Goal: Transaction & Acquisition: Download file/media

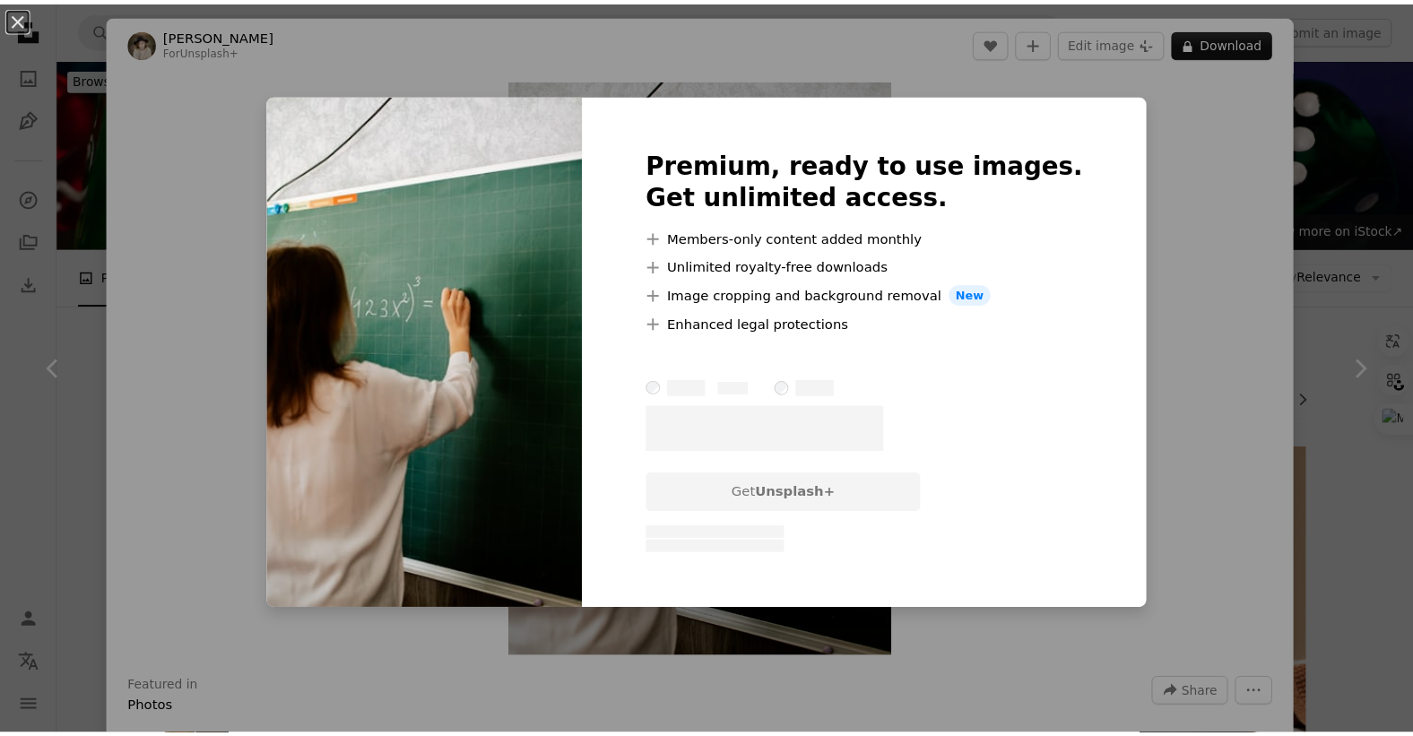
scroll to position [1657, 0]
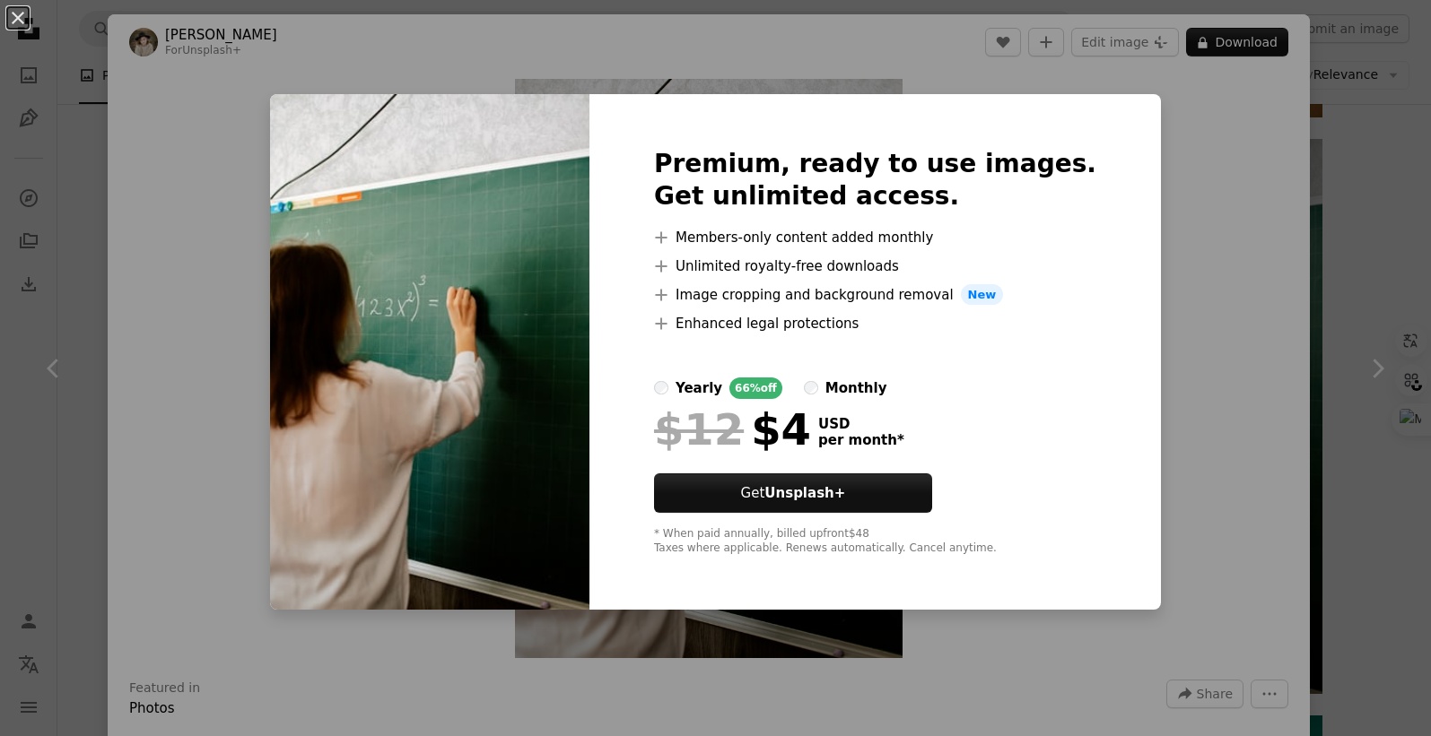
click at [1113, 291] on div "An X shape Premium, ready to use images. Get unlimited access. A plus sign Memb…" at bounding box center [715, 368] width 1431 height 736
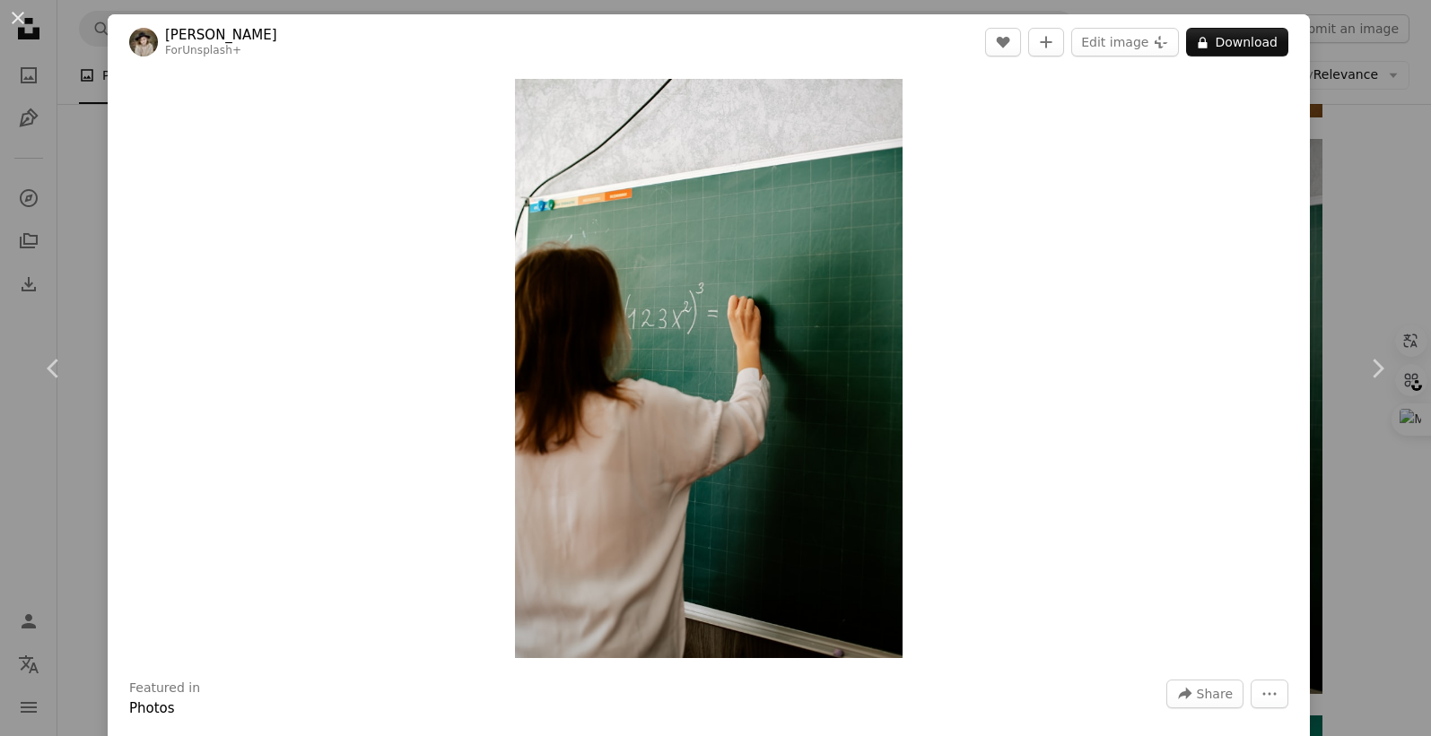
click at [1326, 247] on div "An X shape Chevron left Chevron right Kateryna Hliznitsova For Unsplash+ A hear…" at bounding box center [715, 368] width 1431 height 736
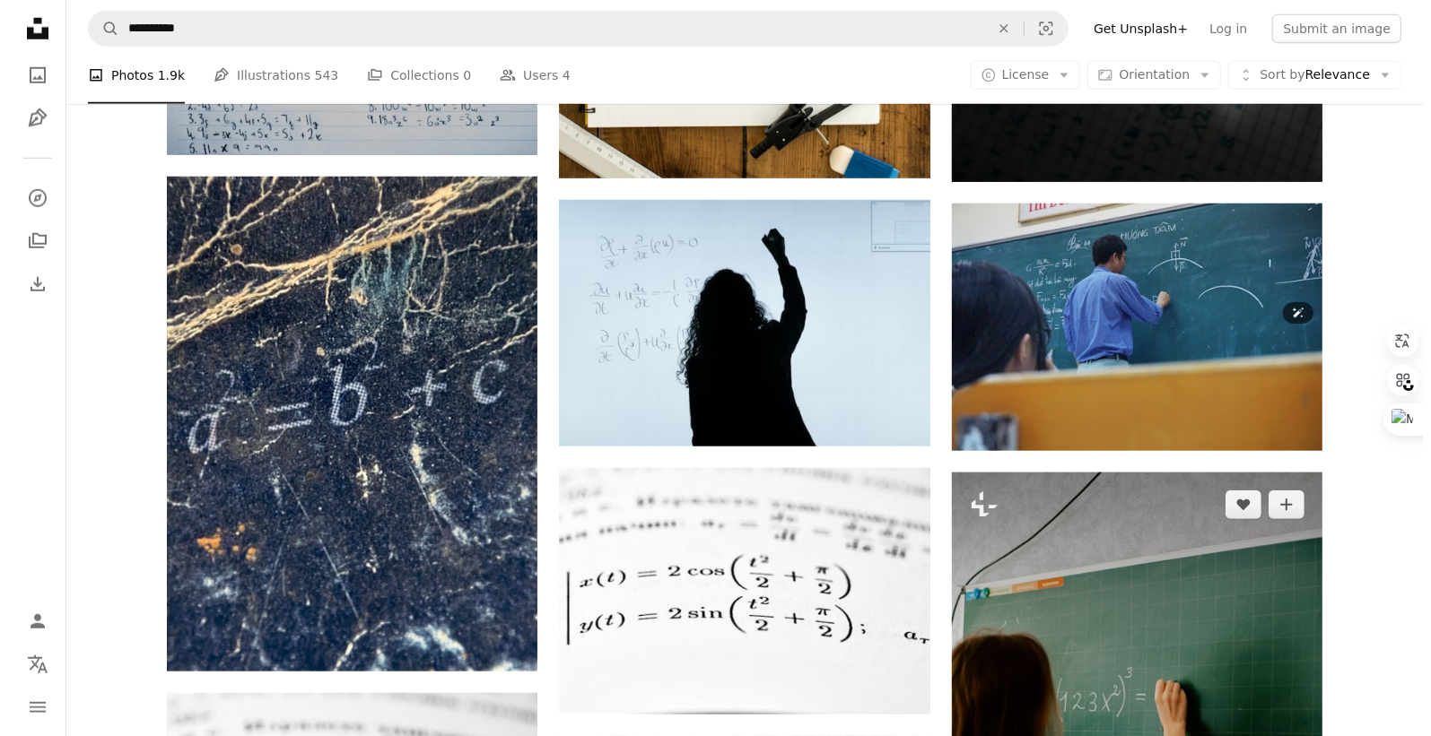
scroll to position [1321, 0]
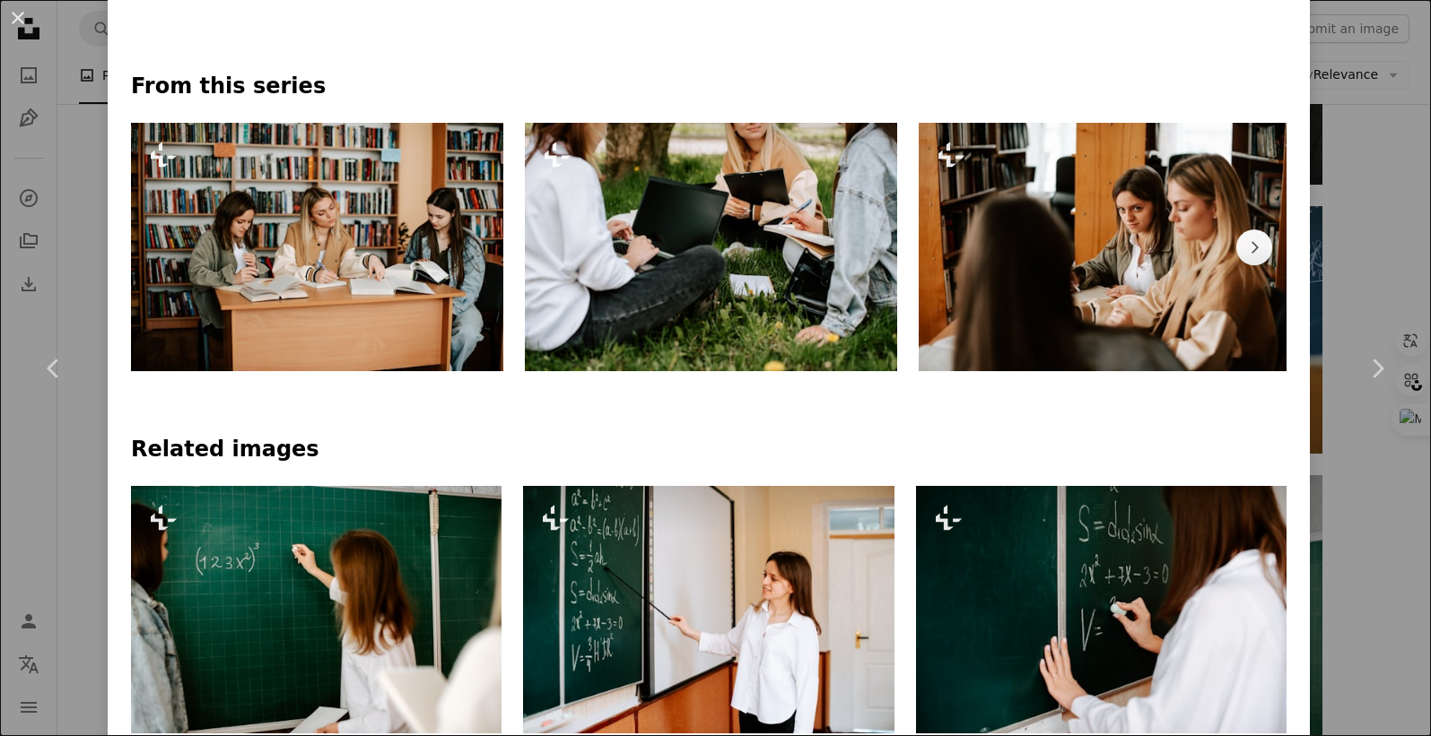
scroll to position [1009, 0]
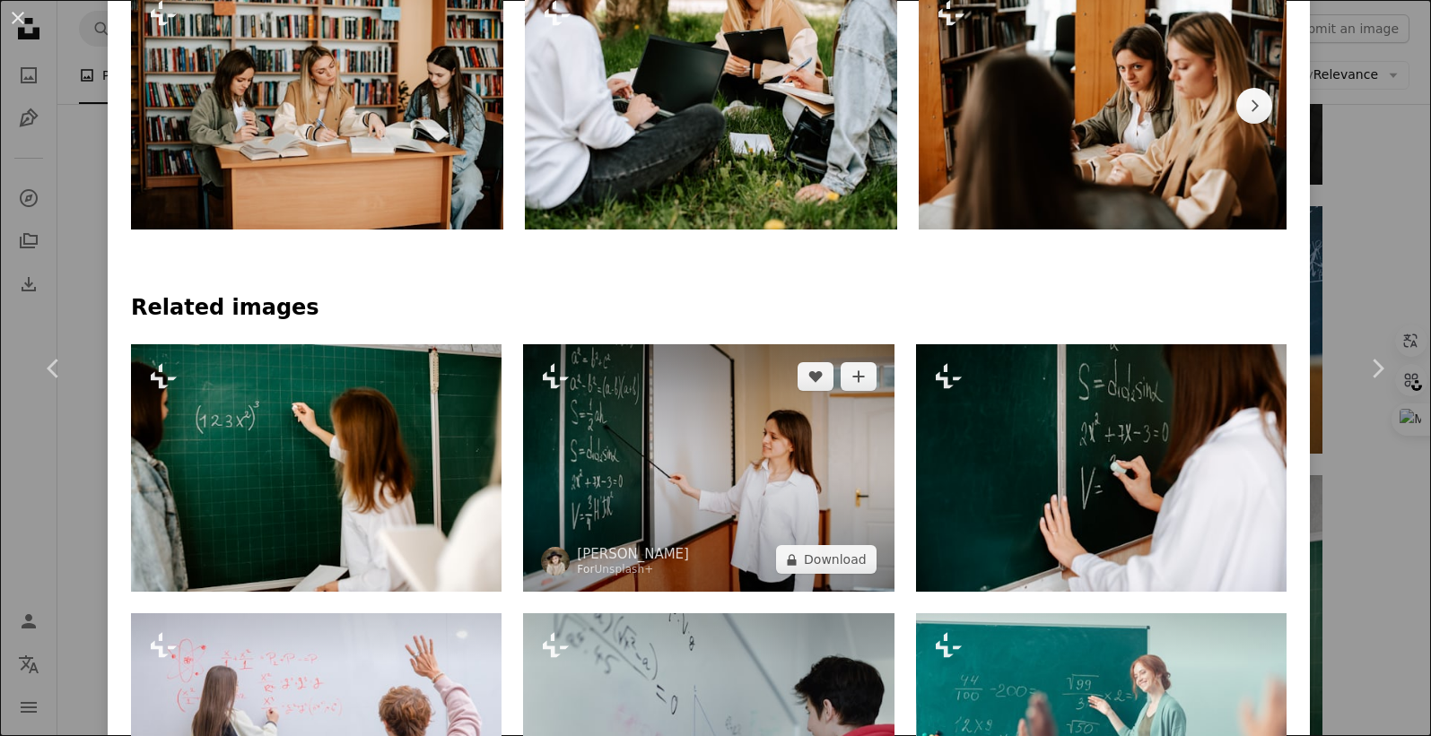
click at [620, 462] on img at bounding box center [708, 468] width 370 height 248
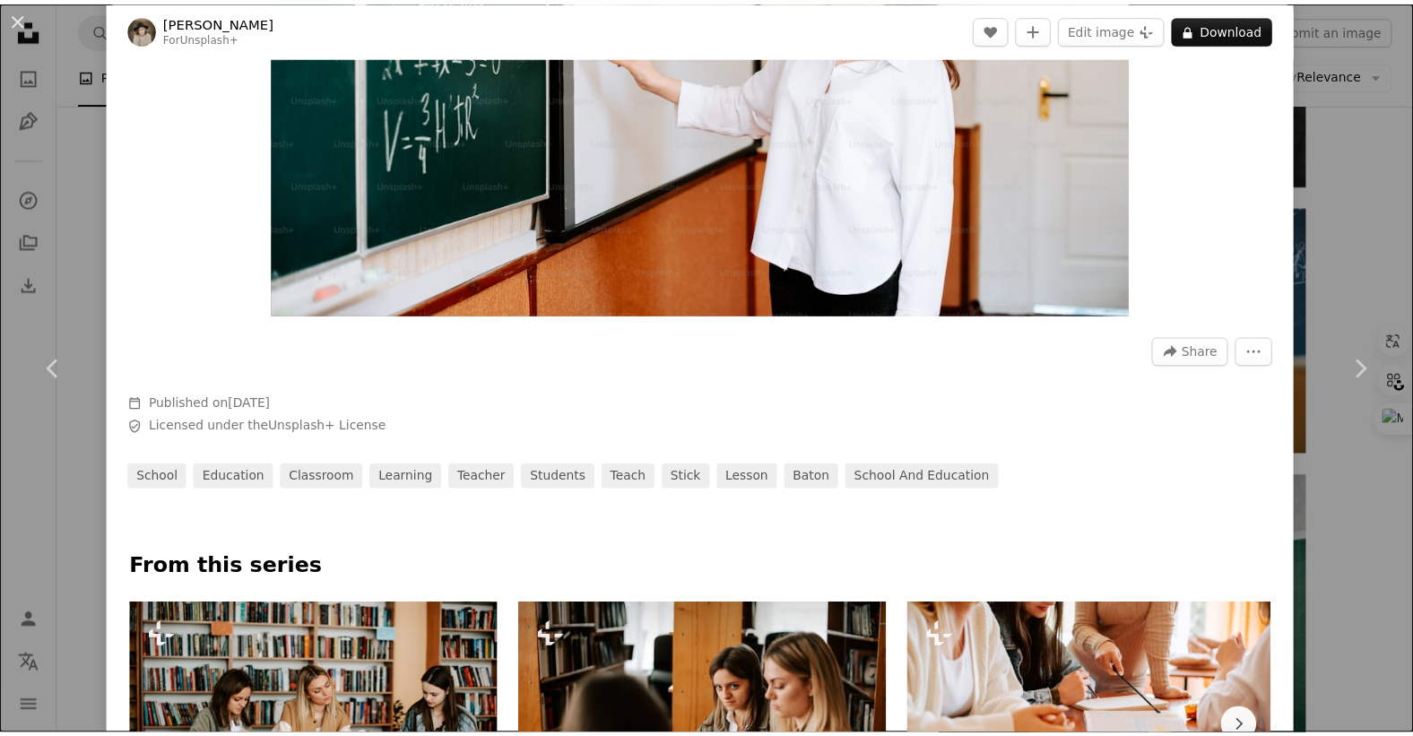
scroll to position [112, 0]
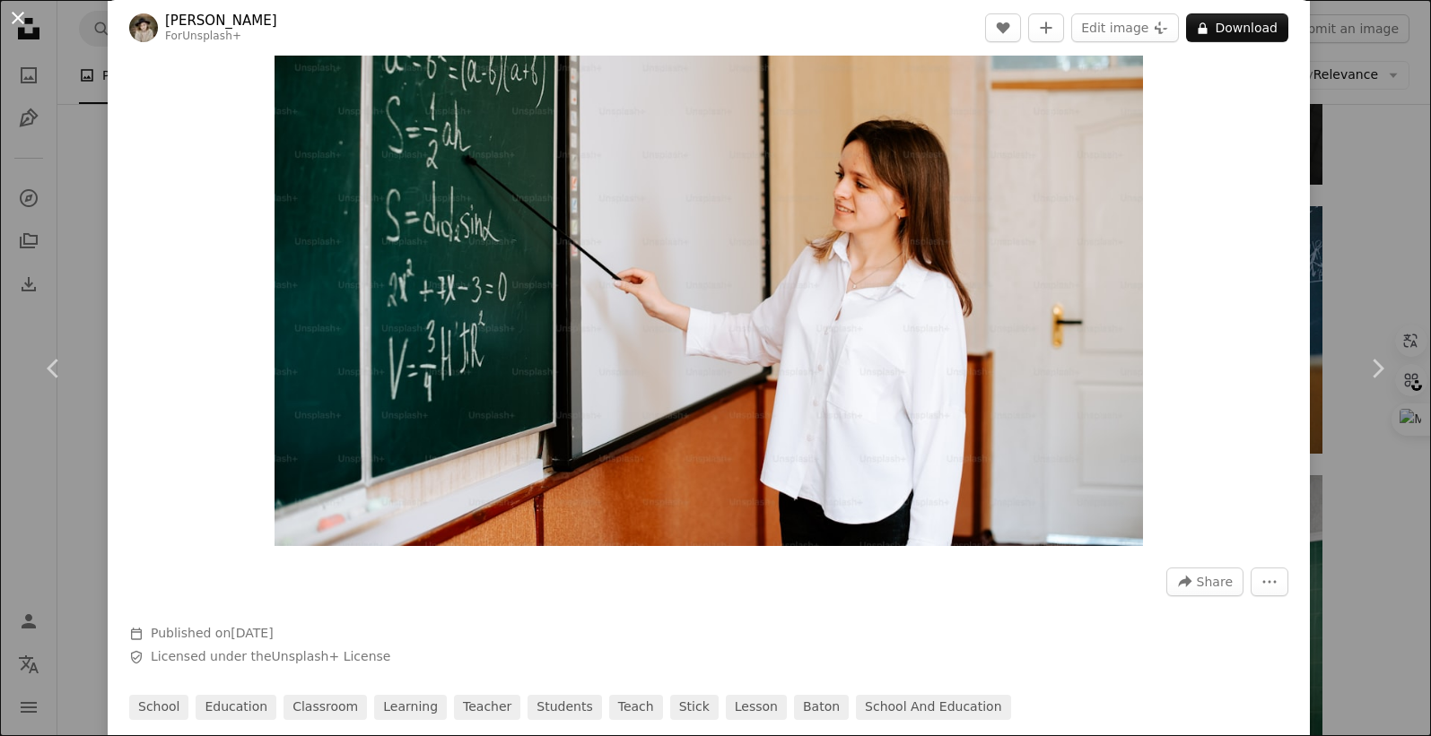
click at [7, 20] on button "An X shape" at bounding box center [18, 18] width 22 height 22
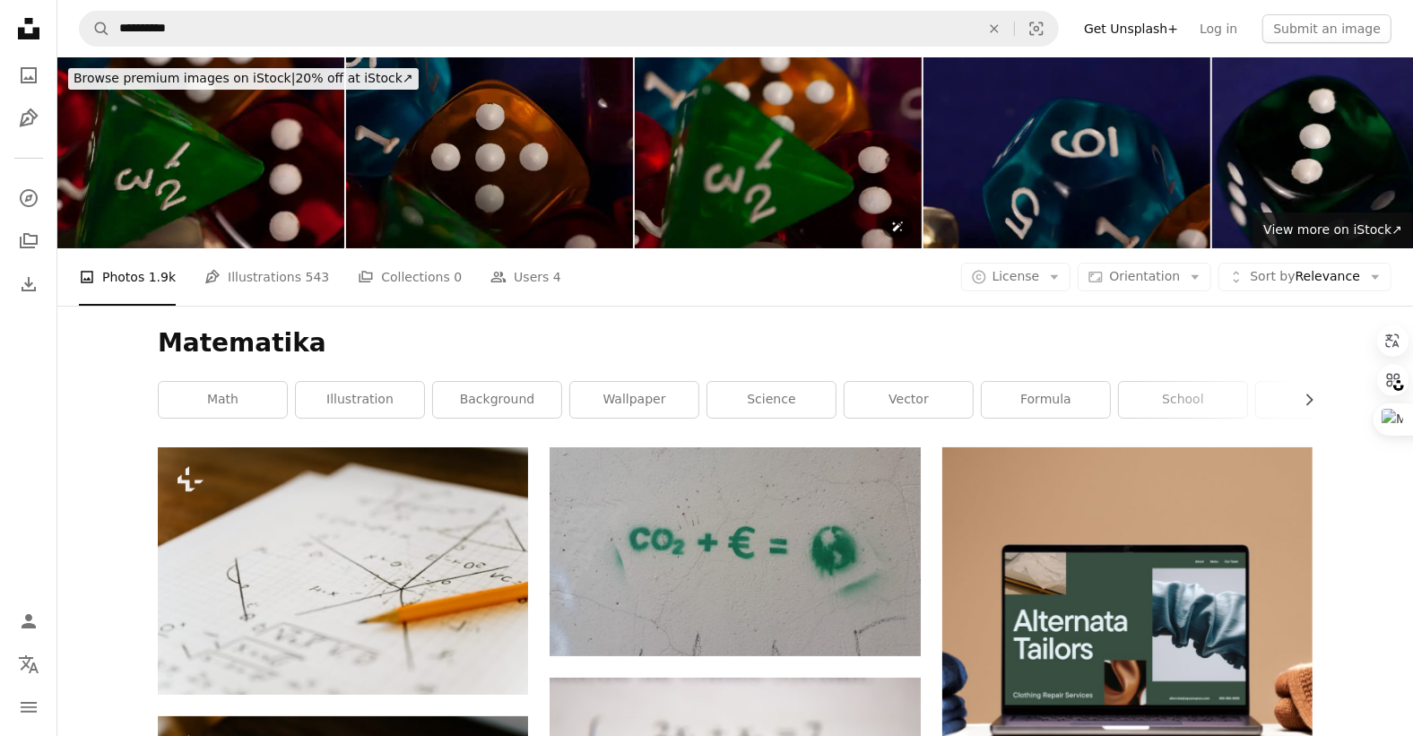
click at [643, 161] on img at bounding box center [778, 152] width 287 height 191
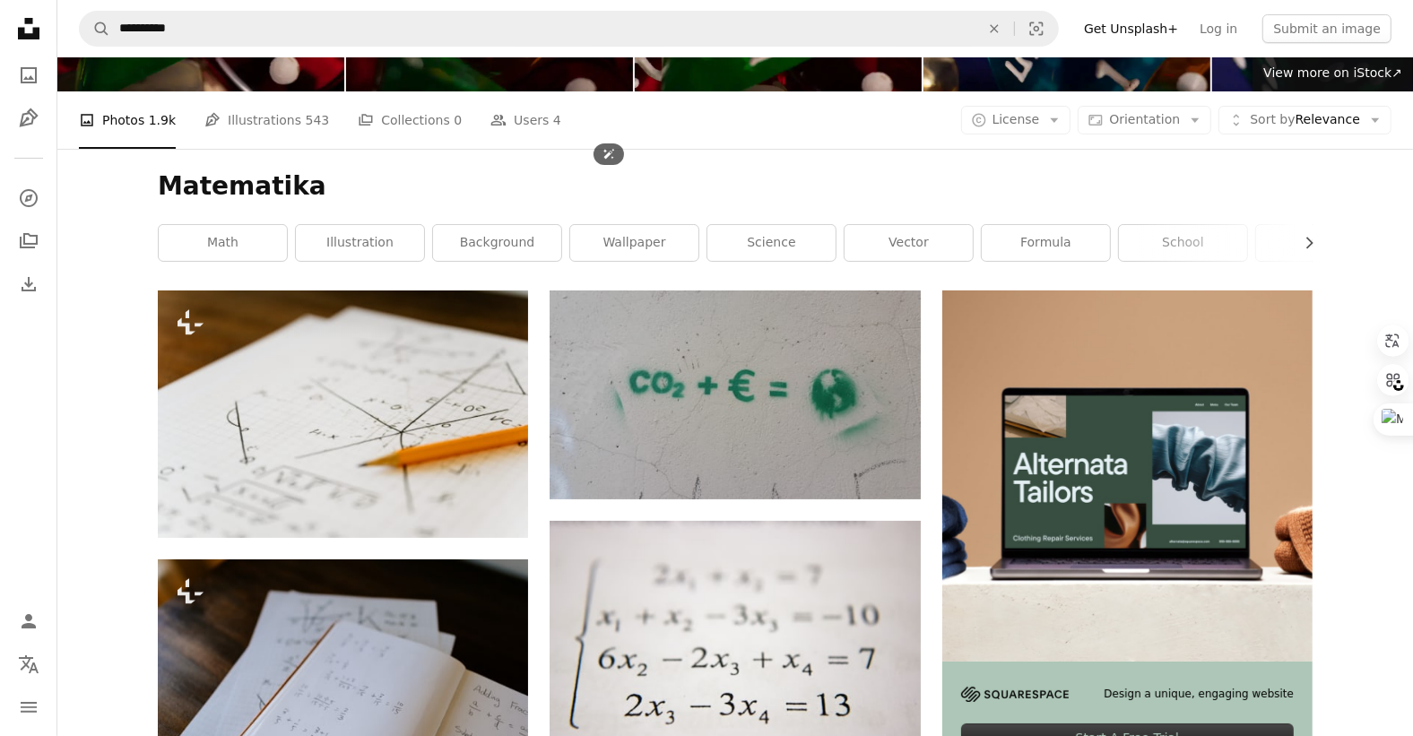
scroll to position [224, 0]
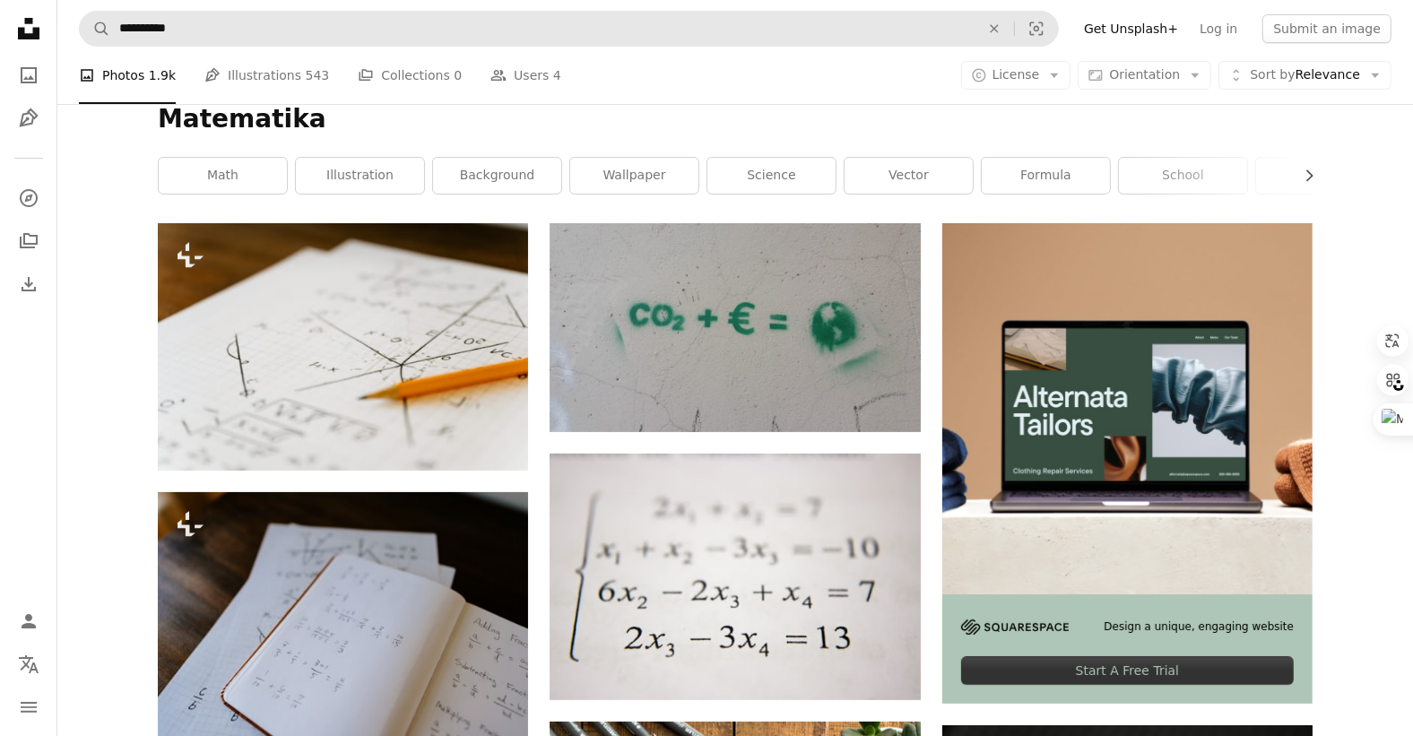
click at [293, 11] on form "**********" at bounding box center [569, 29] width 980 height 36
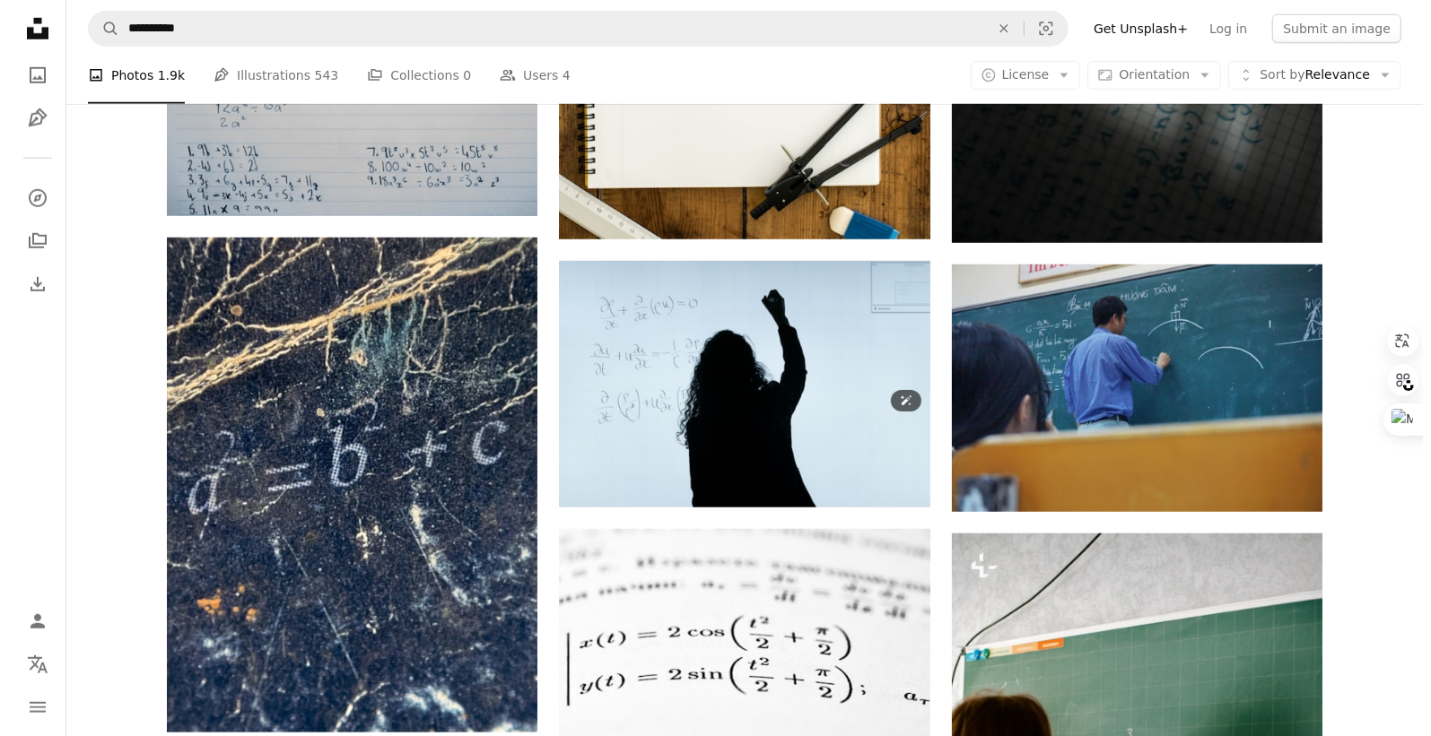
scroll to position [1233, 0]
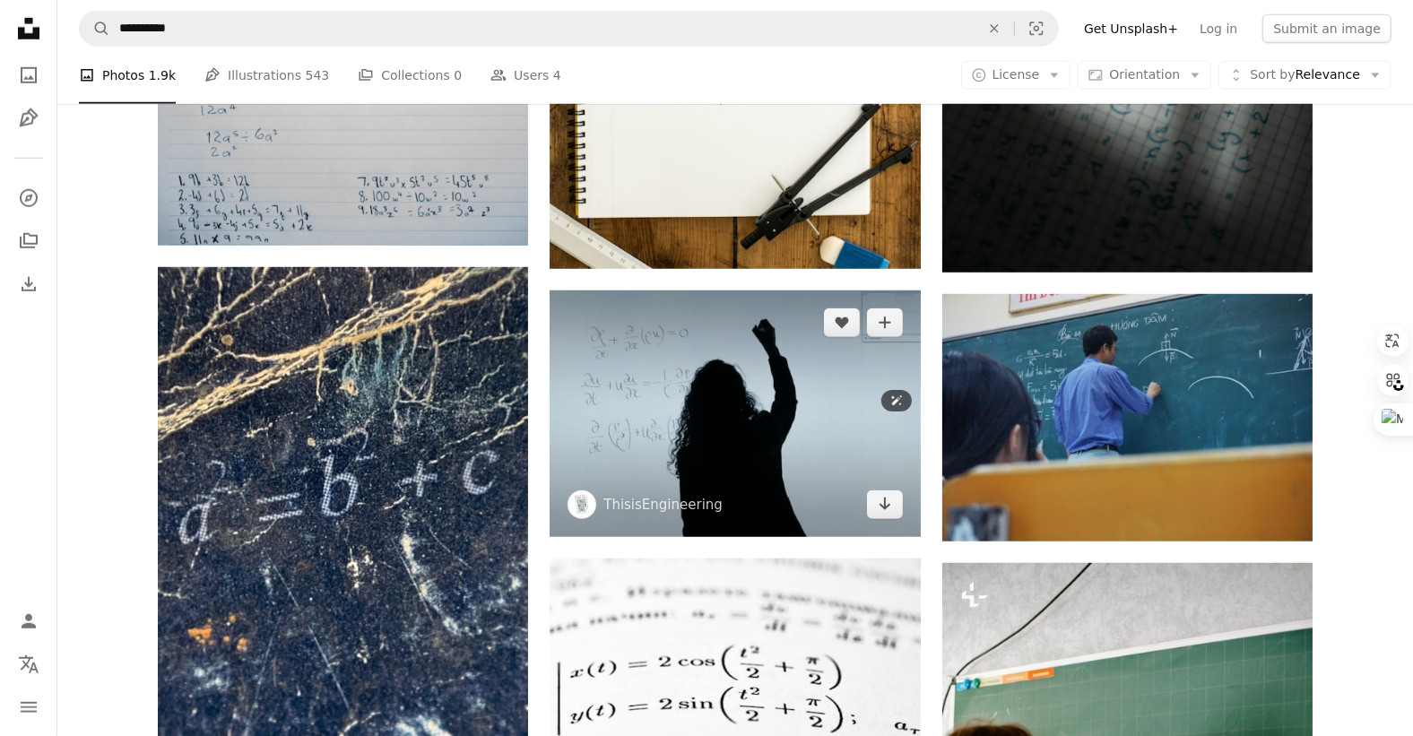
click at [691, 466] on img at bounding box center [735, 414] width 370 height 247
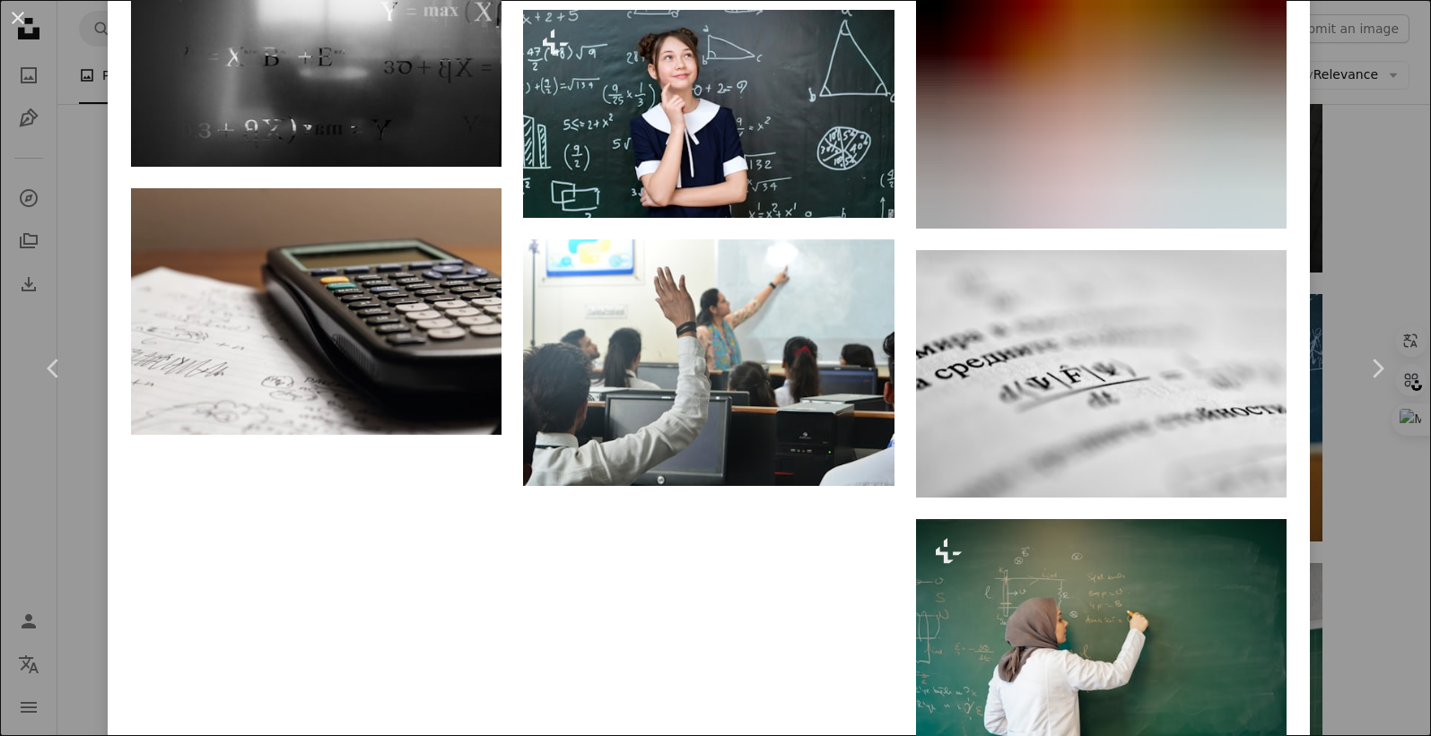
scroll to position [6882, 0]
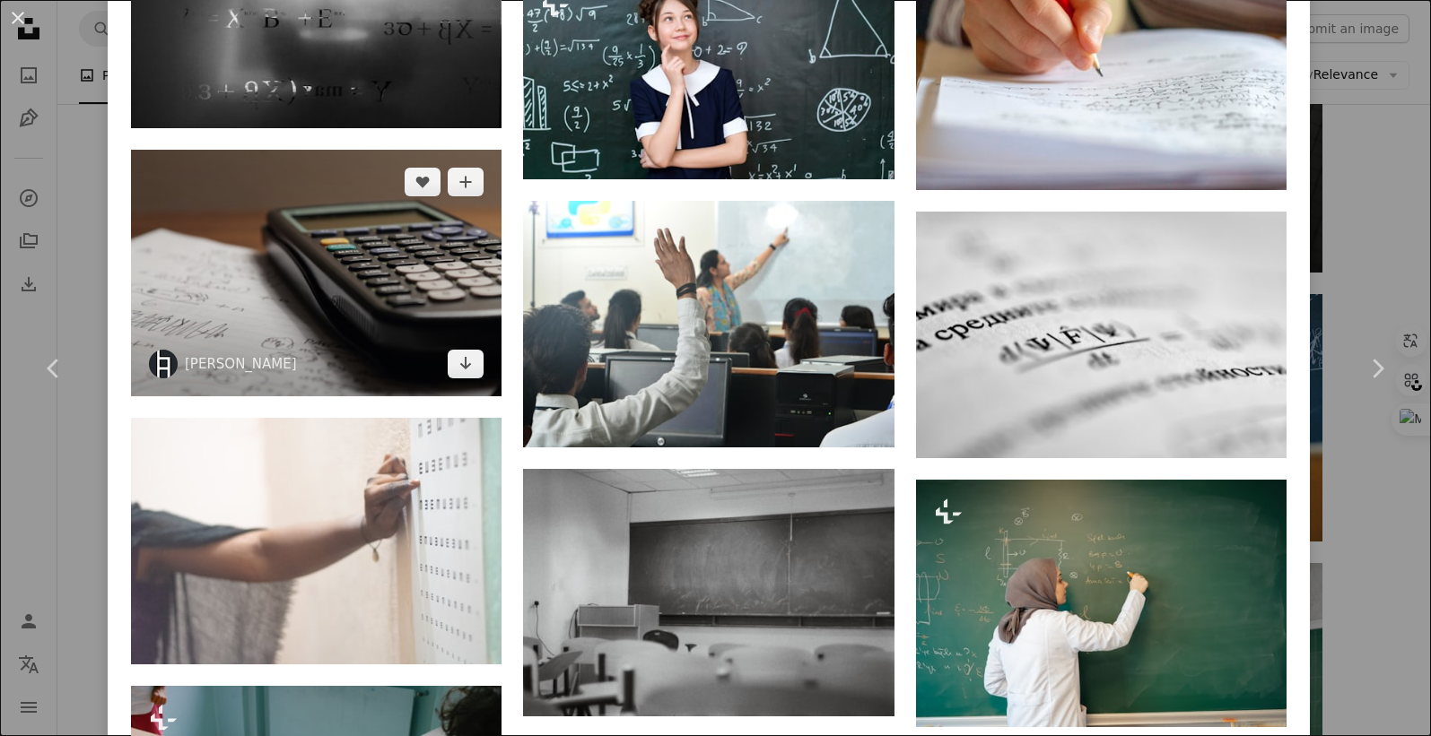
click at [346, 221] on img at bounding box center [316, 273] width 370 height 247
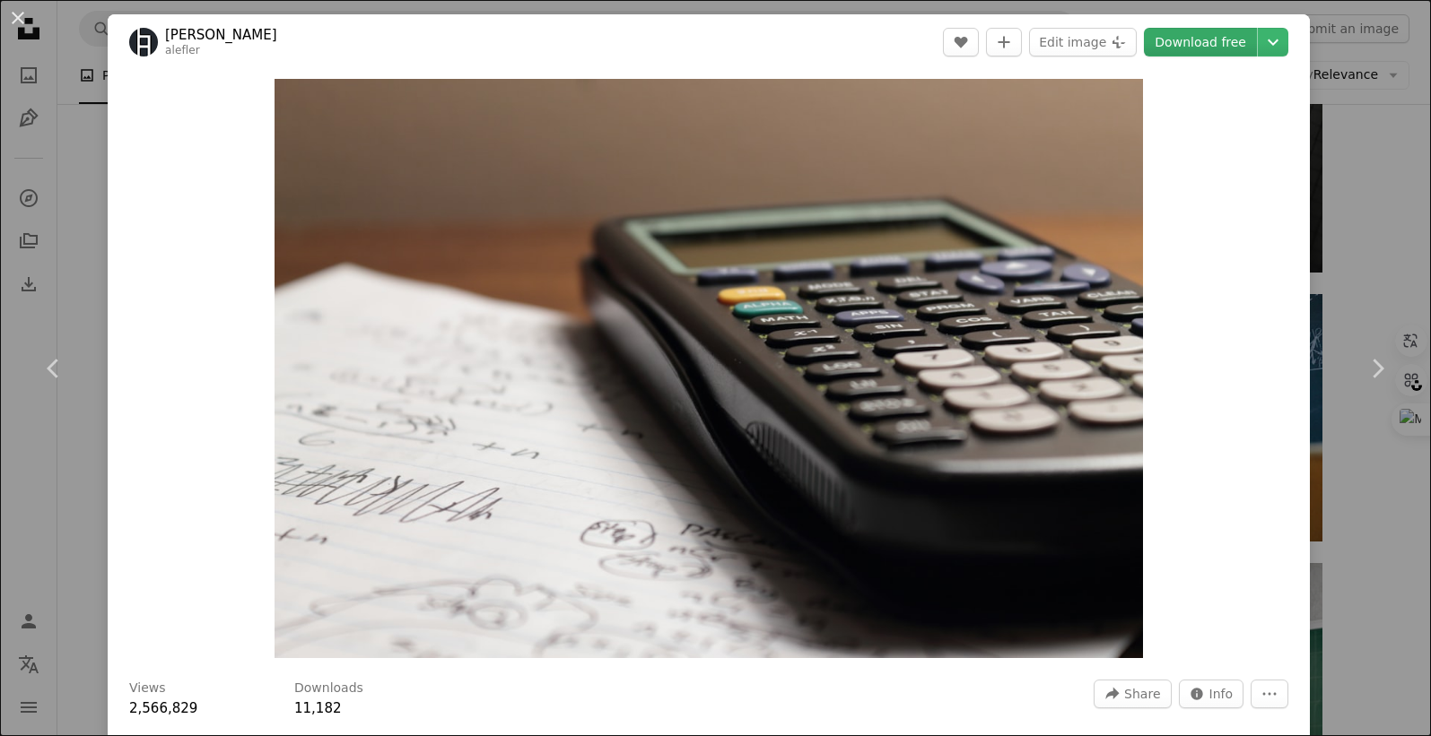
drag, startPoint x: 747, startPoint y: 207, endPoint x: 1194, endPoint y: 33, distance: 479.3
click at [1194, 33] on link "Download free" at bounding box center [1200, 42] width 113 height 29
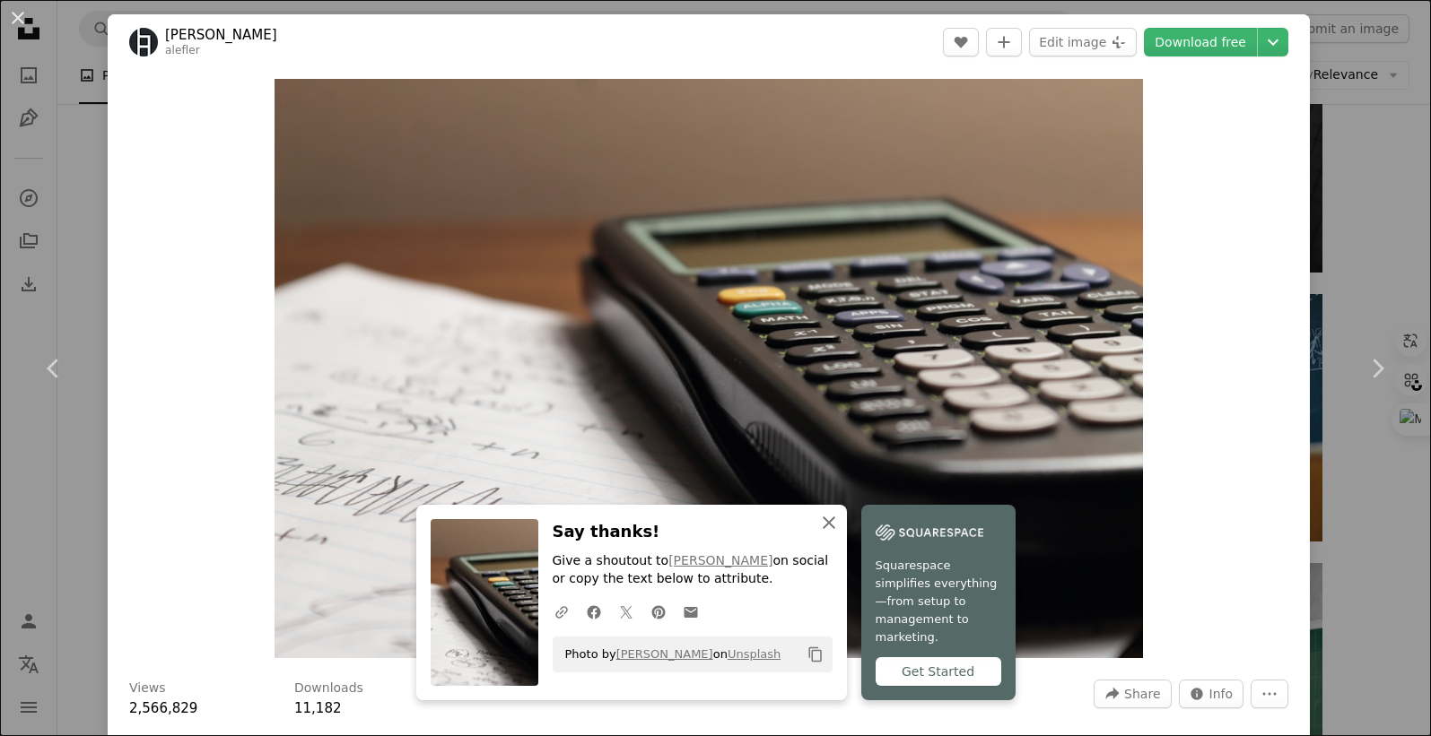
click at [821, 534] on icon "An X shape" at bounding box center [829, 523] width 22 height 22
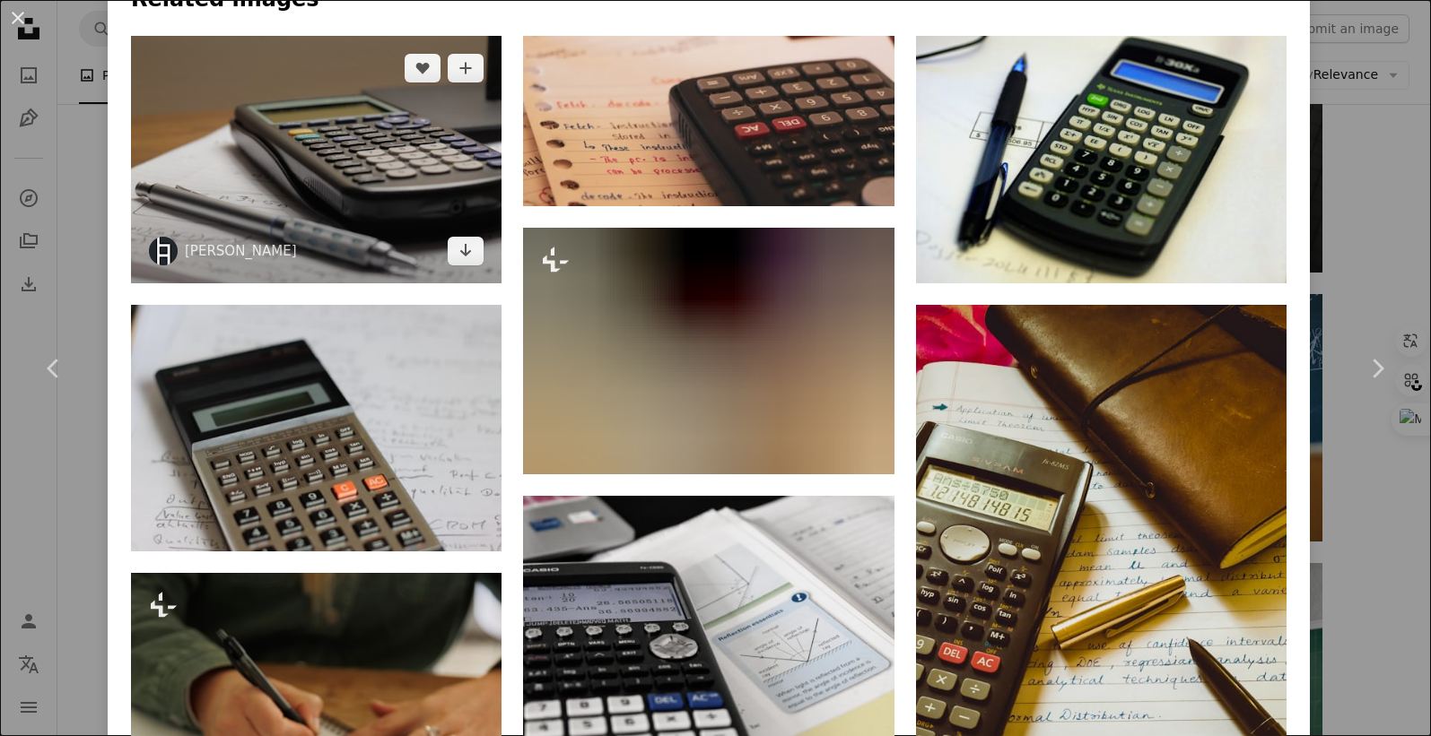
scroll to position [1682, 0]
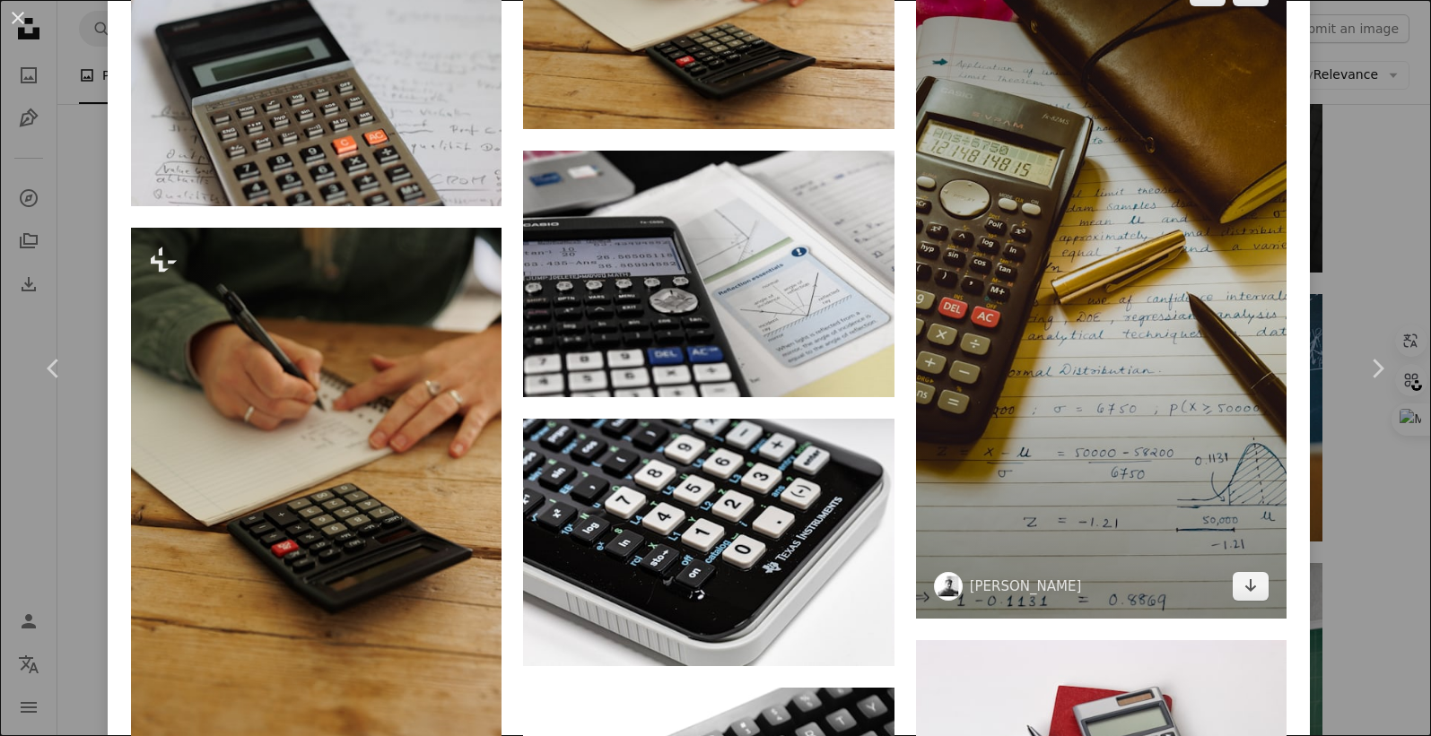
click at [1065, 316] on img at bounding box center [1101, 289] width 370 height 659
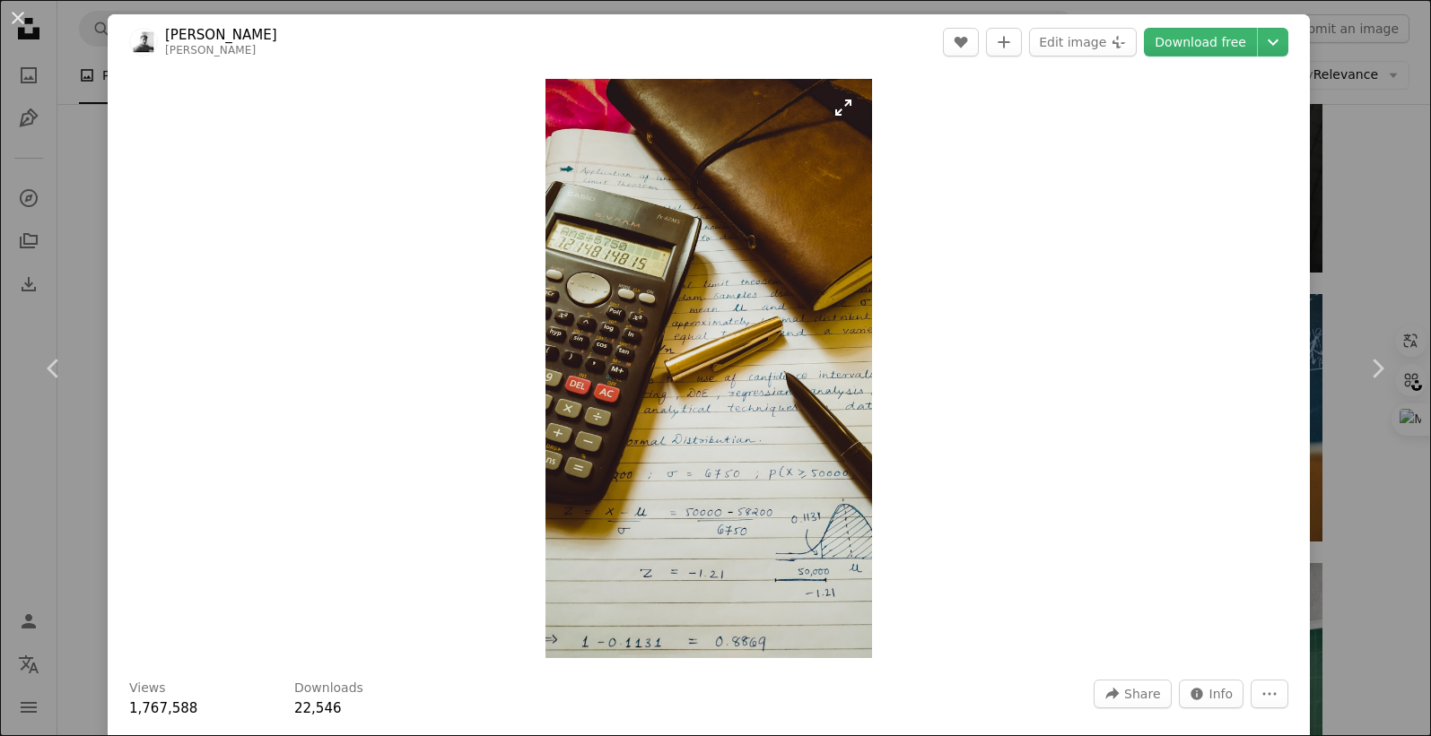
scroll to position [561, 0]
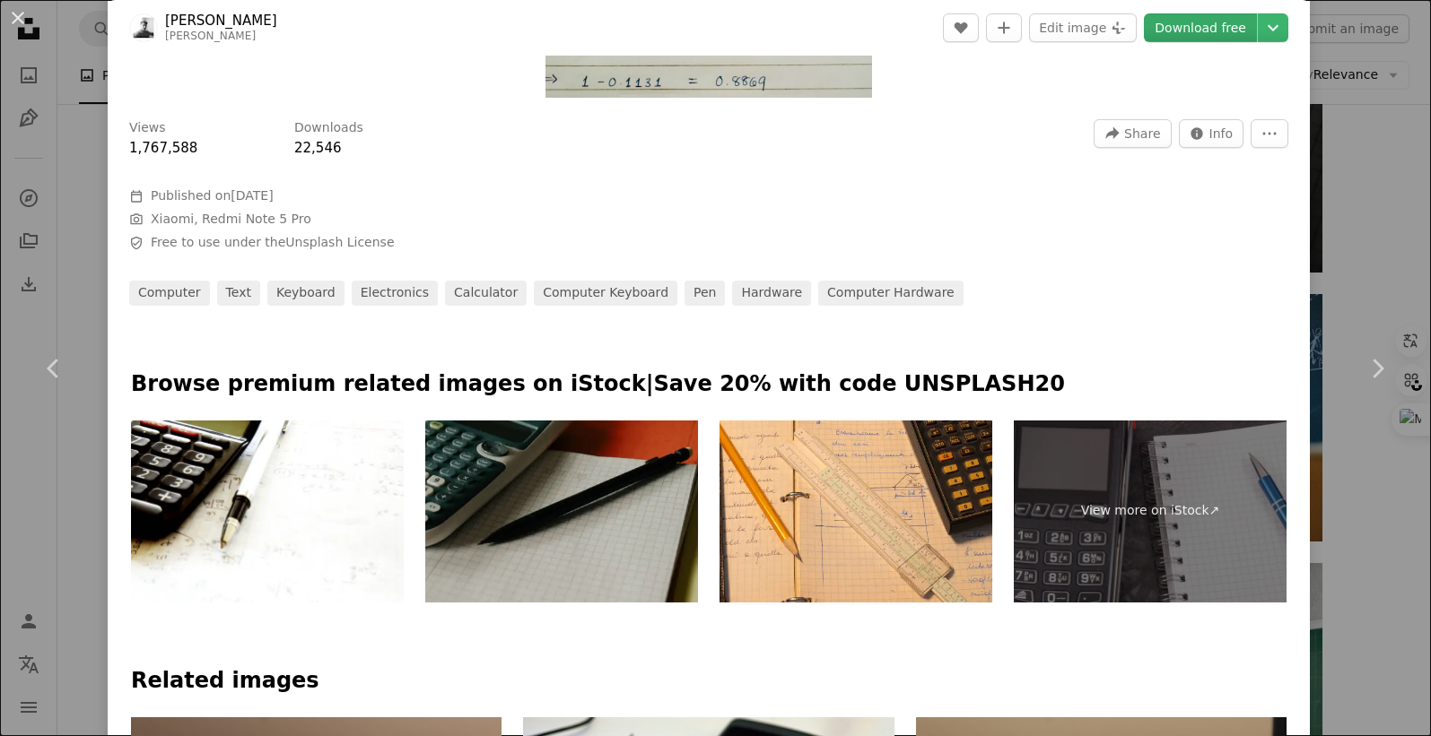
click at [1189, 40] on link "Download free" at bounding box center [1200, 27] width 113 height 29
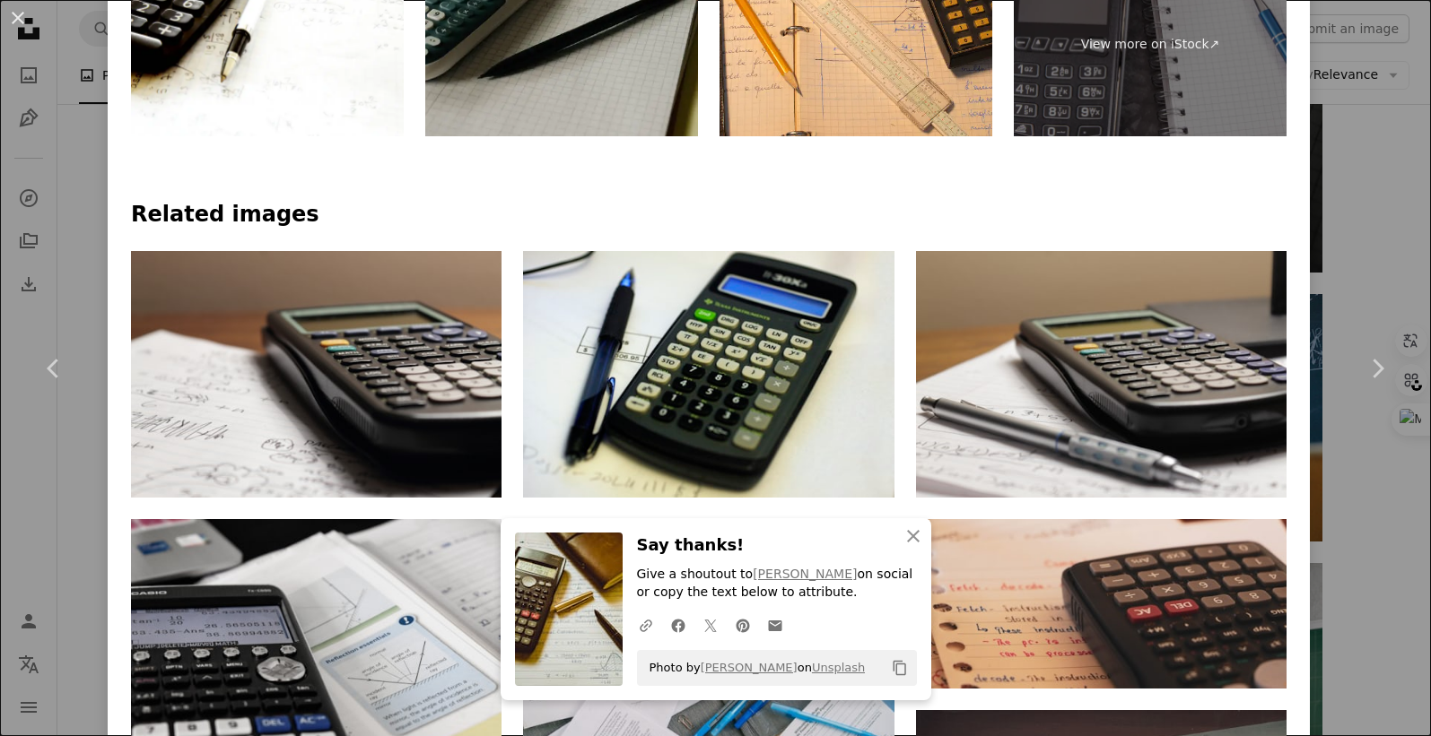
scroll to position [1009, 0]
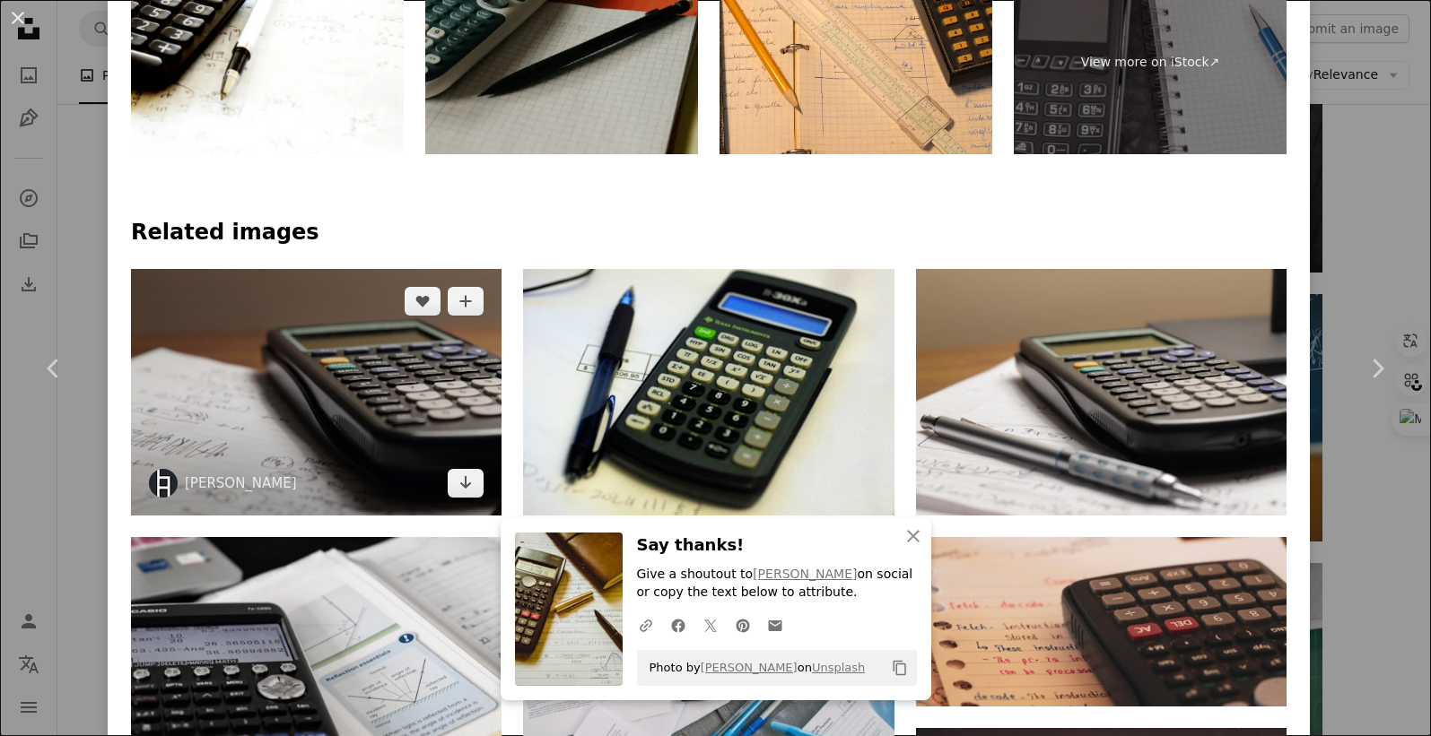
click at [312, 352] on img at bounding box center [316, 392] width 370 height 247
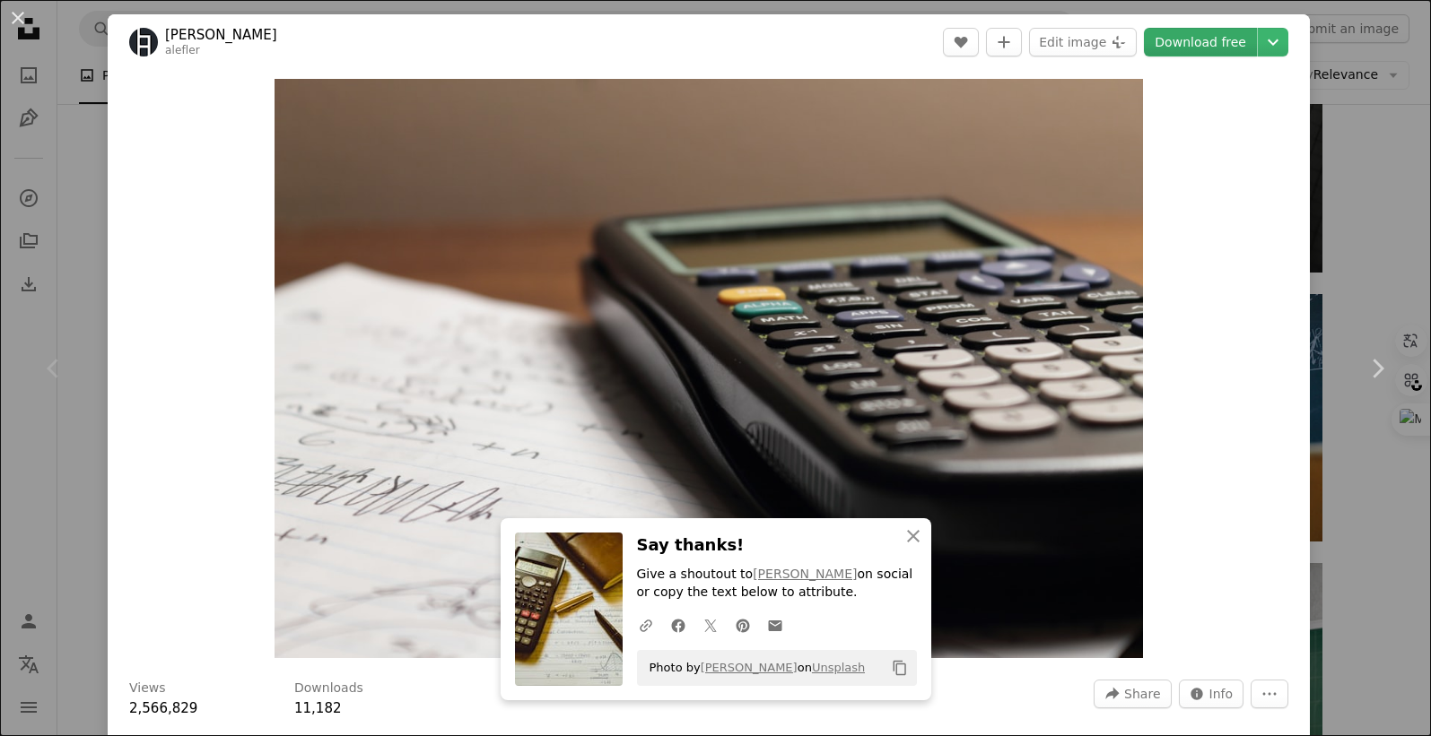
click at [1193, 52] on link "Download free" at bounding box center [1200, 42] width 113 height 29
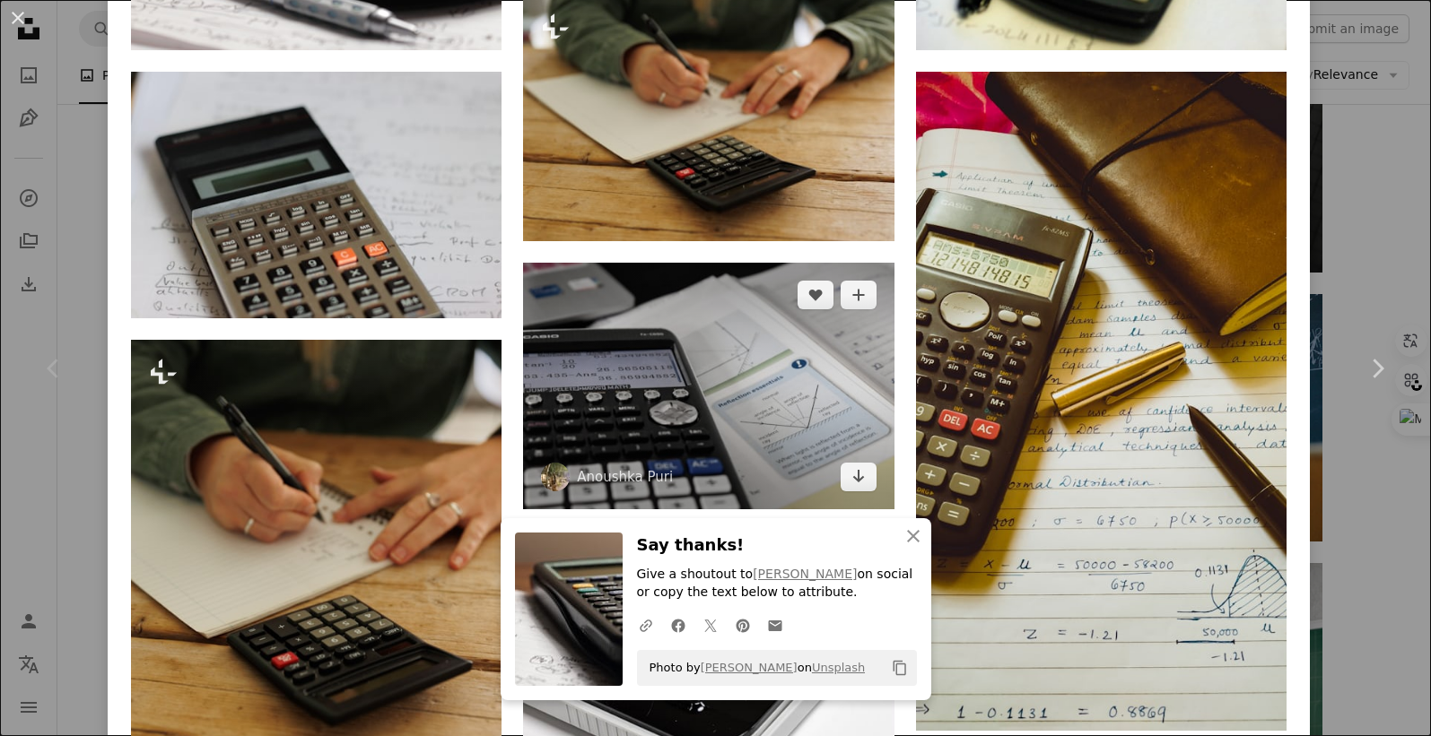
scroll to position [1794, 0]
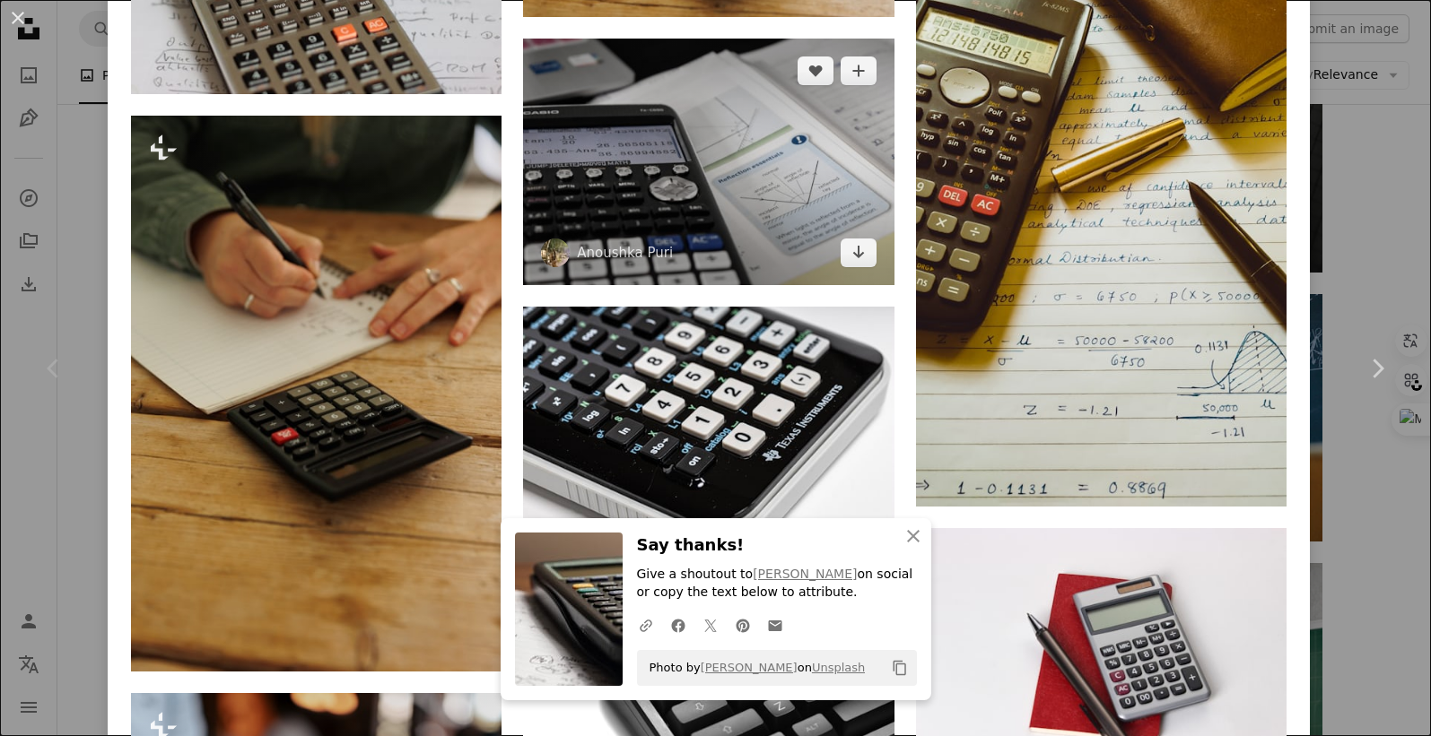
click at [691, 180] on img at bounding box center [708, 162] width 370 height 247
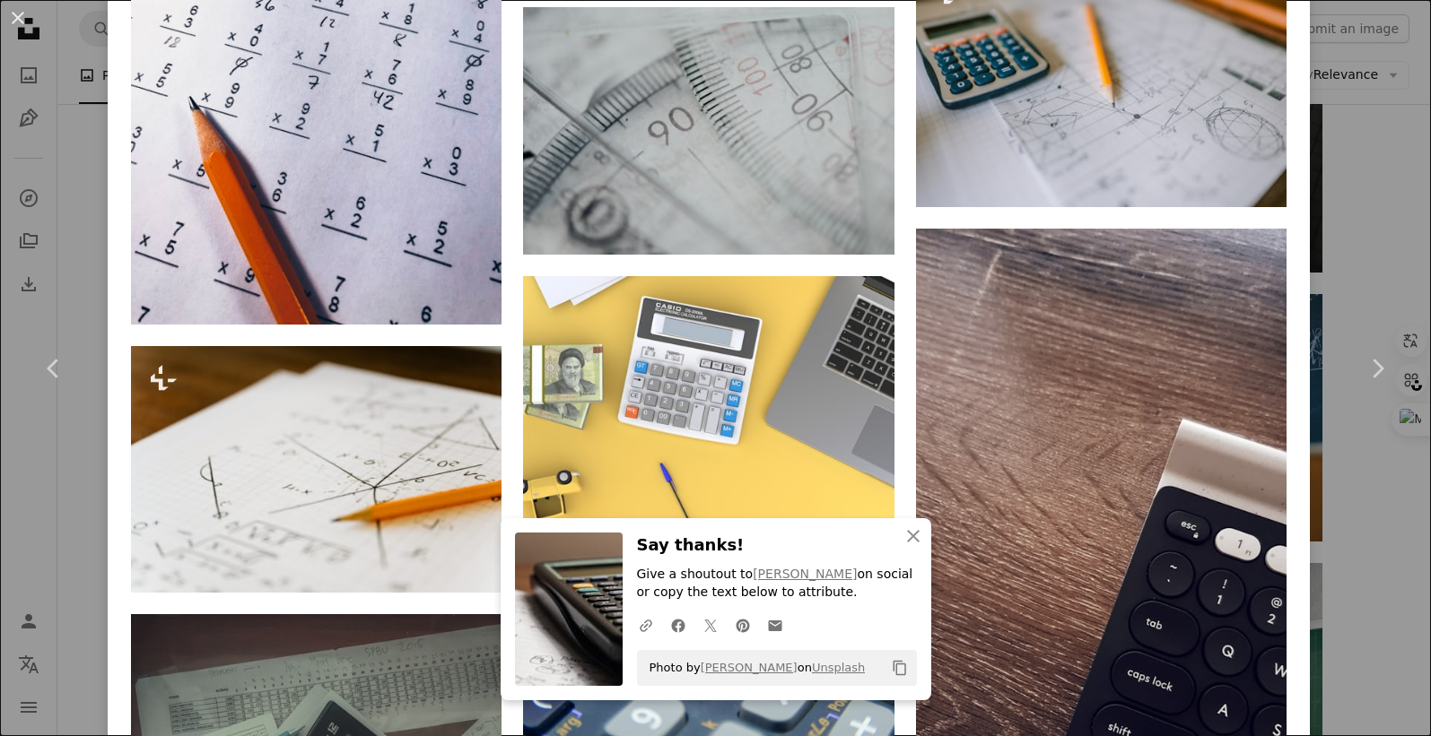
scroll to position [3832, 0]
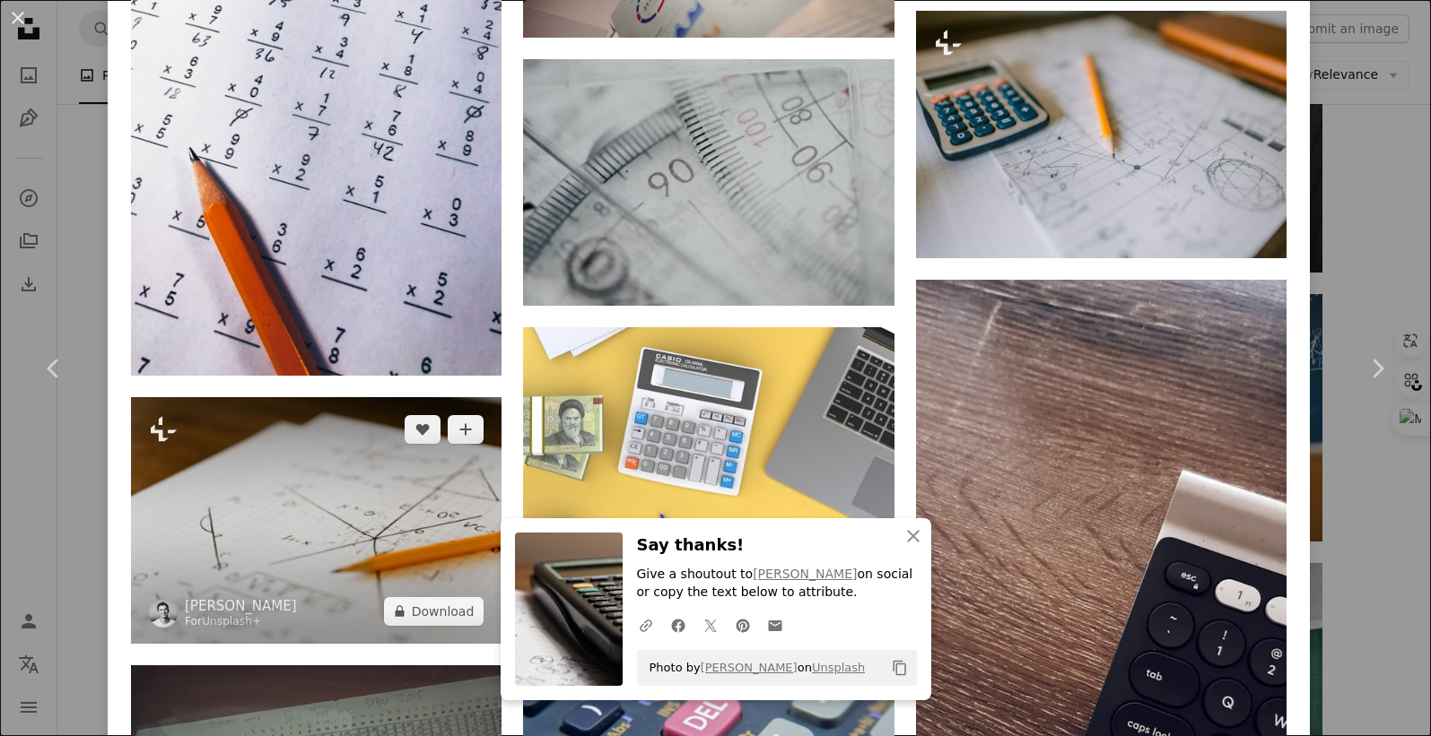
click at [263, 460] on img at bounding box center [316, 520] width 370 height 247
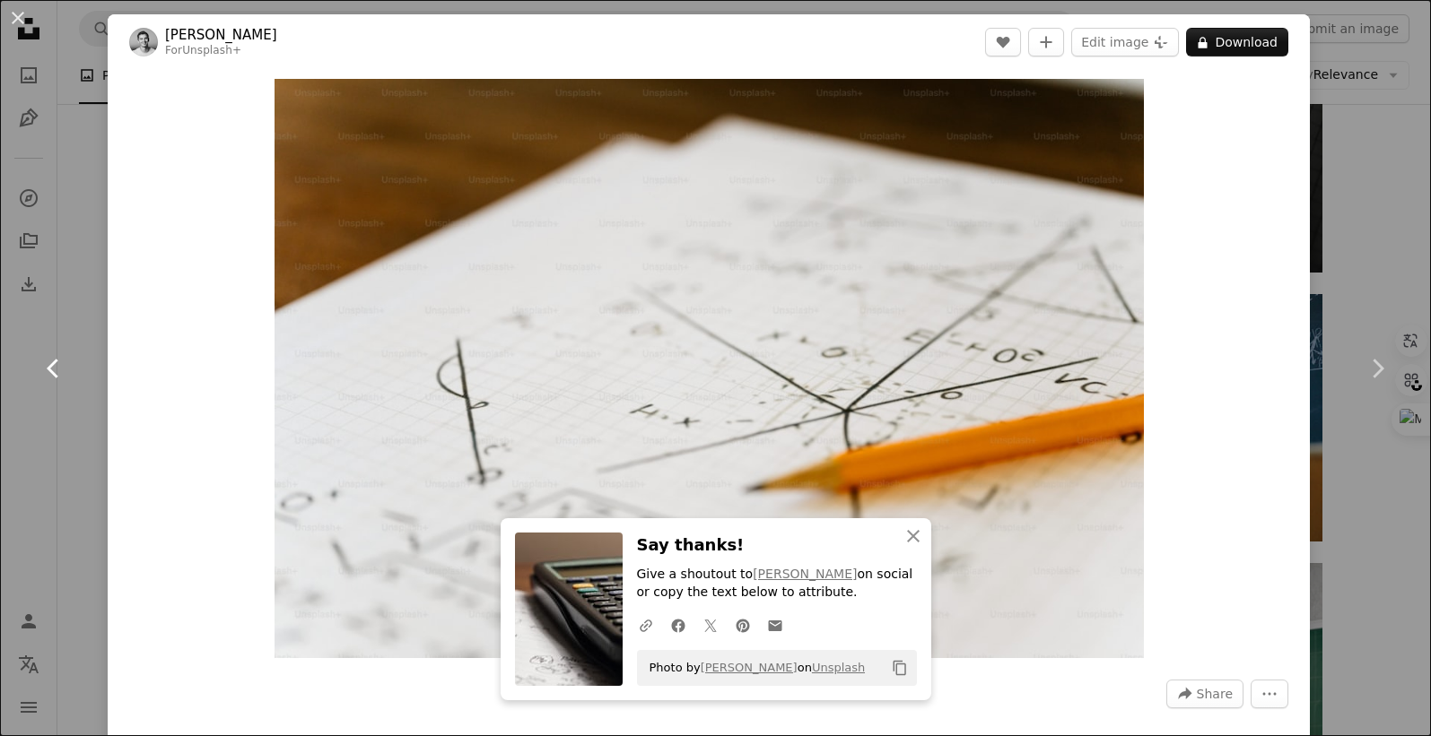
click at [59, 361] on icon "Chevron left" at bounding box center [53, 368] width 29 height 29
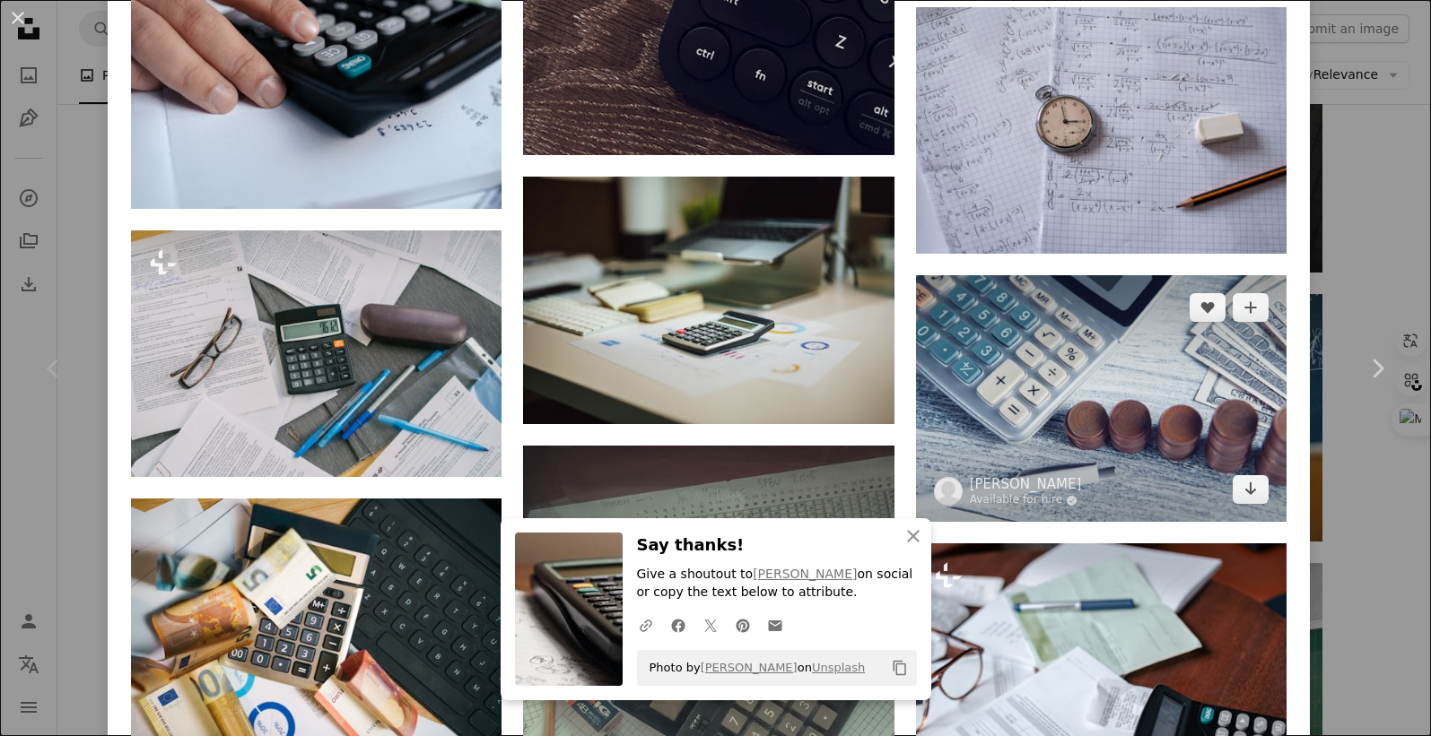
scroll to position [3588, 0]
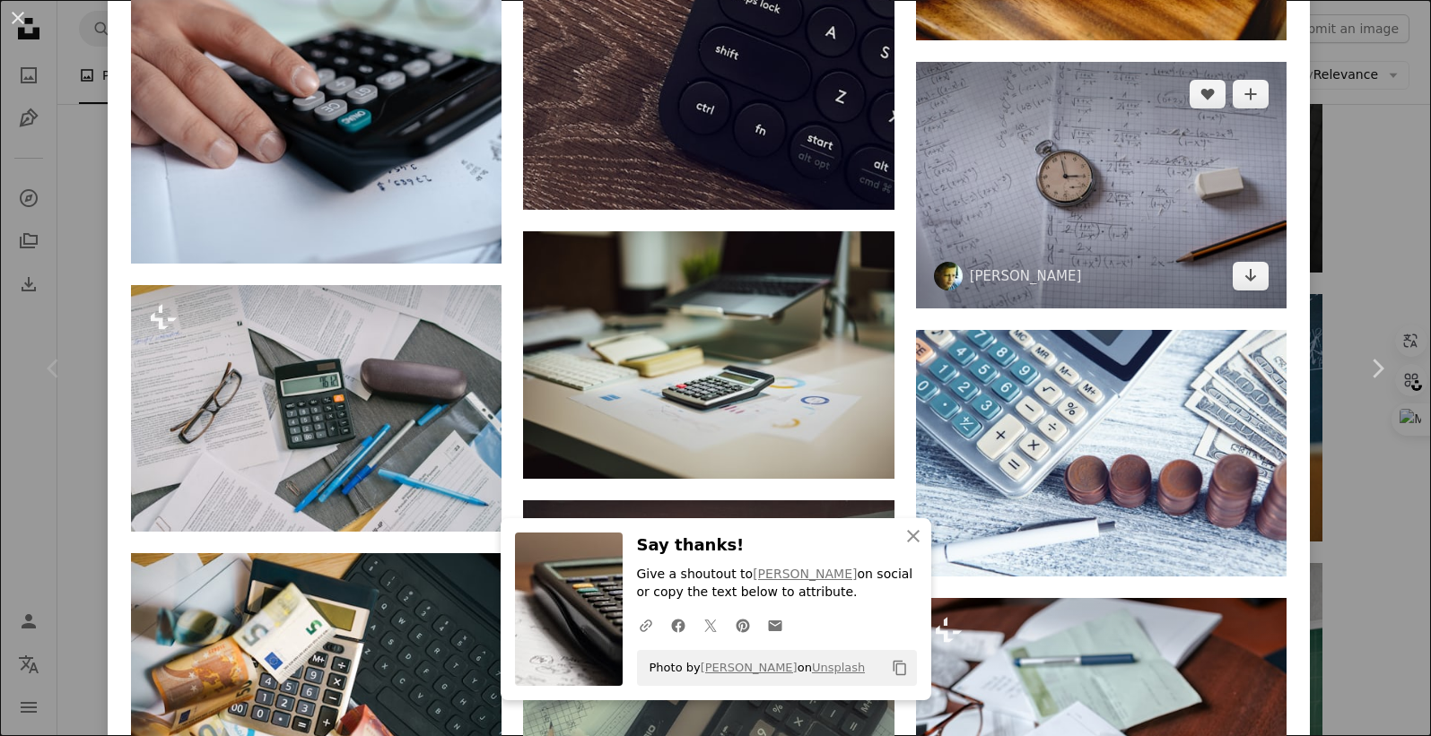
click at [1005, 163] on img at bounding box center [1101, 185] width 370 height 247
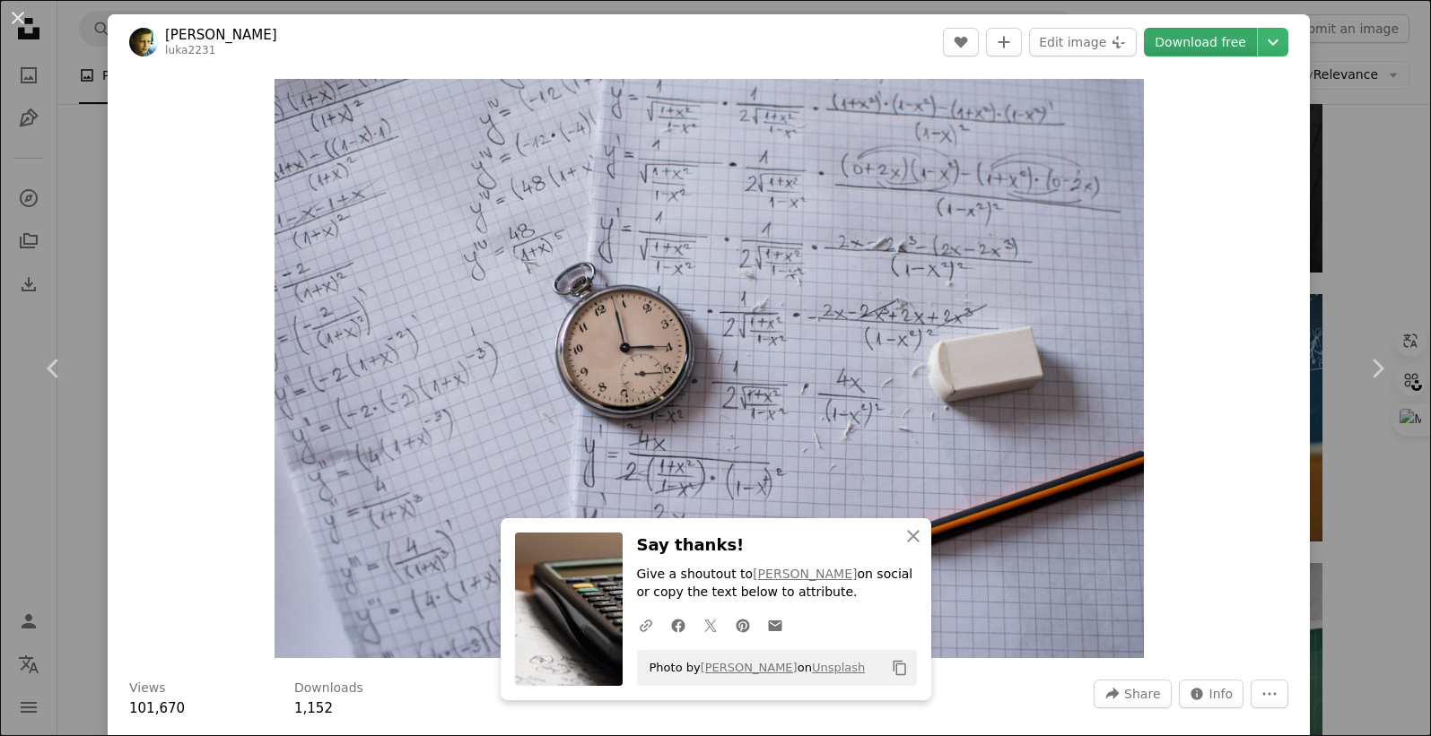
click at [1194, 49] on link "Download free" at bounding box center [1200, 42] width 113 height 29
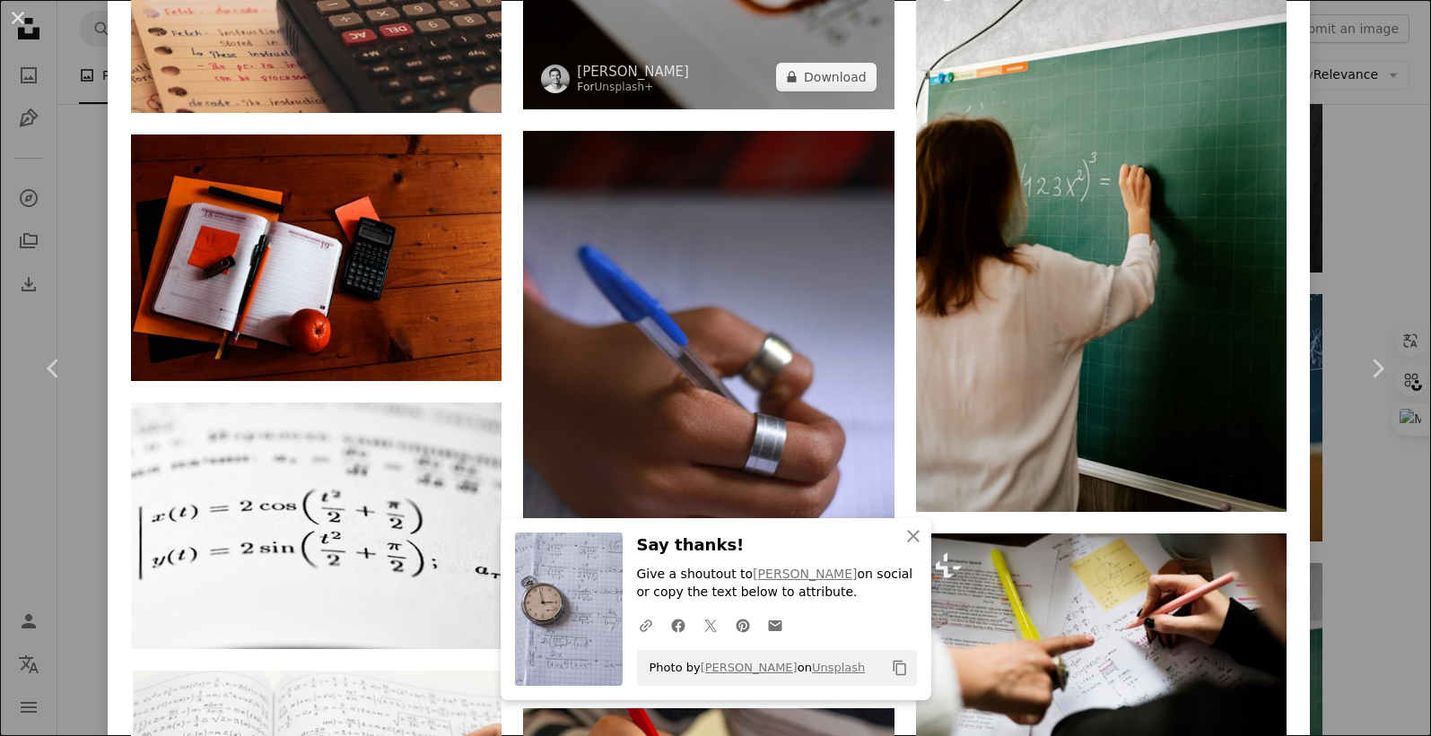
scroll to position [3475, 0]
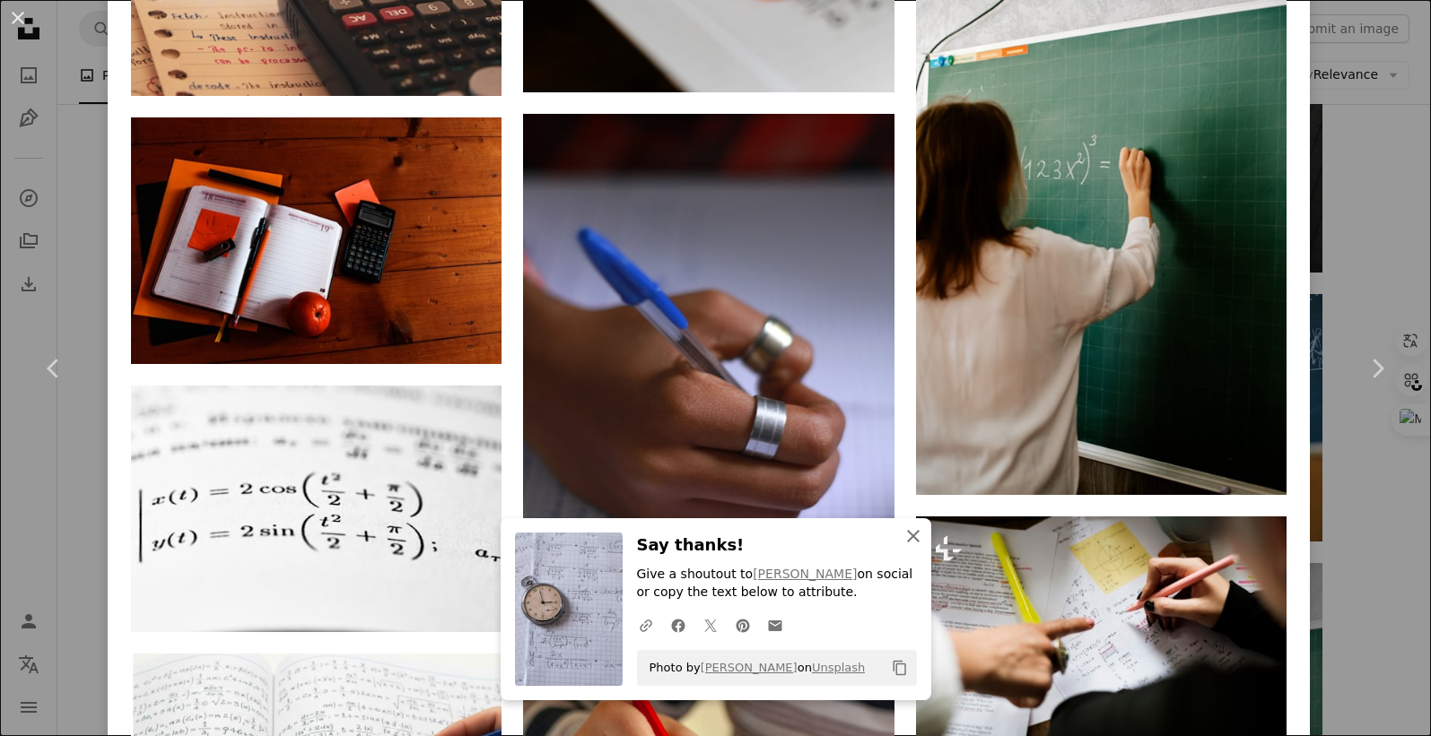
click at [907, 532] on icon "button" at bounding box center [913, 536] width 13 height 13
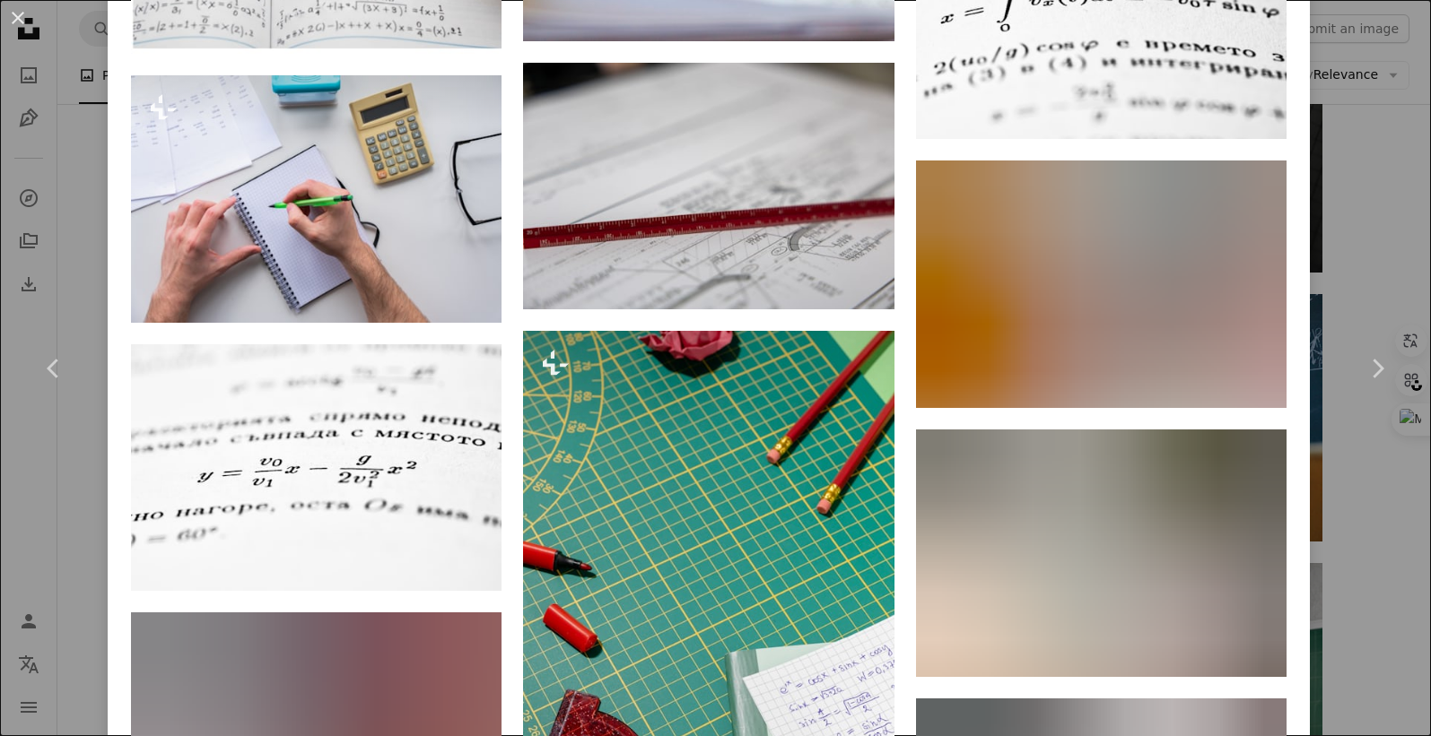
scroll to position [4709, 0]
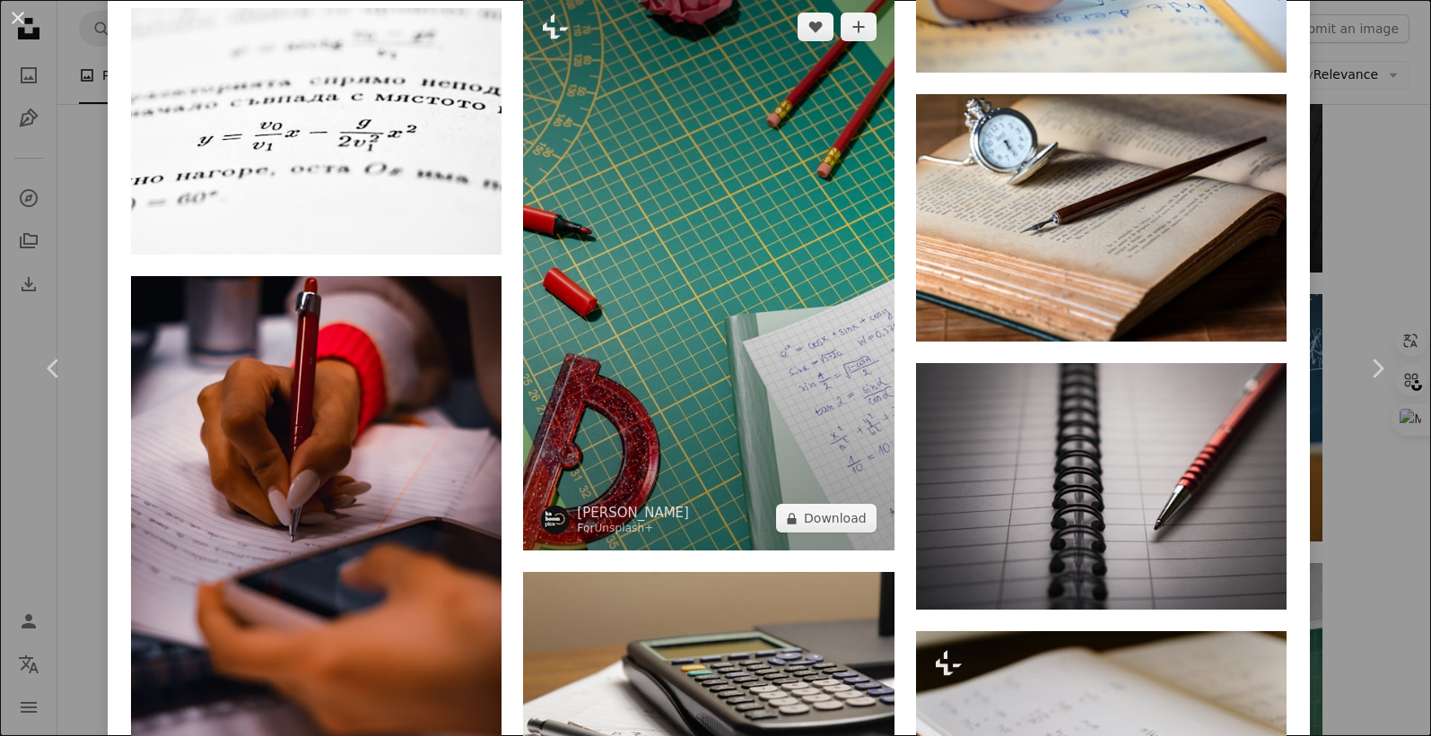
click at [735, 217] on img at bounding box center [708, 273] width 370 height 556
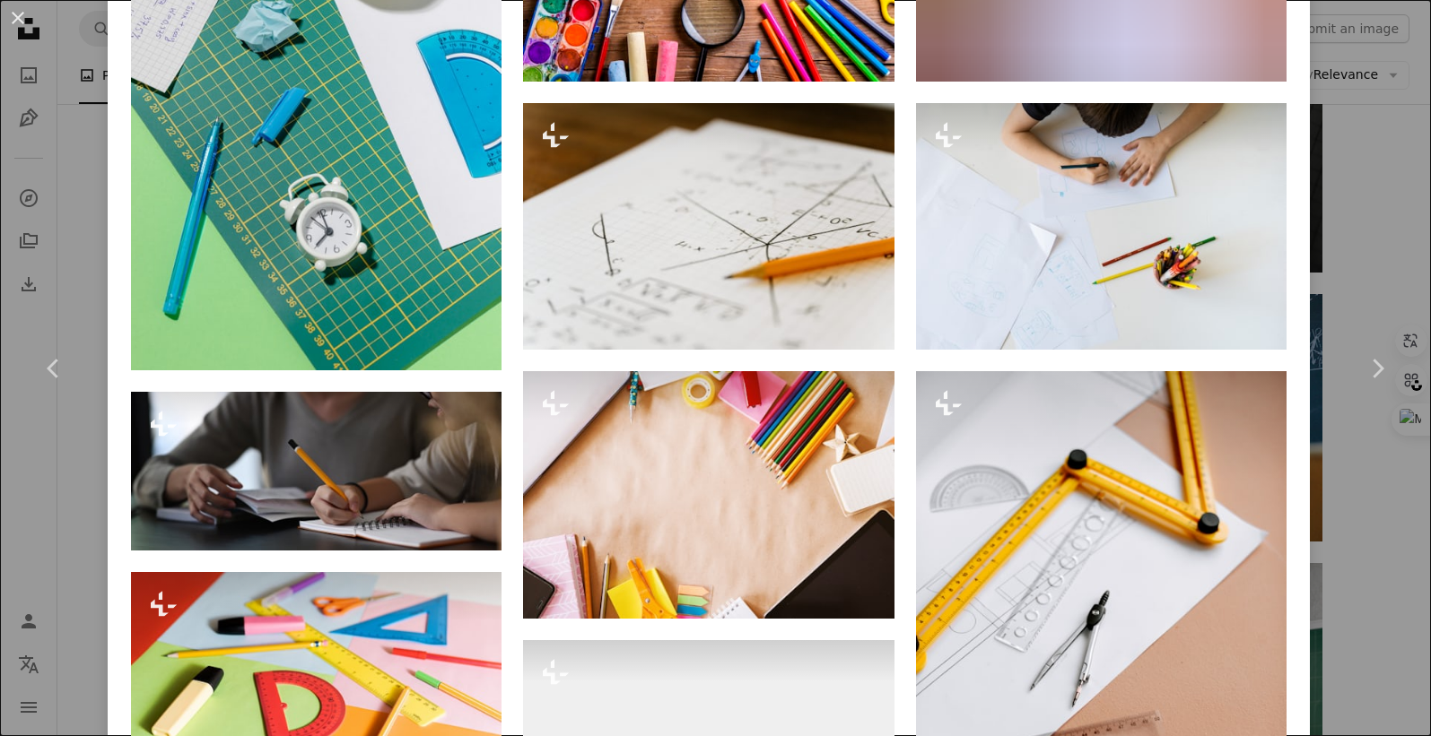
scroll to position [2370, 0]
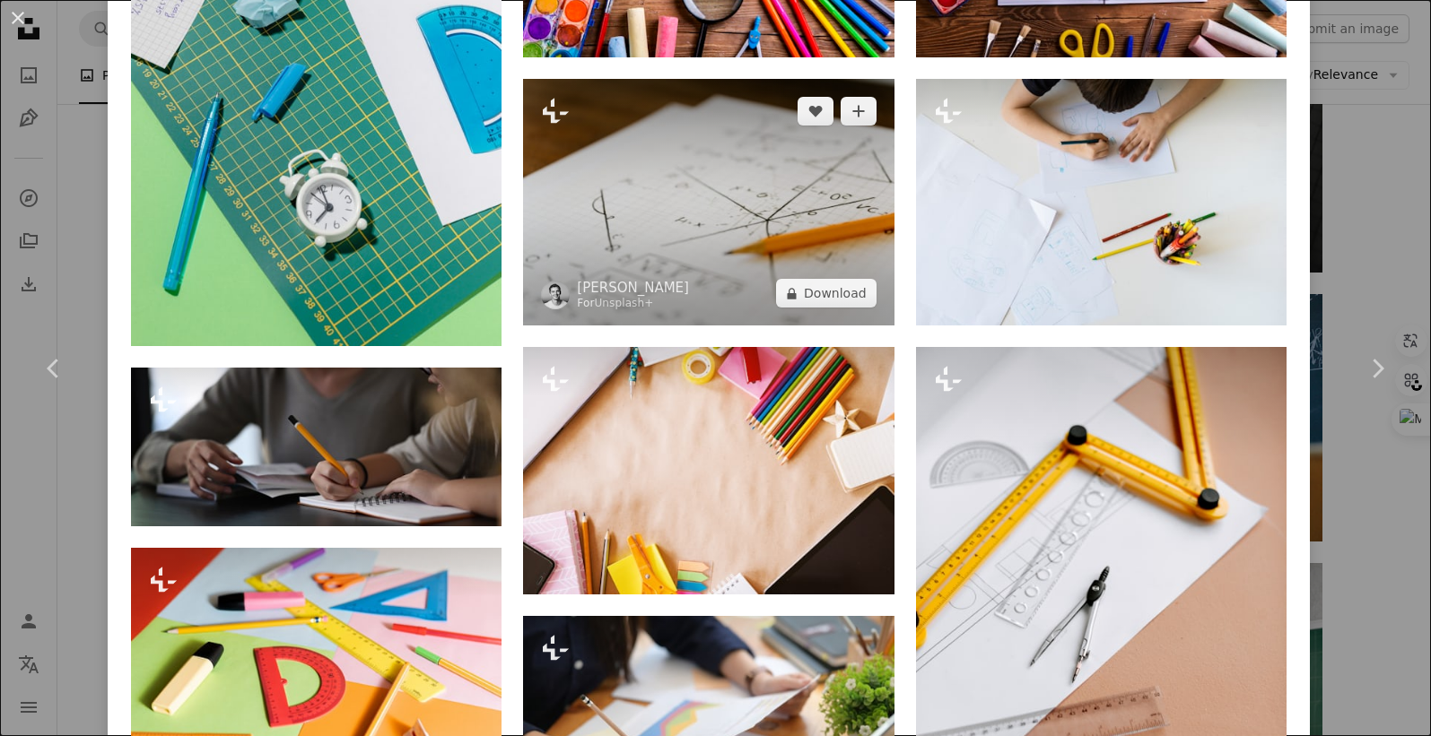
click at [662, 178] on img at bounding box center [708, 202] width 370 height 247
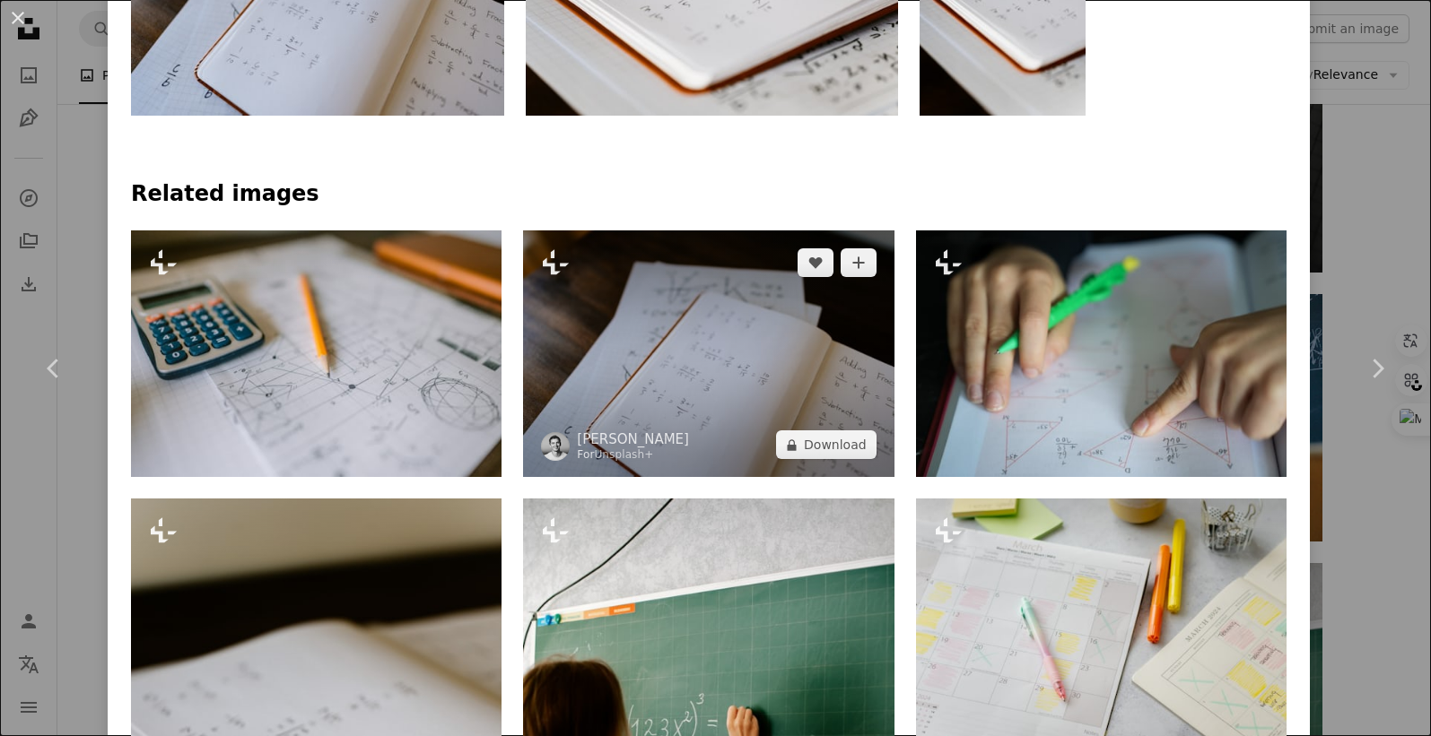
scroll to position [1233, 0]
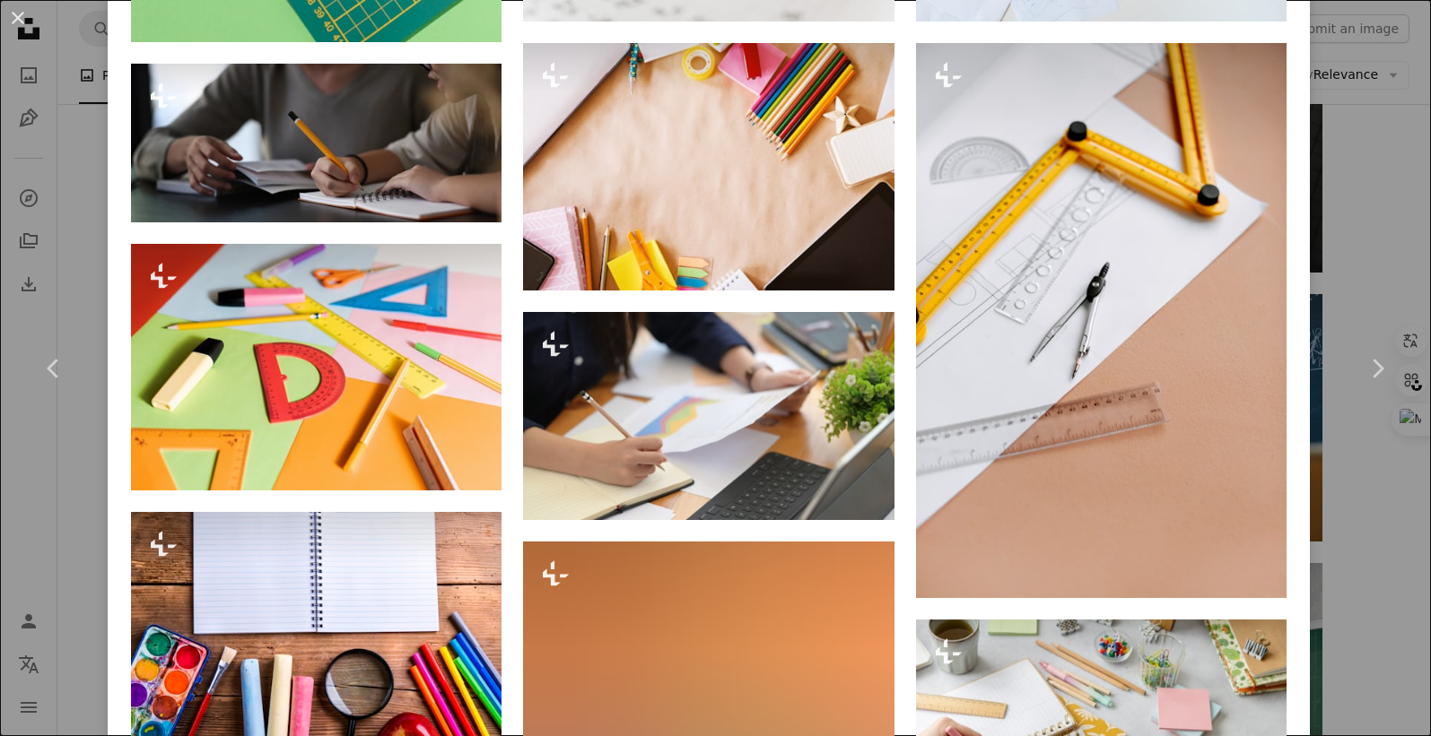
scroll to position [2803, 0]
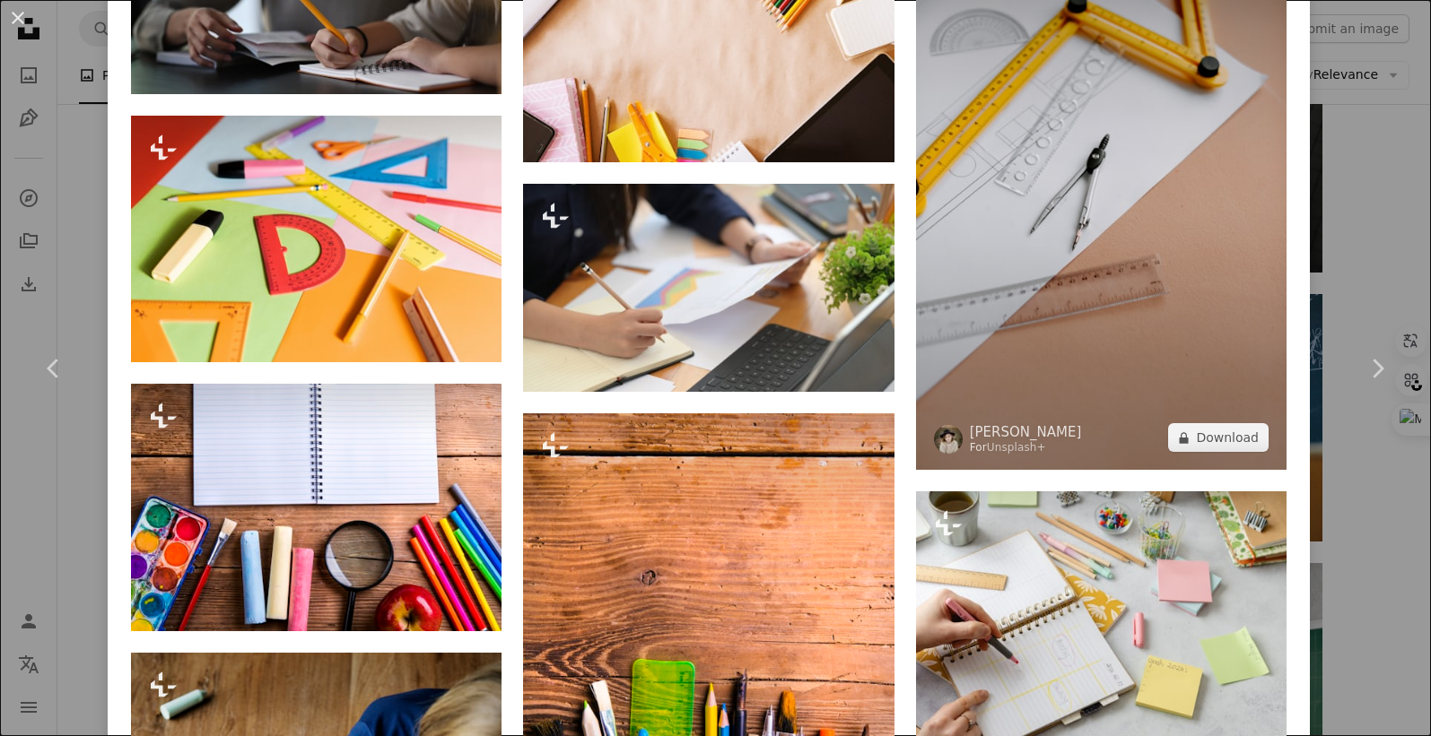
click at [1061, 190] on img at bounding box center [1101, 192] width 370 height 555
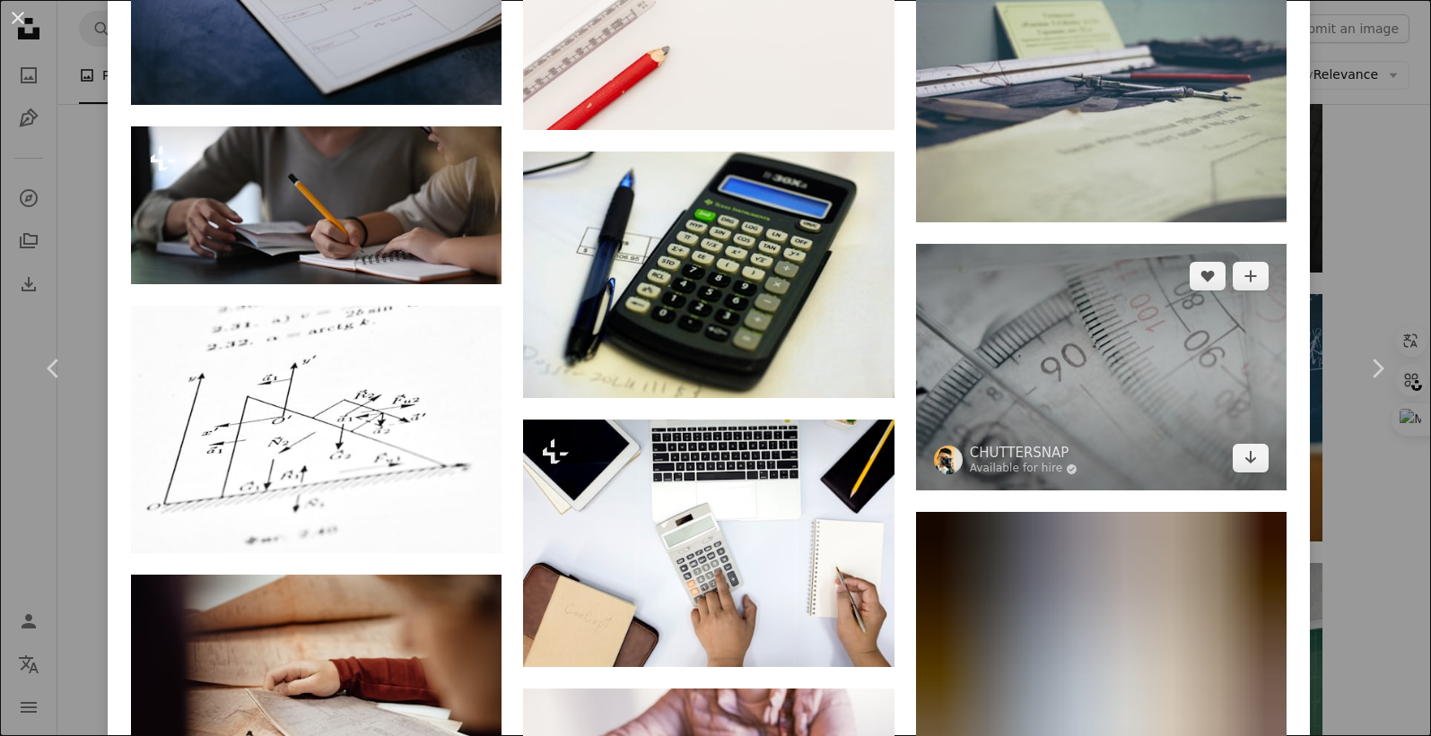
scroll to position [6727, 0]
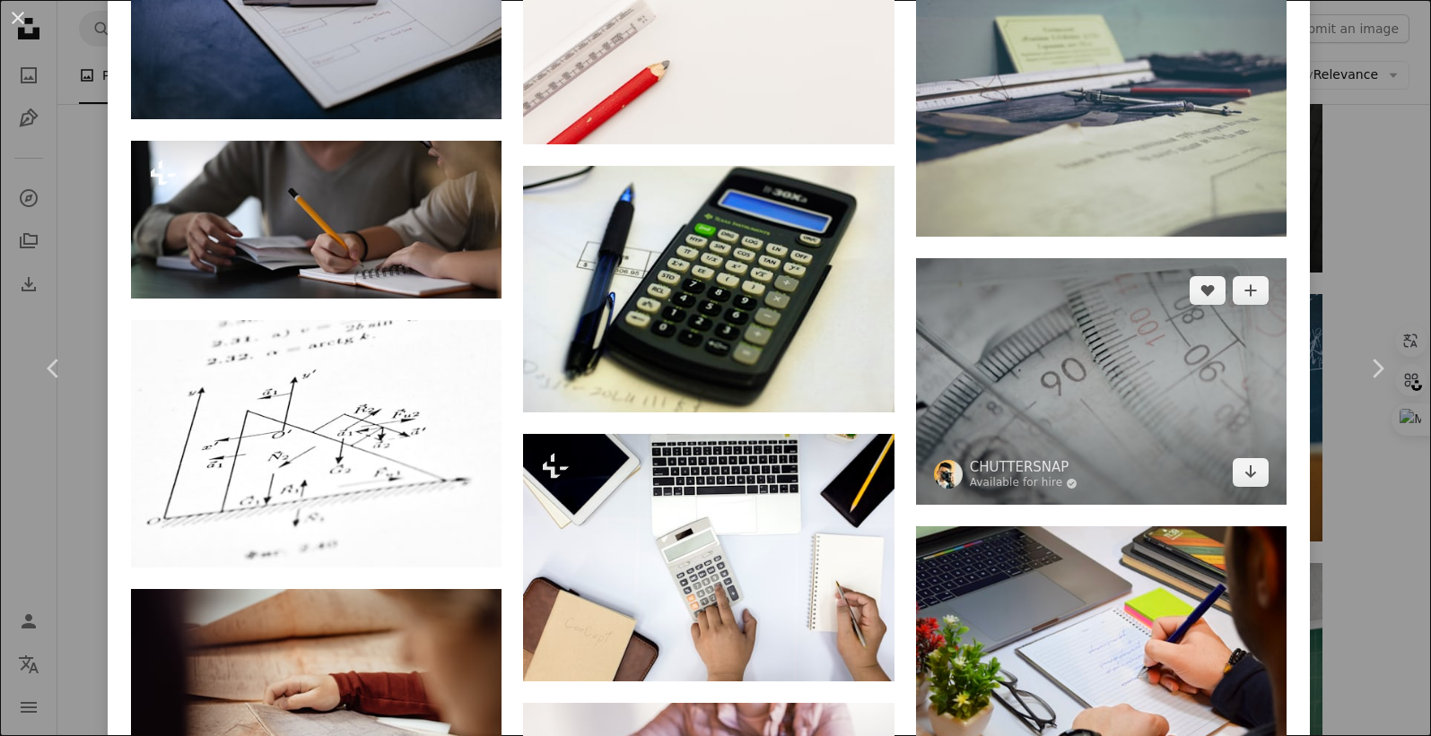
click at [1018, 291] on img at bounding box center [1101, 381] width 370 height 247
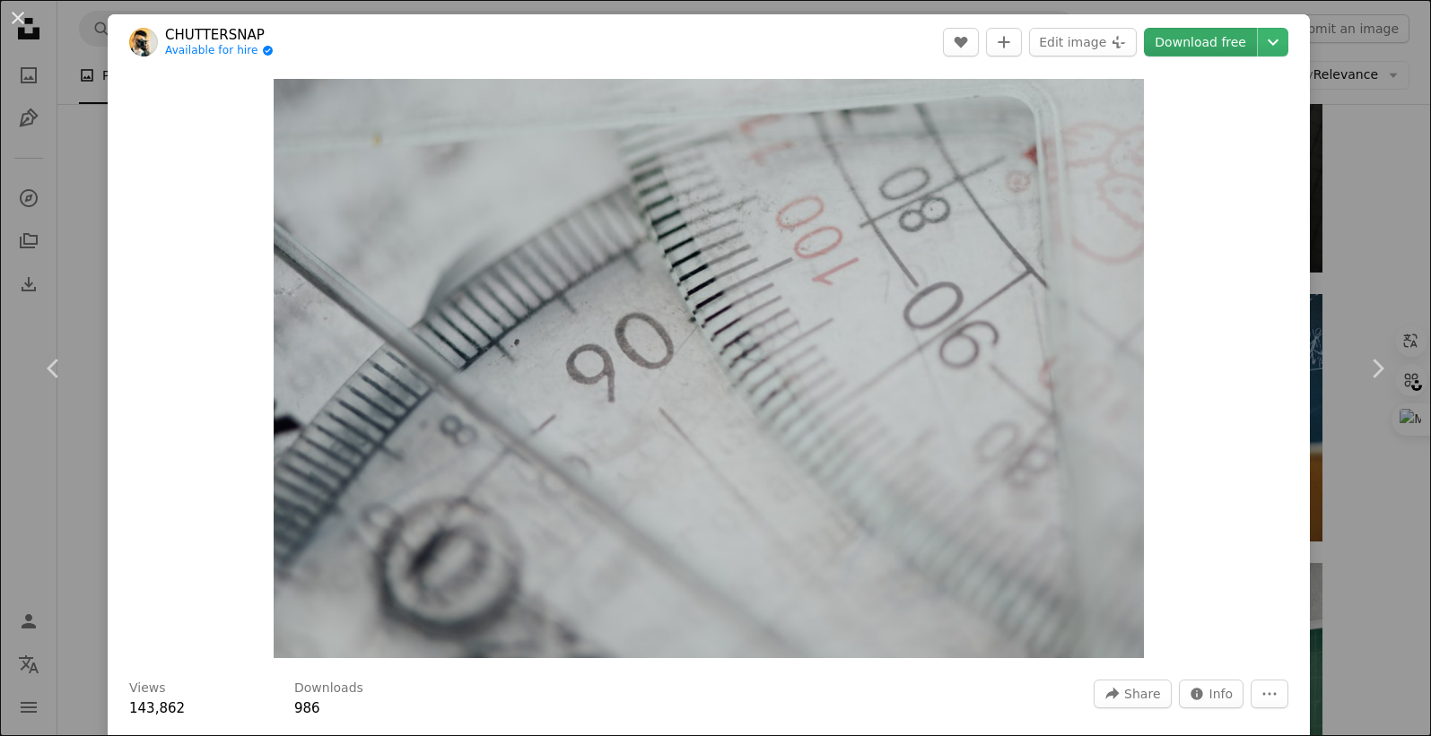
click at [1189, 37] on link "Download free" at bounding box center [1200, 42] width 113 height 29
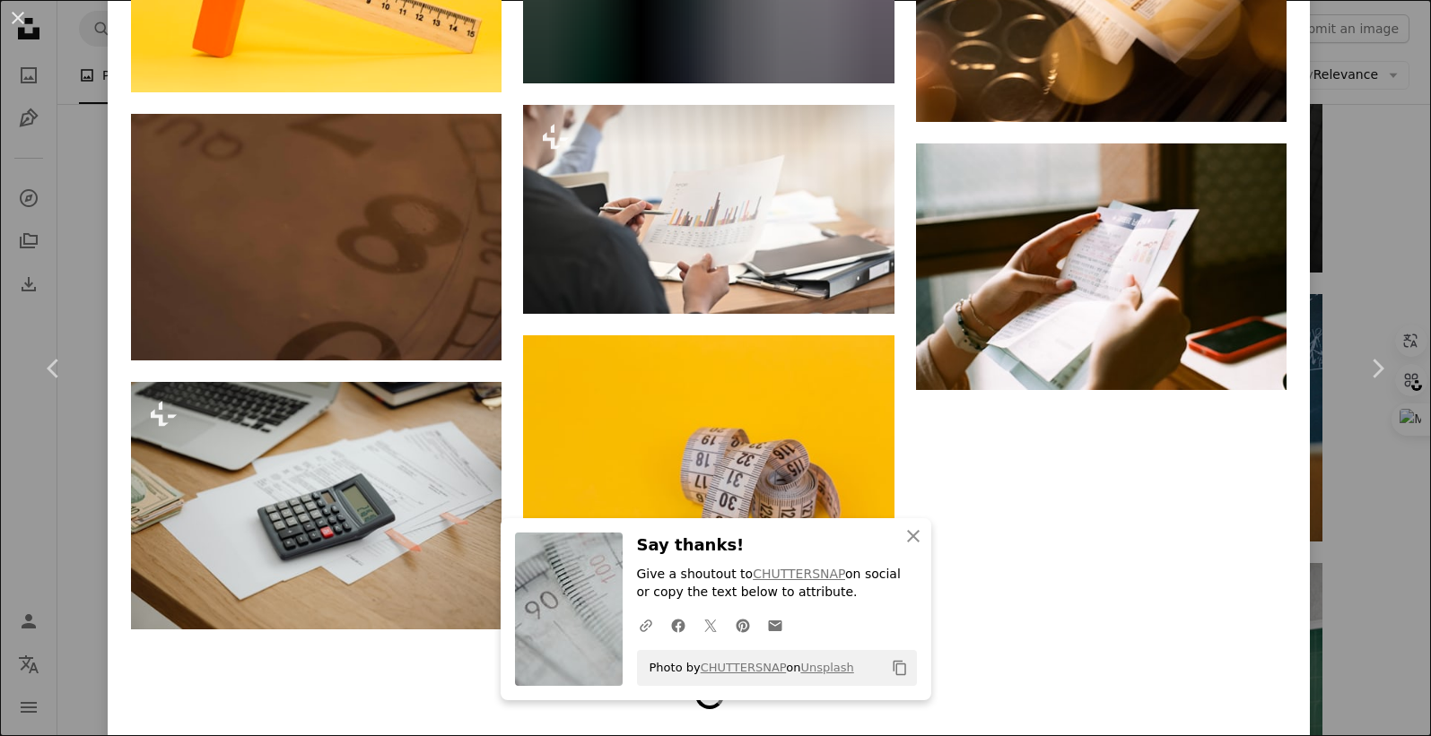
scroll to position [7966, 0]
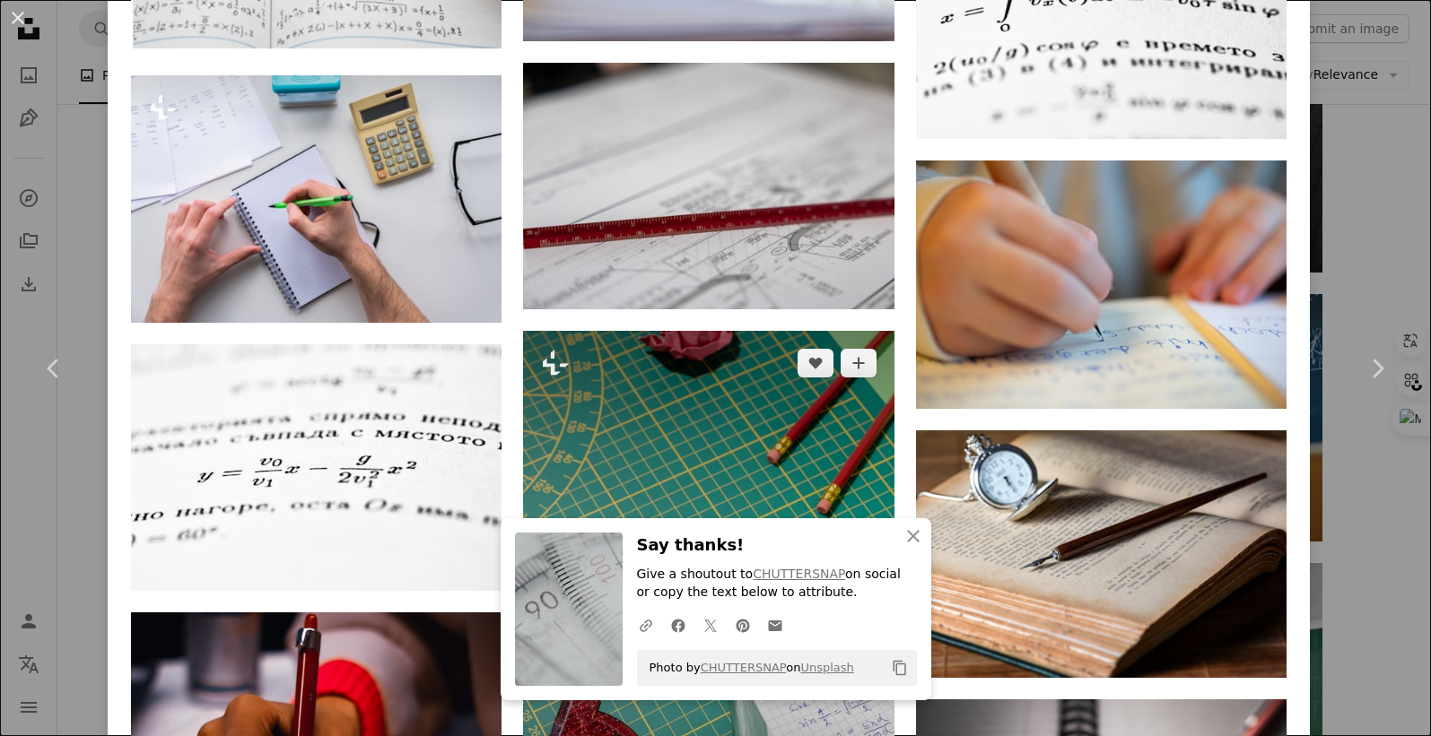
scroll to position [4709, 0]
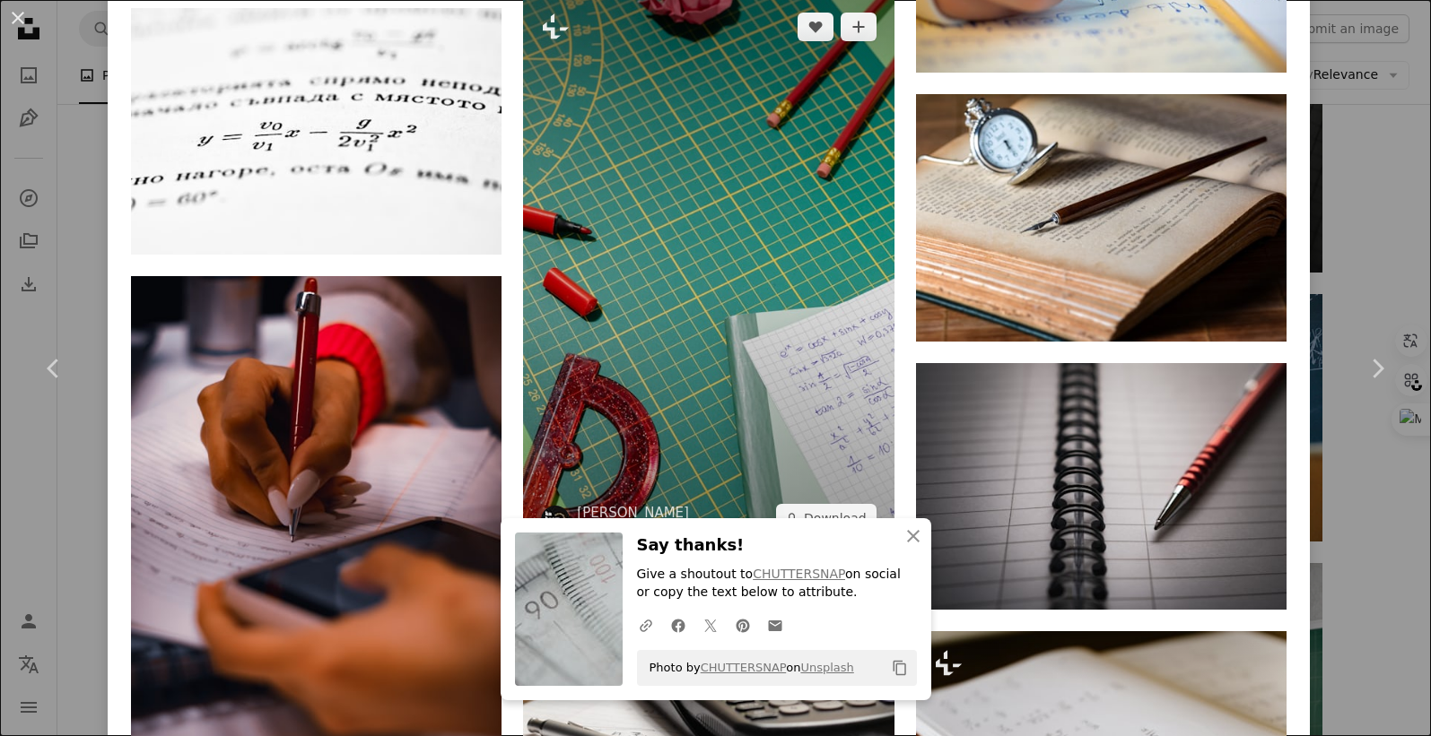
click at [684, 248] on img at bounding box center [708, 273] width 370 height 556
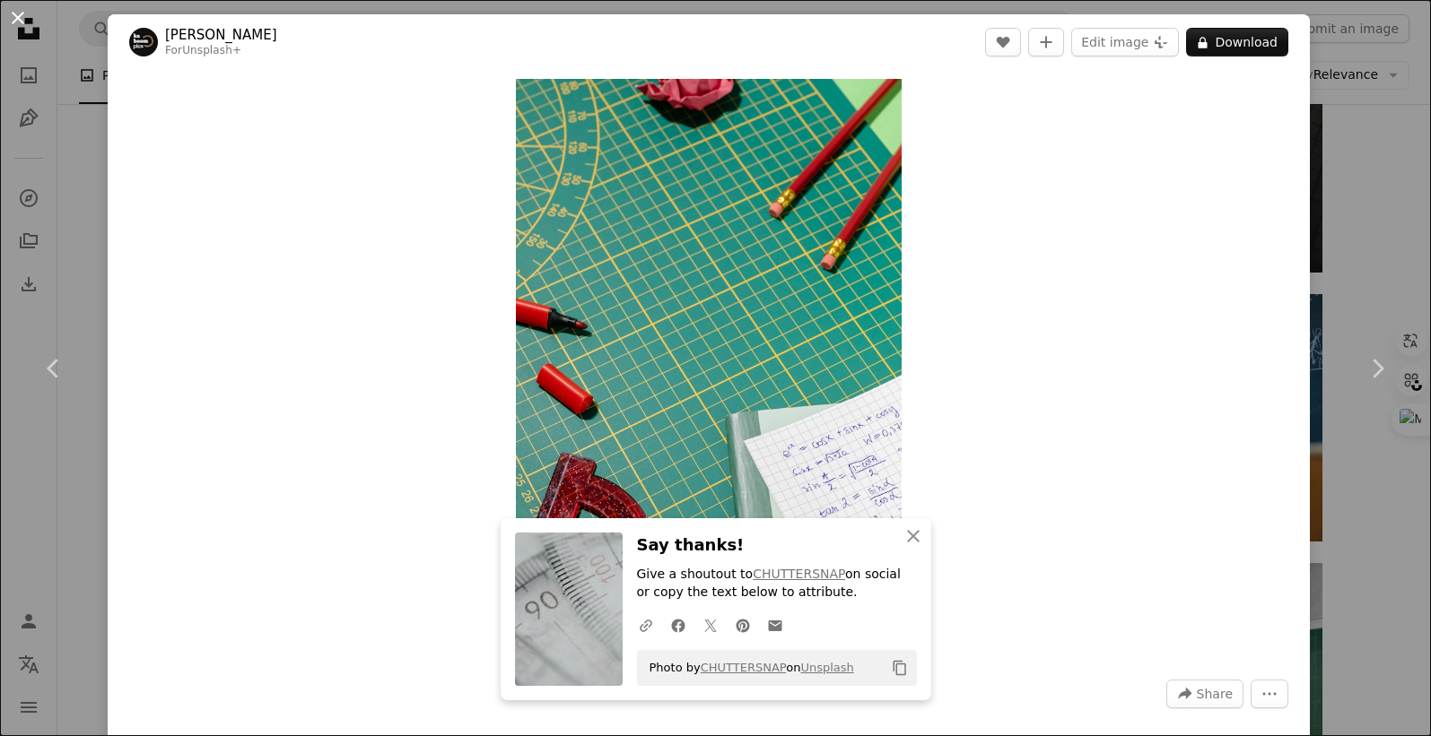
click at [28, 16] on button "An X shape" at bounding box center [18, 18] width 22 height 22
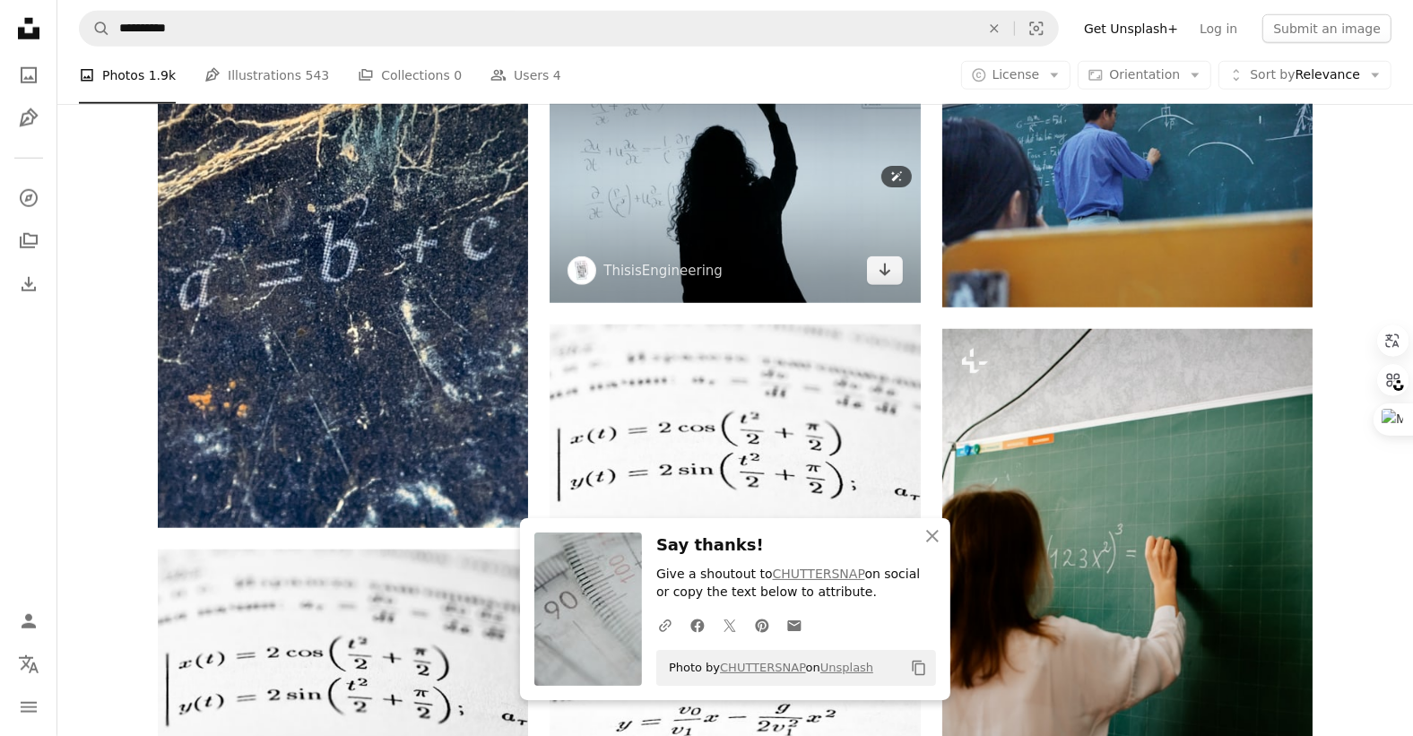
scroll to position [1457, 0]
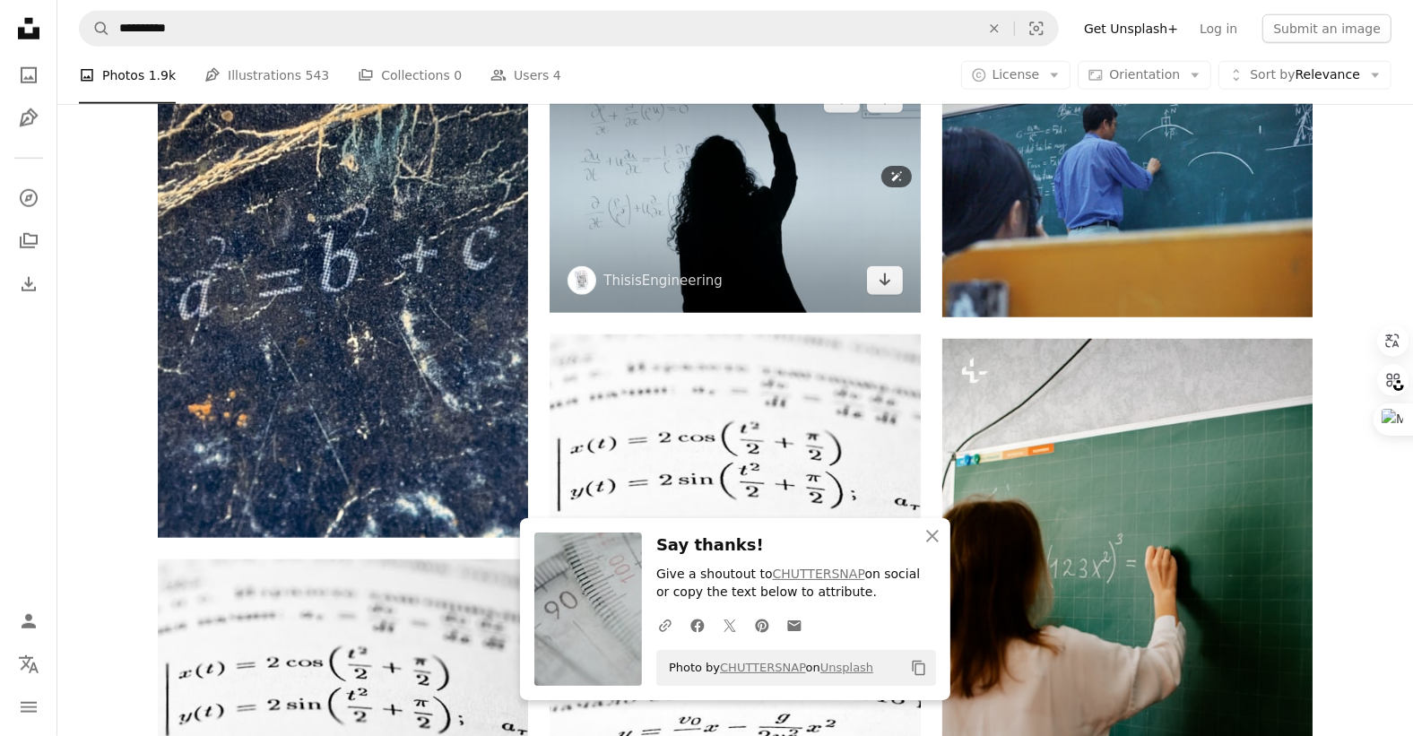
click at [722, 227] on img at bounding box center [735, 189] width 370 height 247
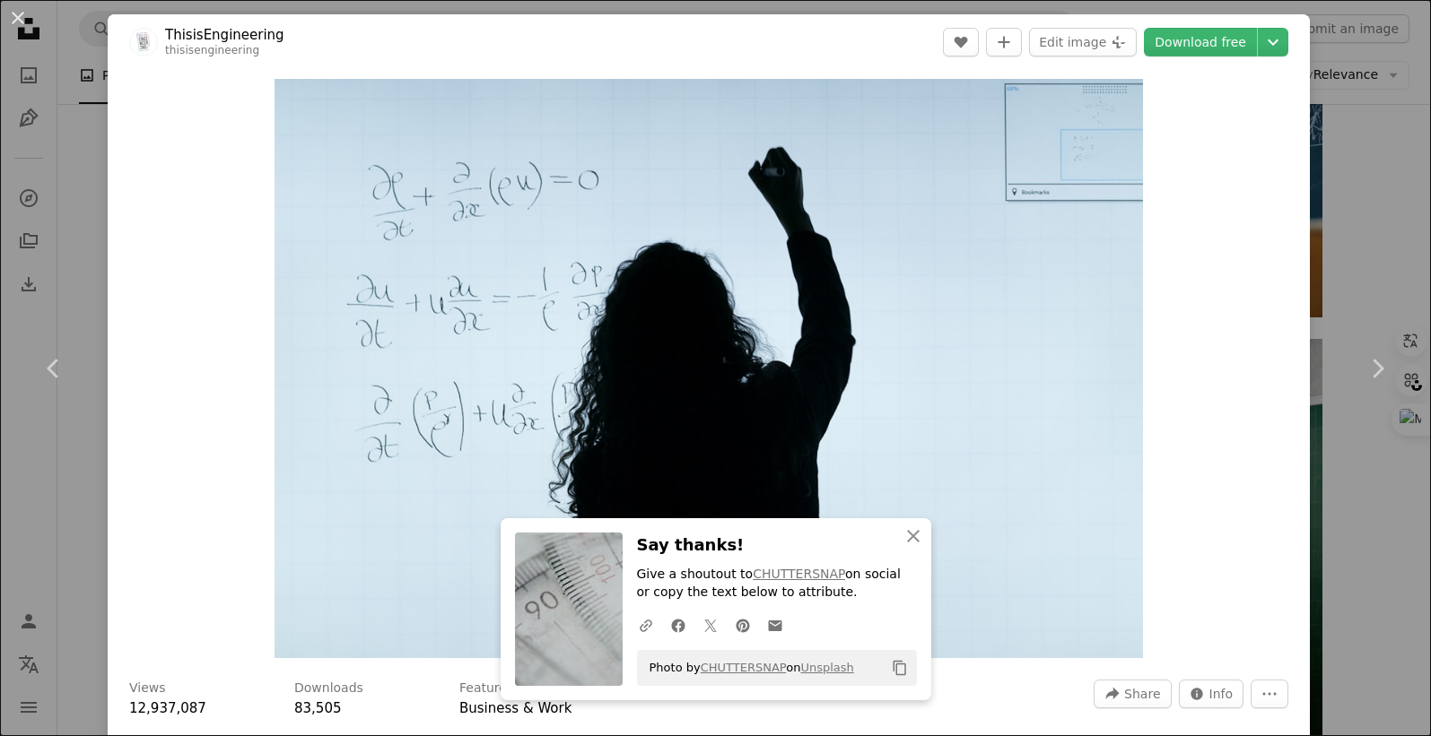
click at [64, 77] on div "An X shape Chevron left Chevron right An X shape Close Say thanks! Give a shout…" at bounding box center [715, 368] width 1431 height 736
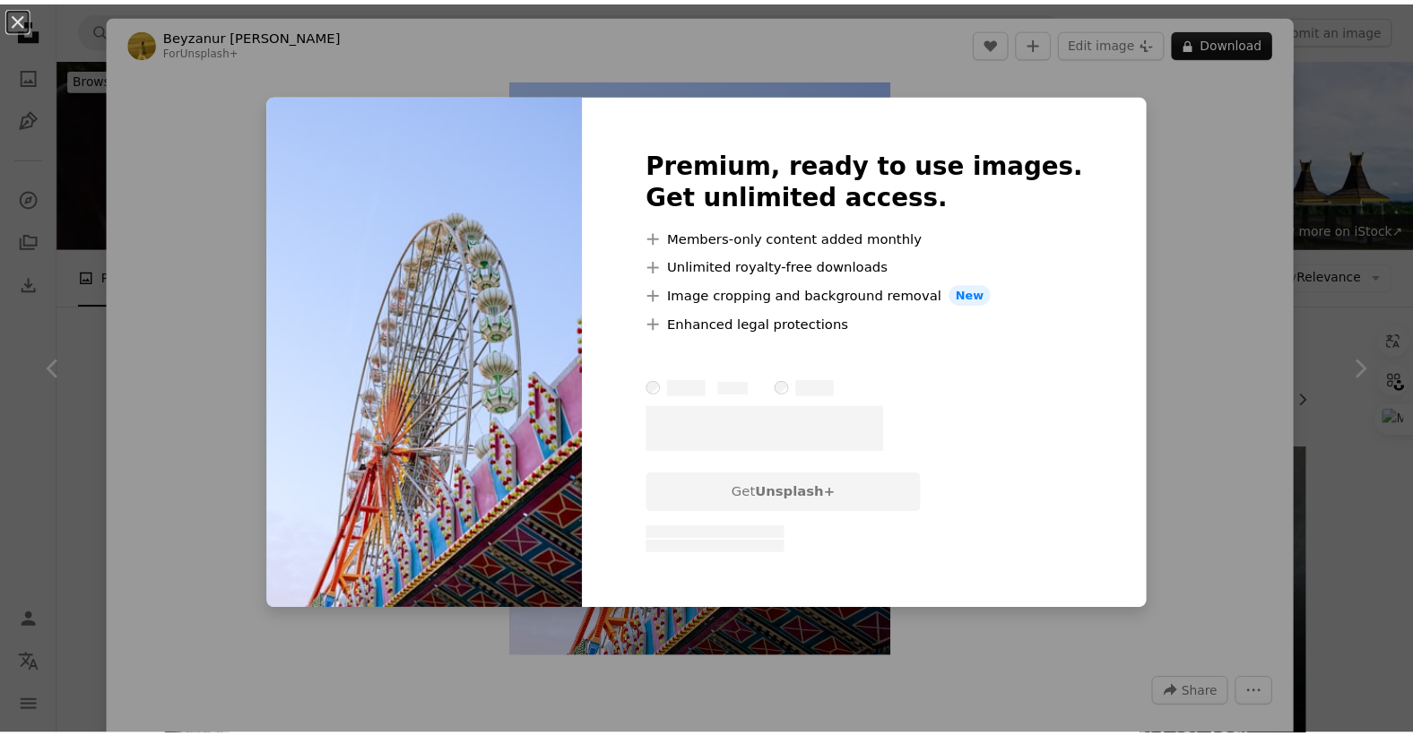
scroll to position [109, 0]
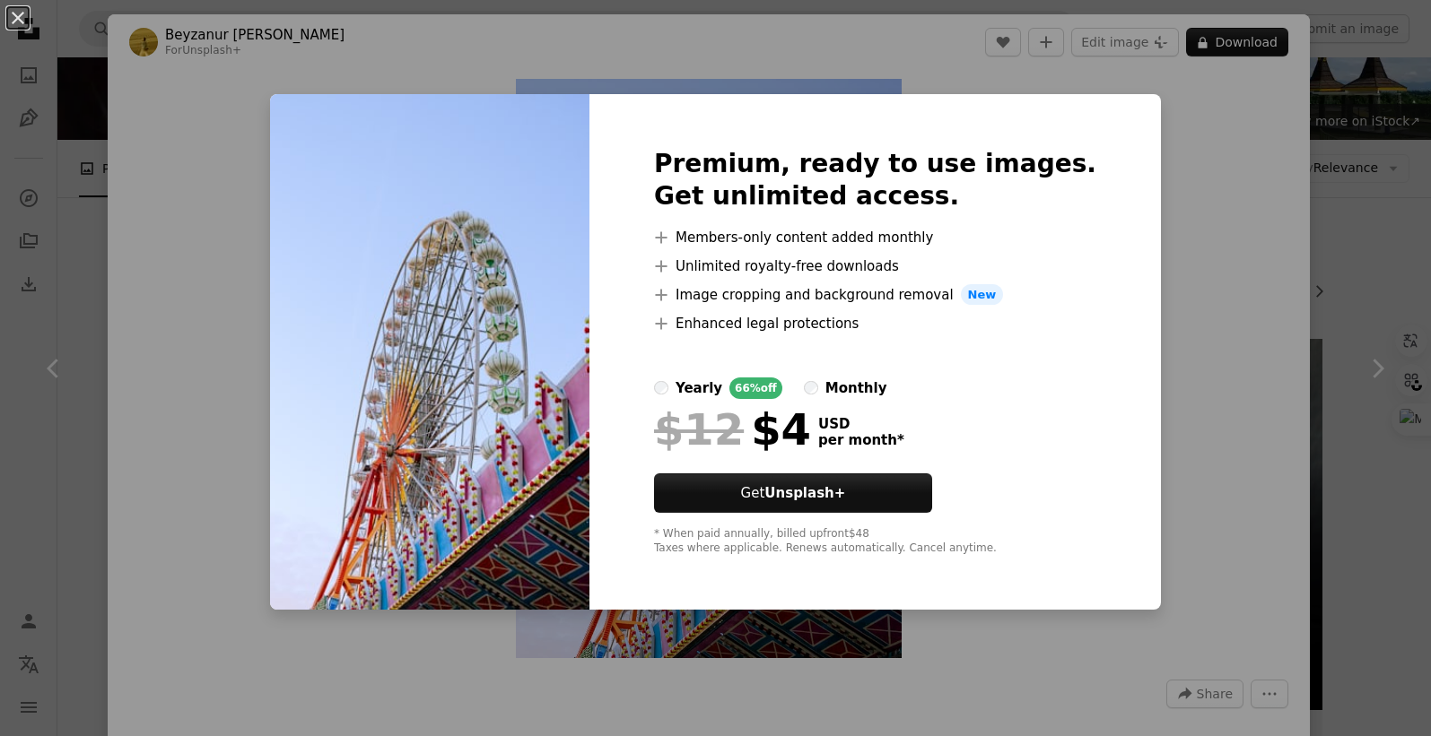
click at [1239, 276] on div "An X shape Premium, ready to use images. Get unlimited access. A plus sign Memb…" at bounding box center [715, 368] width 1431 height 736
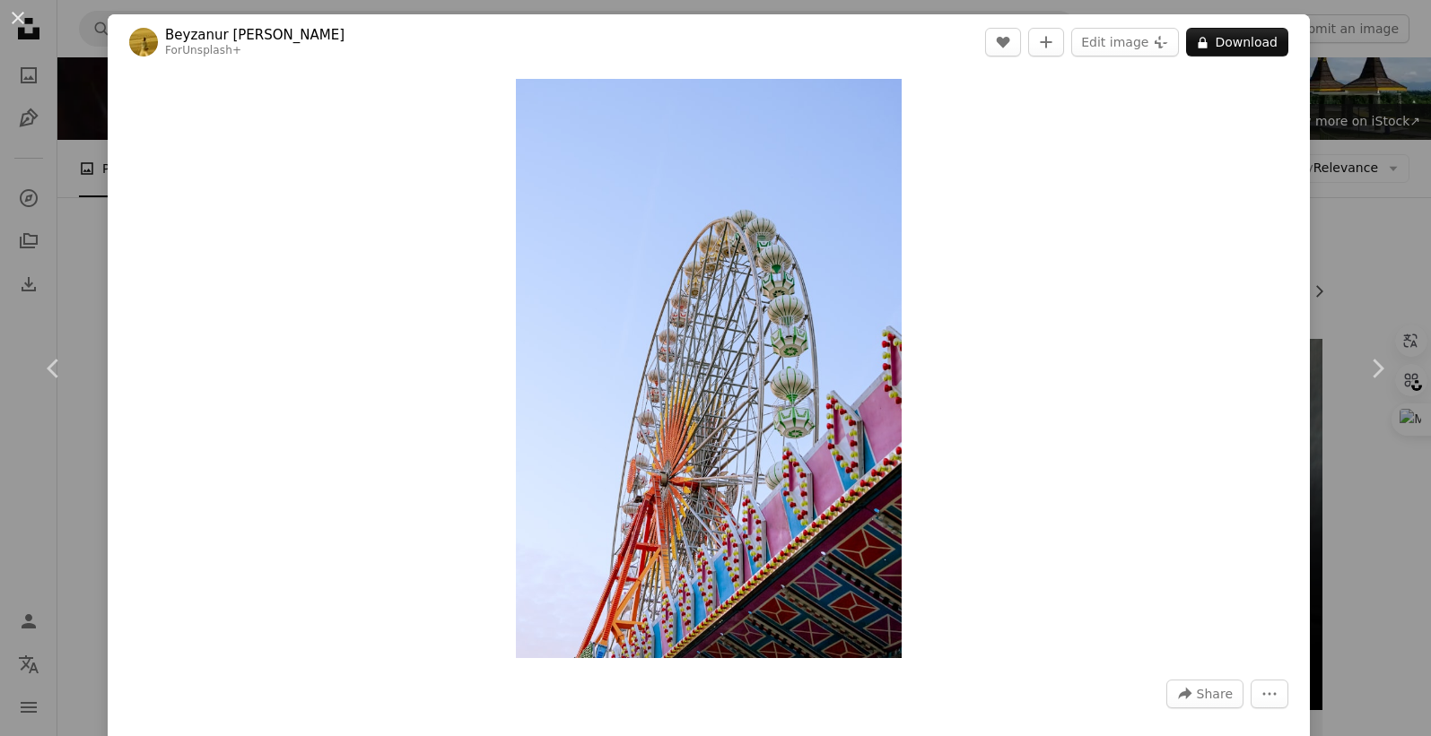
click at [1339, 233] on div "An X shape Chevron left Chevron right Beyzanur K. For Unsplash+ A heart A plus …" at bounding box center [715, 368] width 1431 height 736
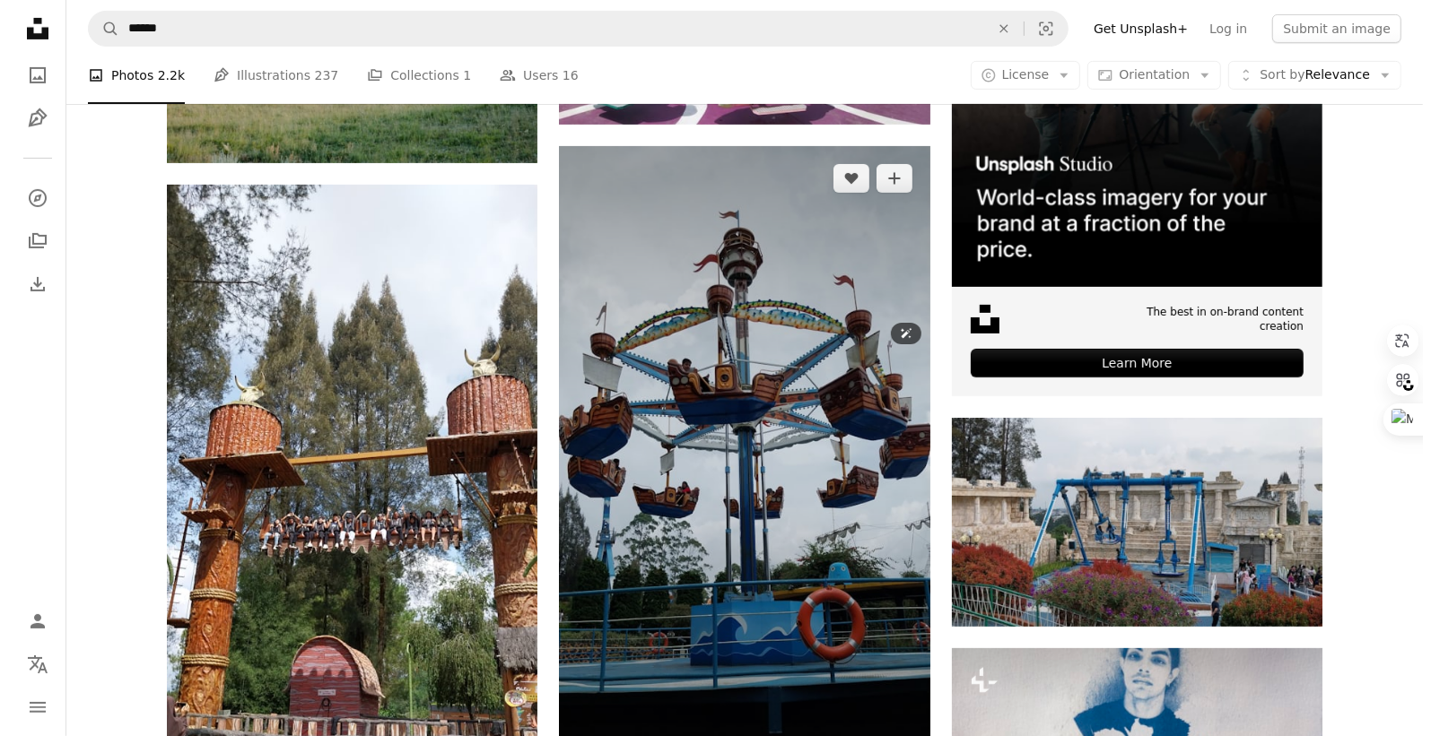
scroll to position [673, 0]
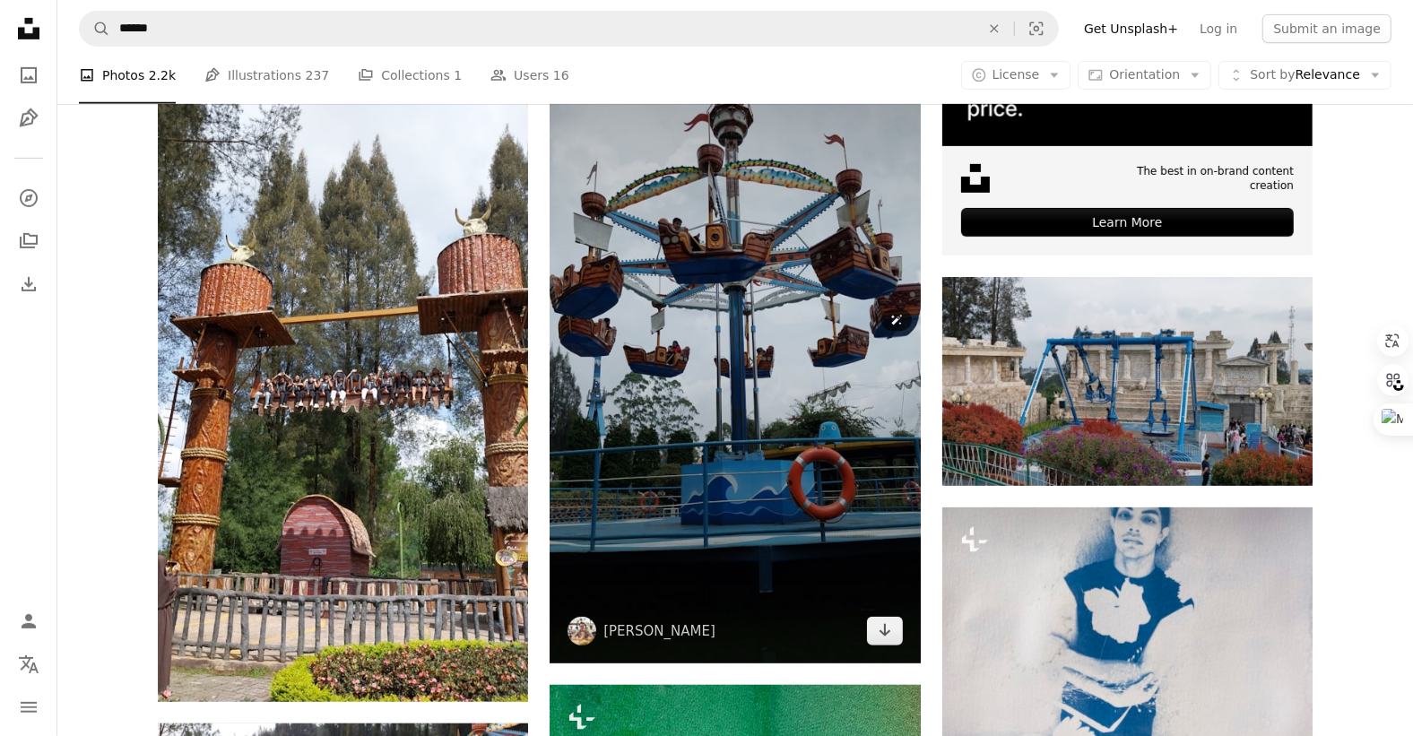
click at [769, 224] on img at bounding box center [735, 334] width 370 height 658
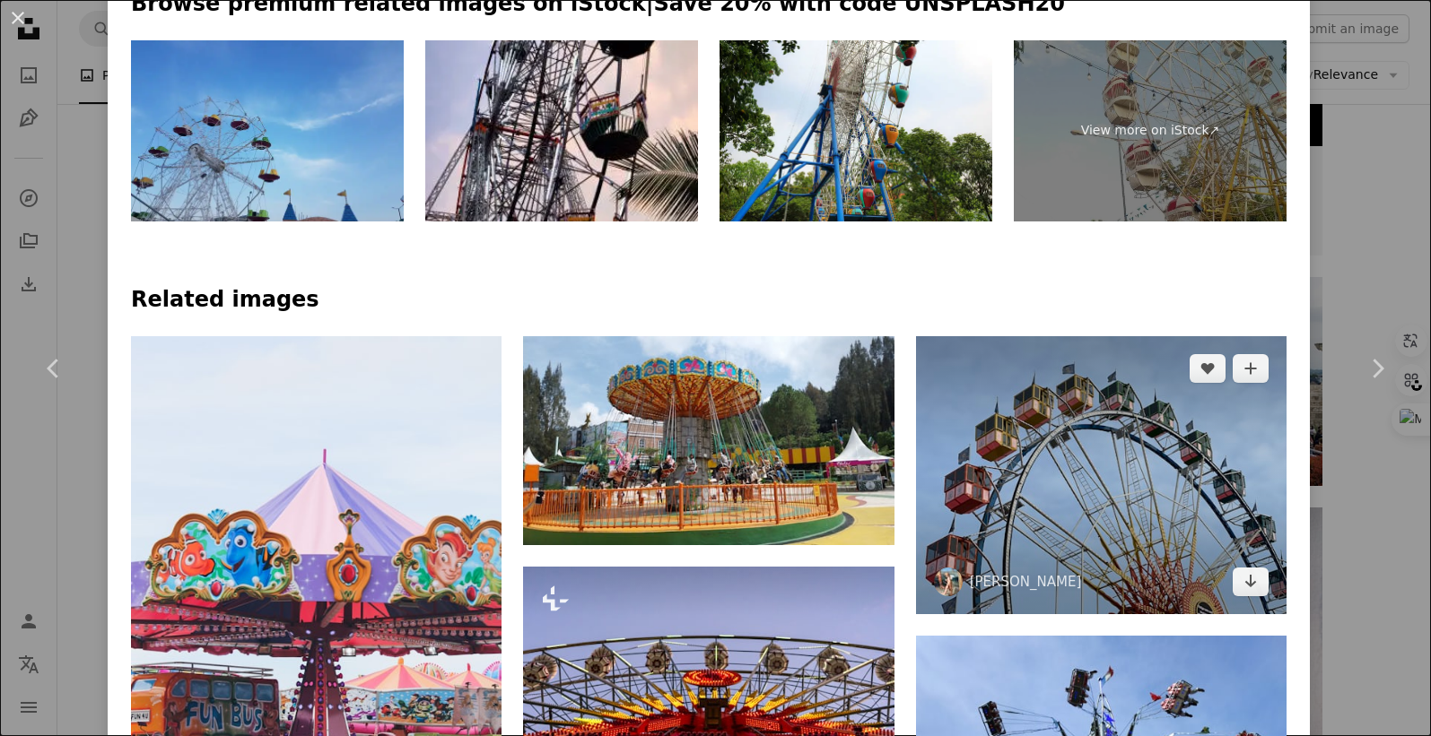
scroll to position [1009, 0]
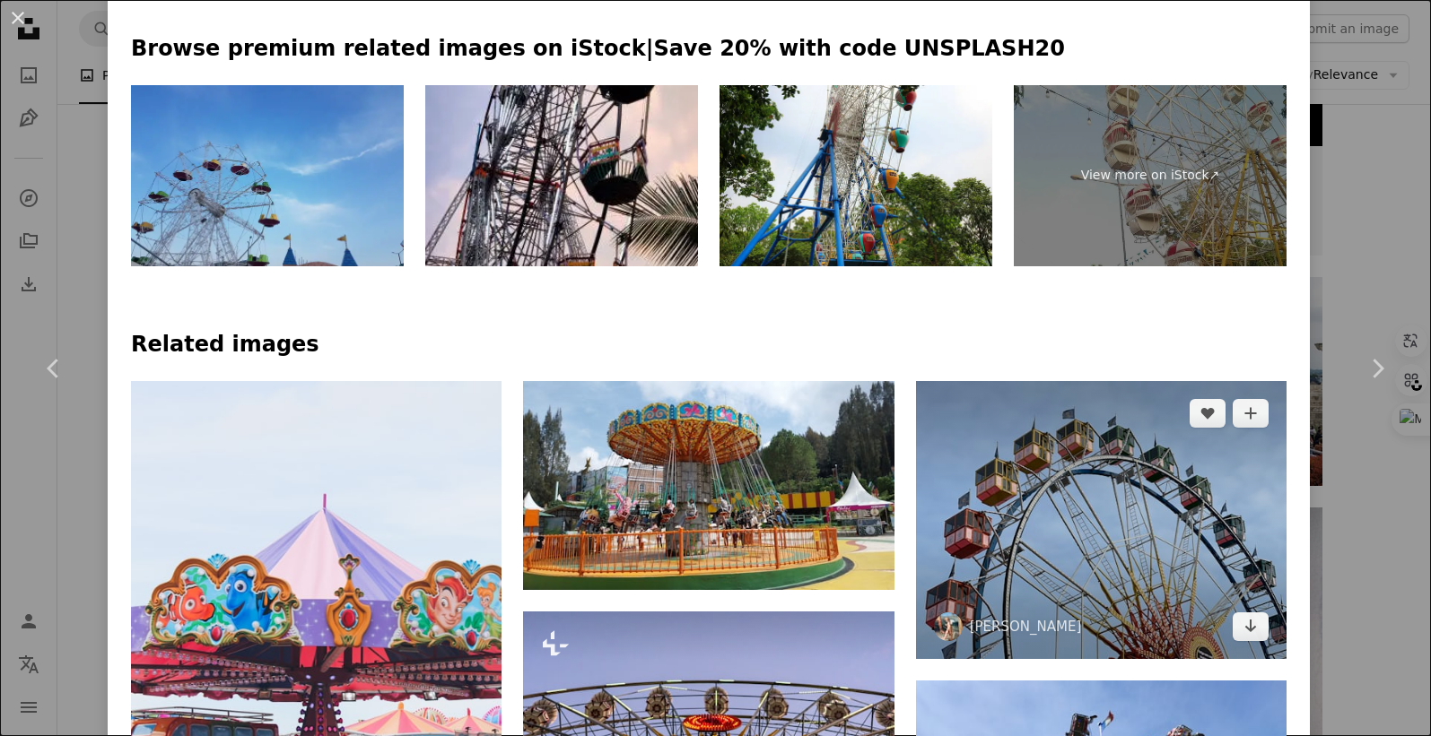
click at [1007, 550] on img at bounding box center [1101, 520] width 370 height 278
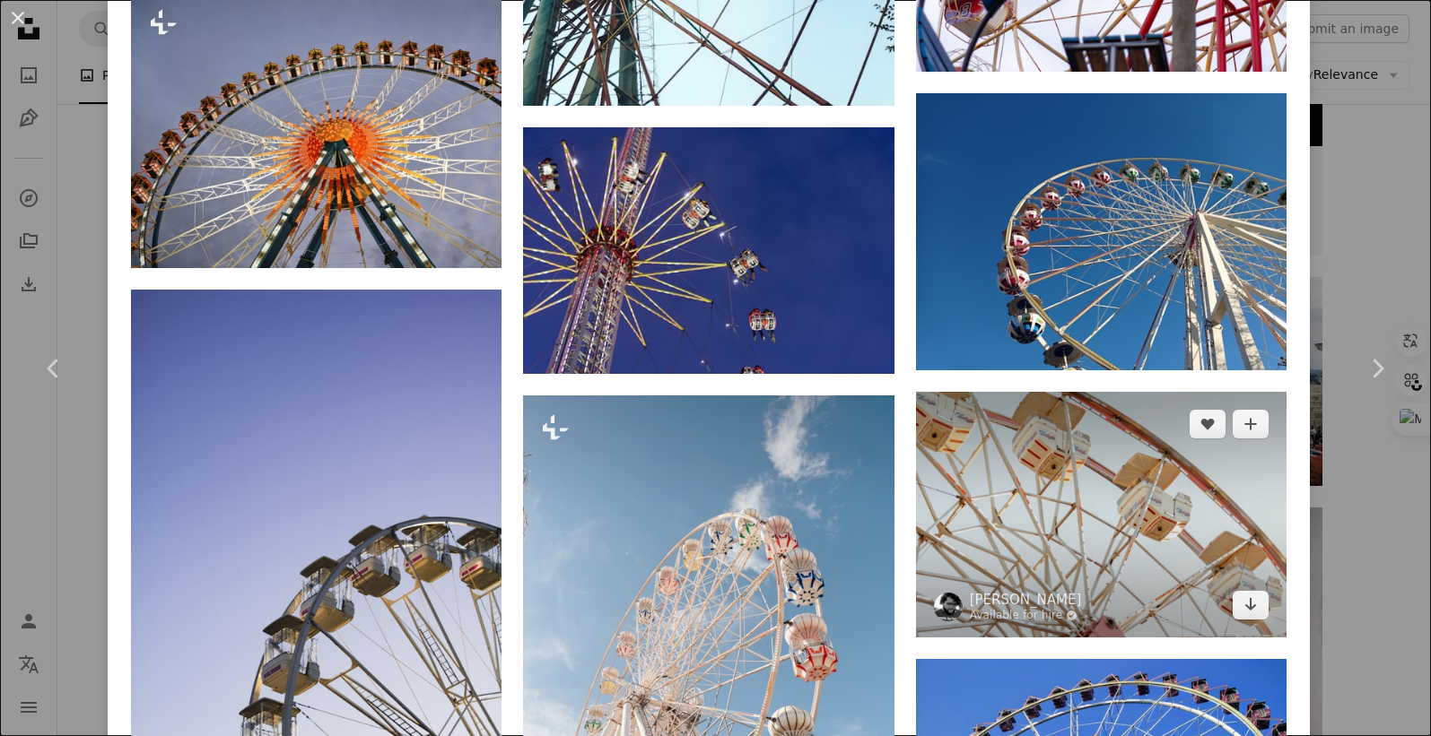
scroll to position [2803, 0]
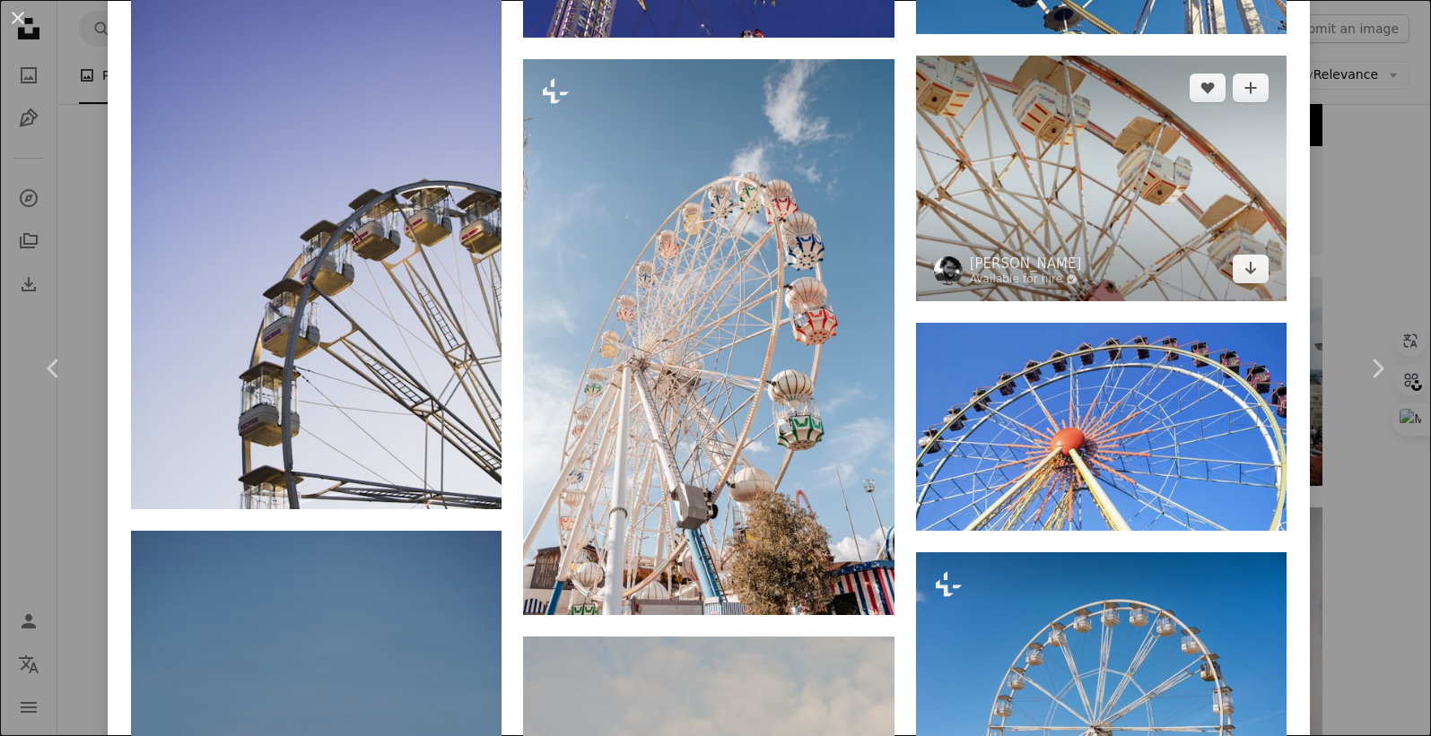
click at [1097, 198] on img at bounding box center [1101, 179] width 370 height 246
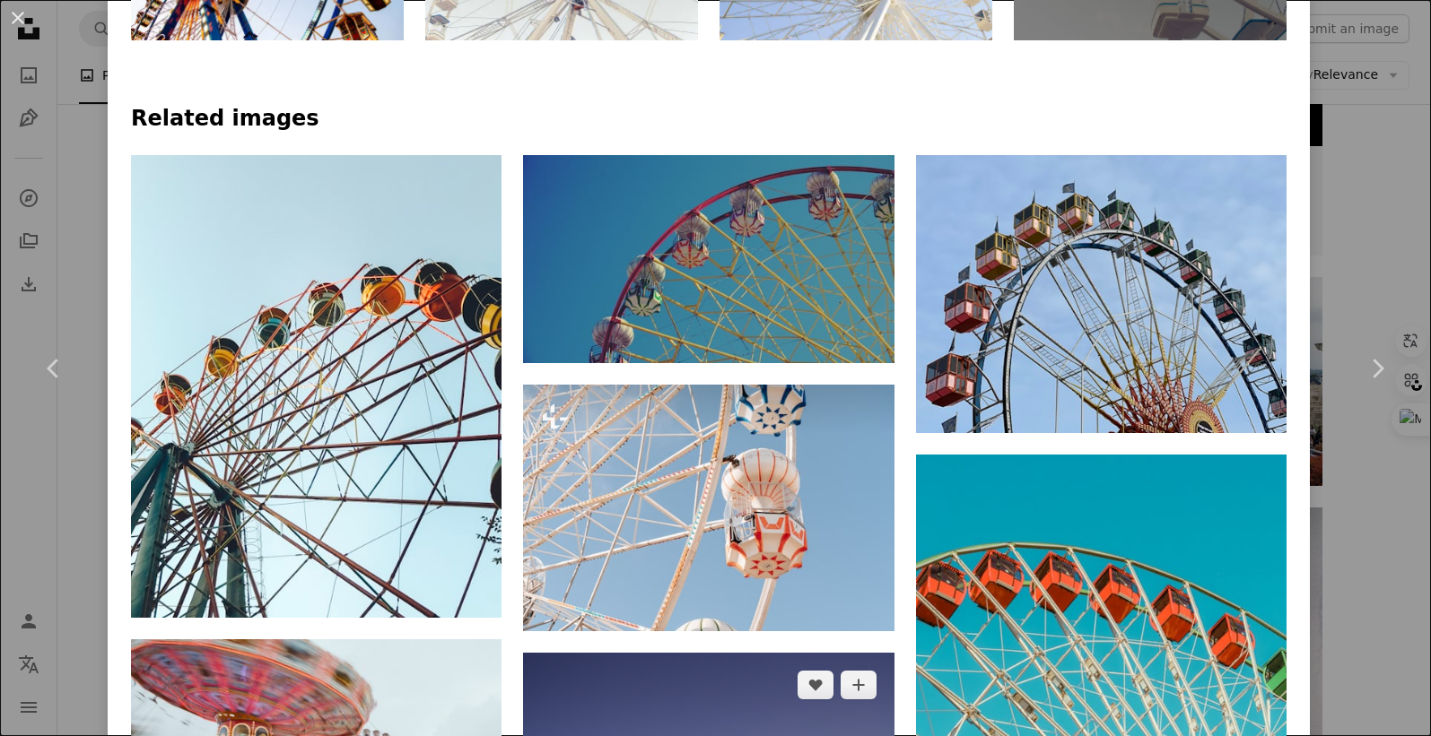
scroll to position [1121, 0]
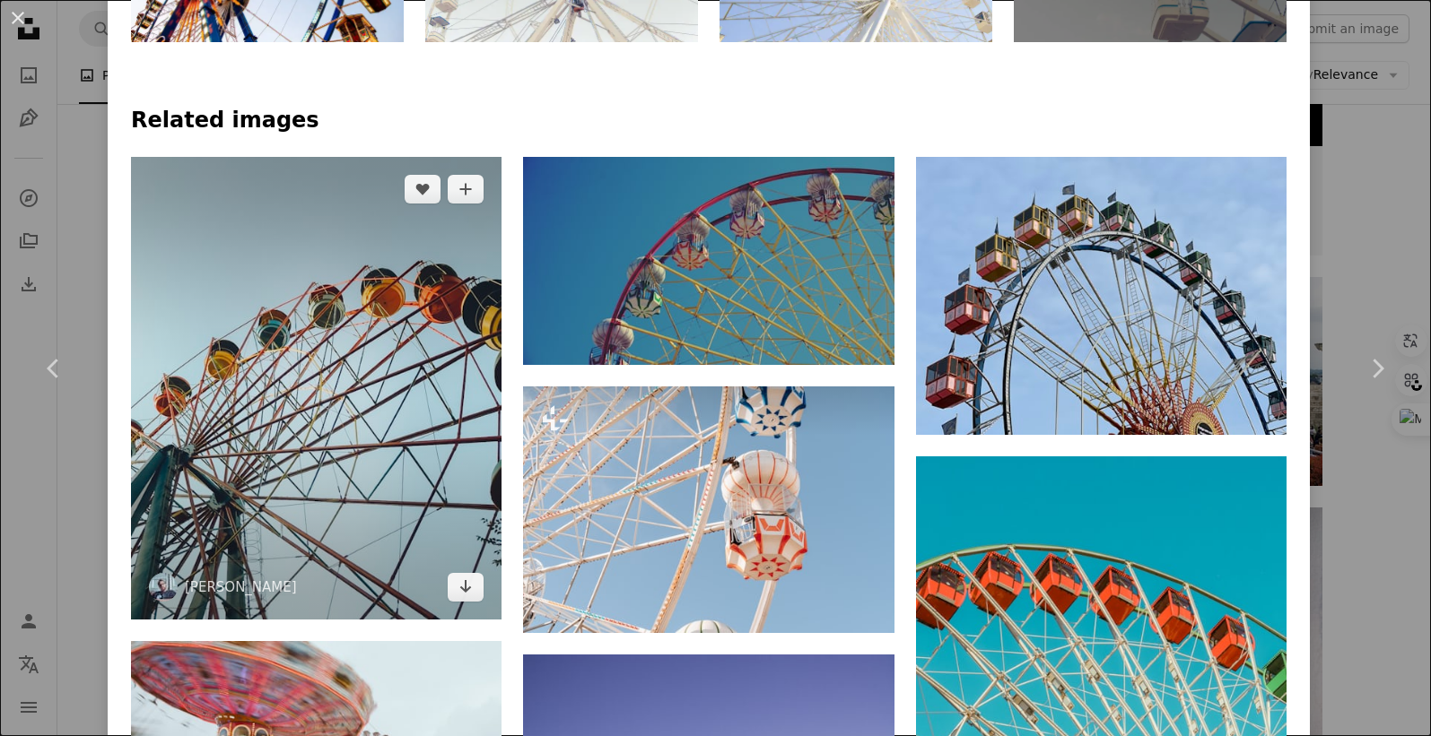
click at [233, 284] on img at bounding box center [316, 389] width 370 height 464
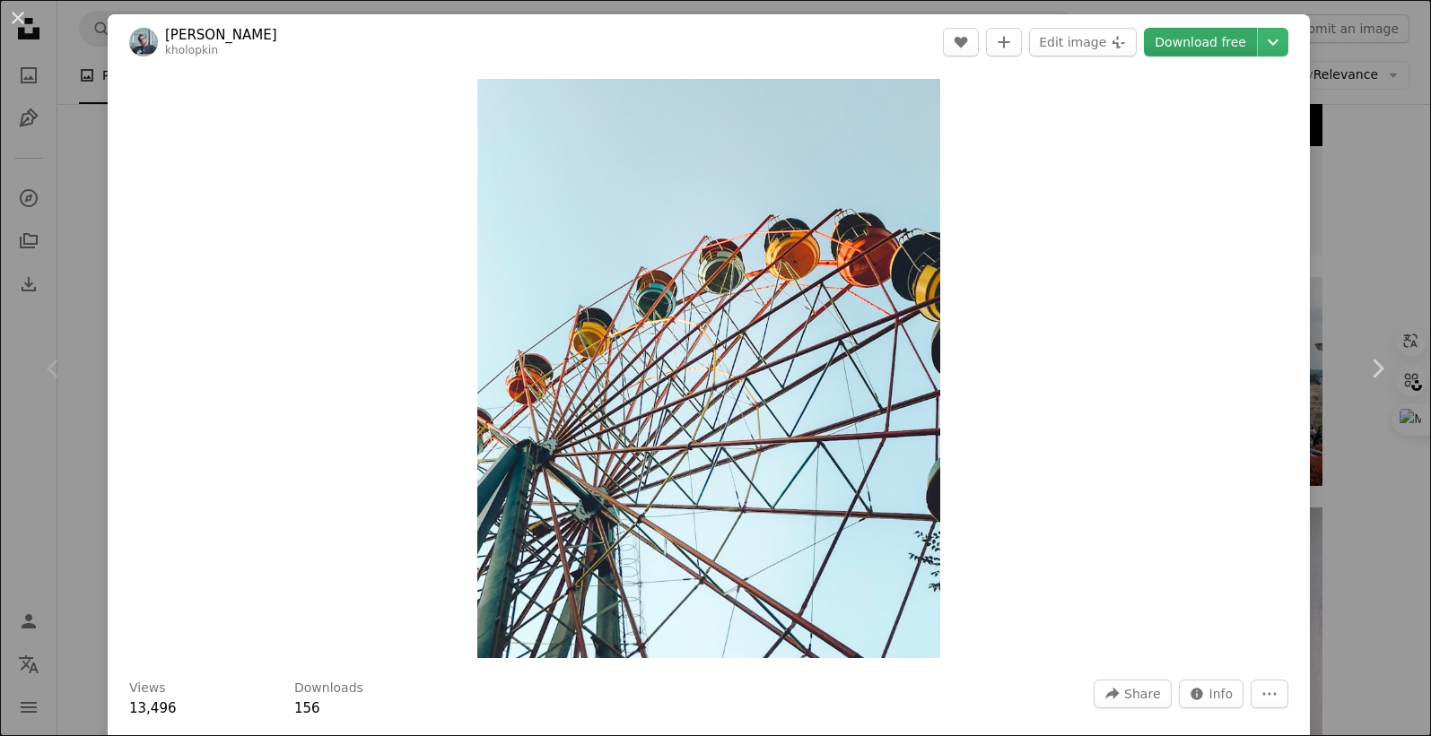
click at [1212, 38] on link "Download free" at bounding box center [1200, 42] width 113 height 29
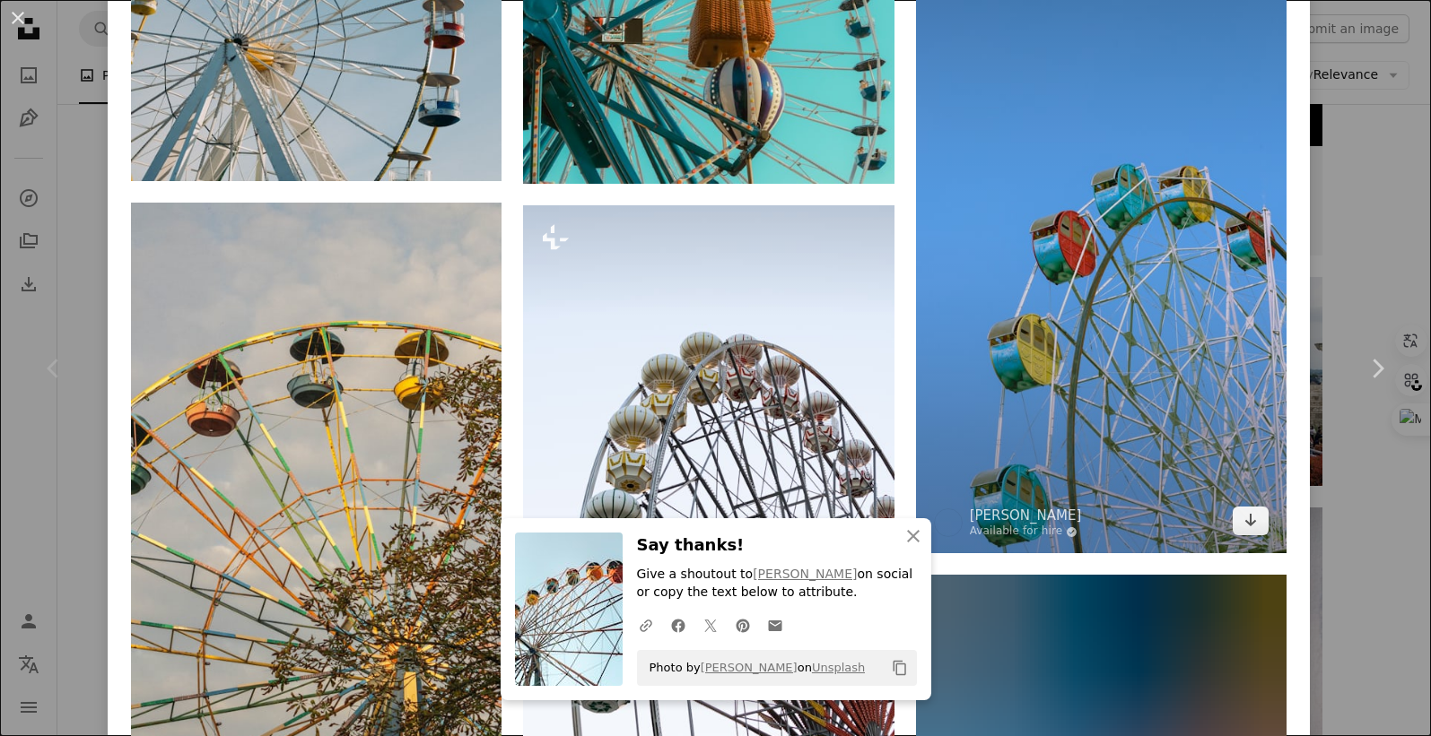
scroll to position [2774, 0]
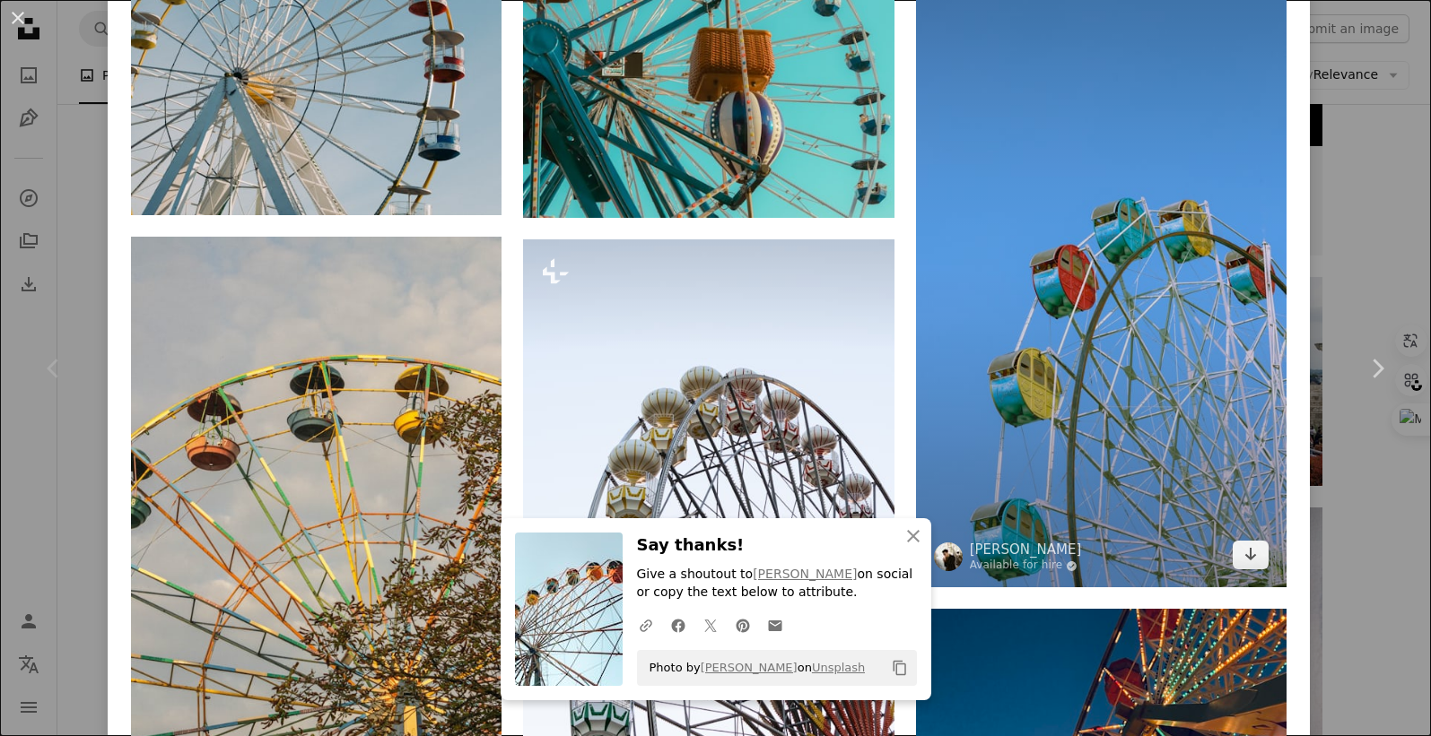
click at [1114, 301] on img at bounding box center [1101, 257] width 370 height 661
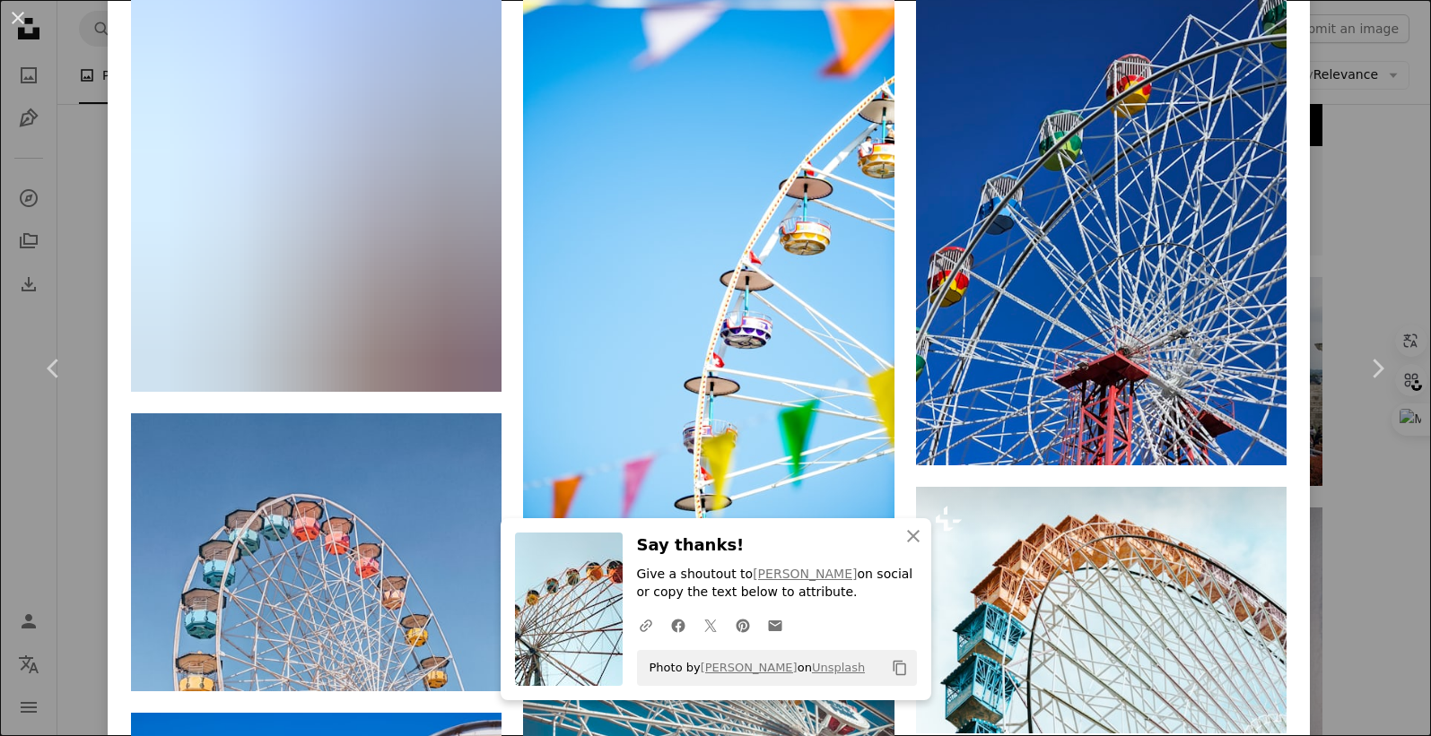
scroll to position [6166, 0]
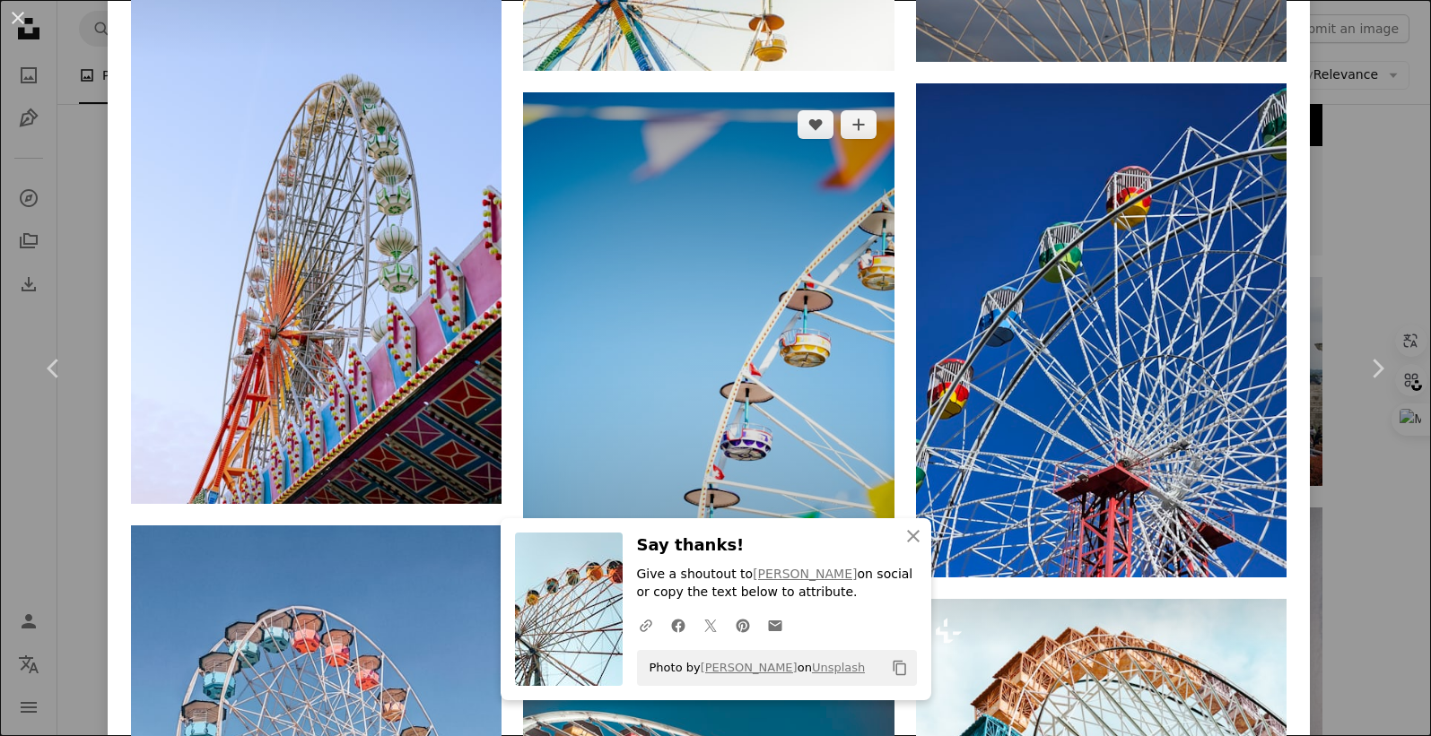
click at [718, 245] on img at bounding box center [708, 370] width 370 height 557
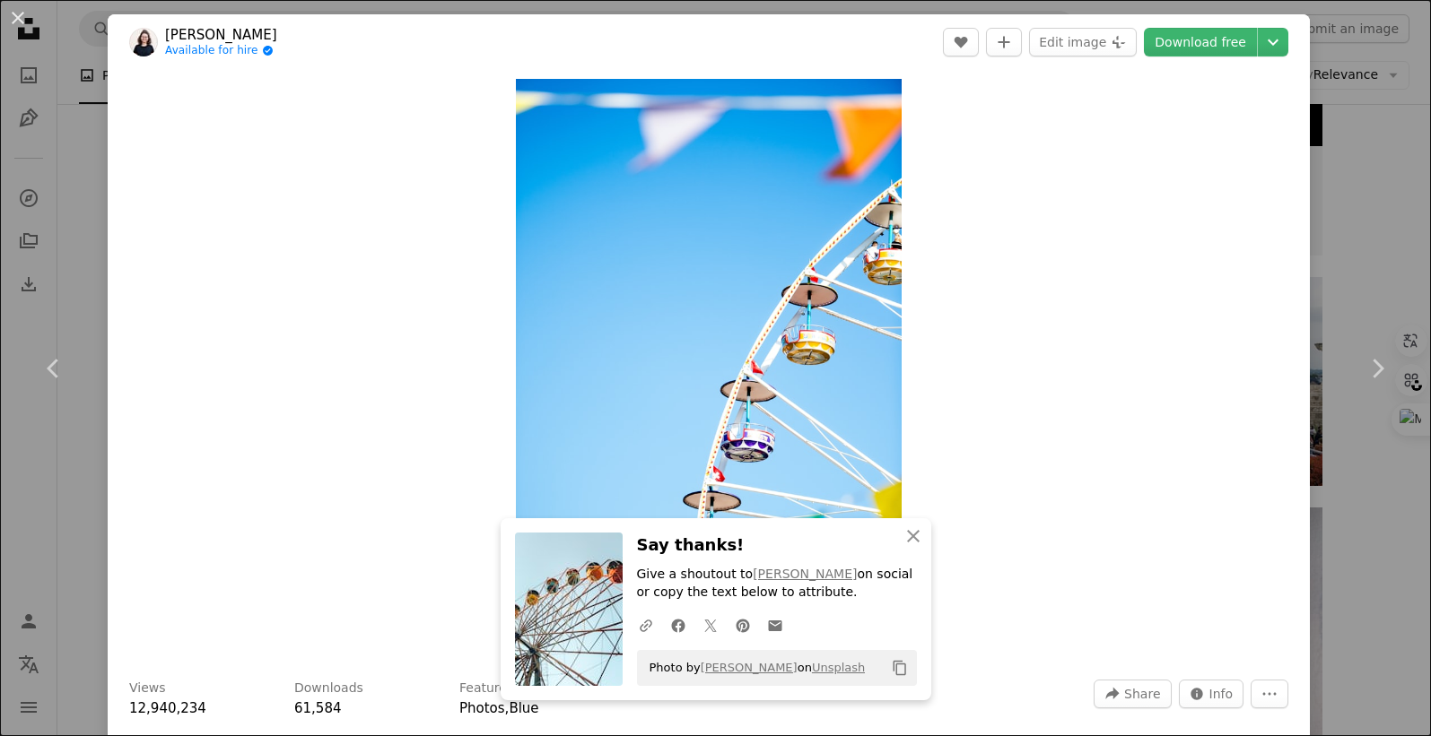
scroll to position [336, 0]
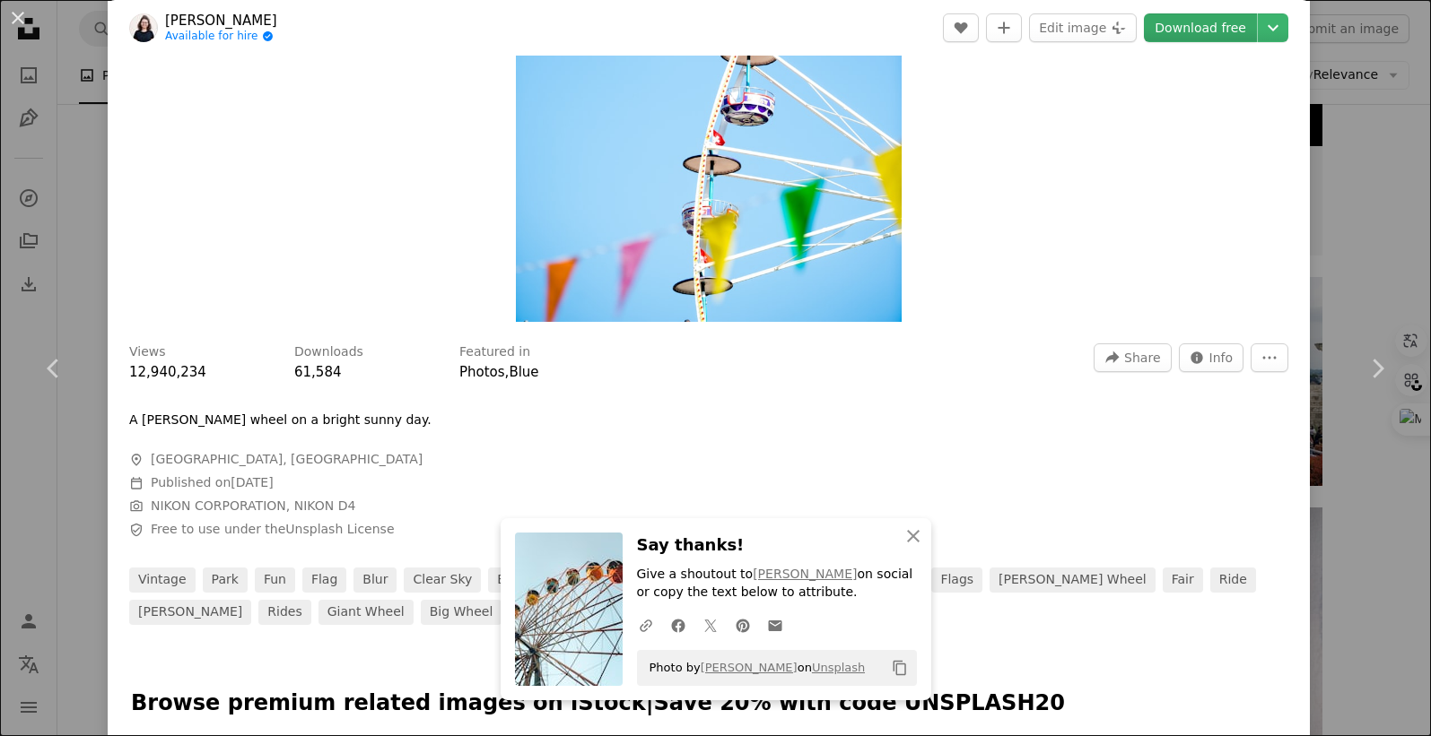
click at [1188, 37] on link "Download free" at bounding box center [1200, 27] width 113 height 29
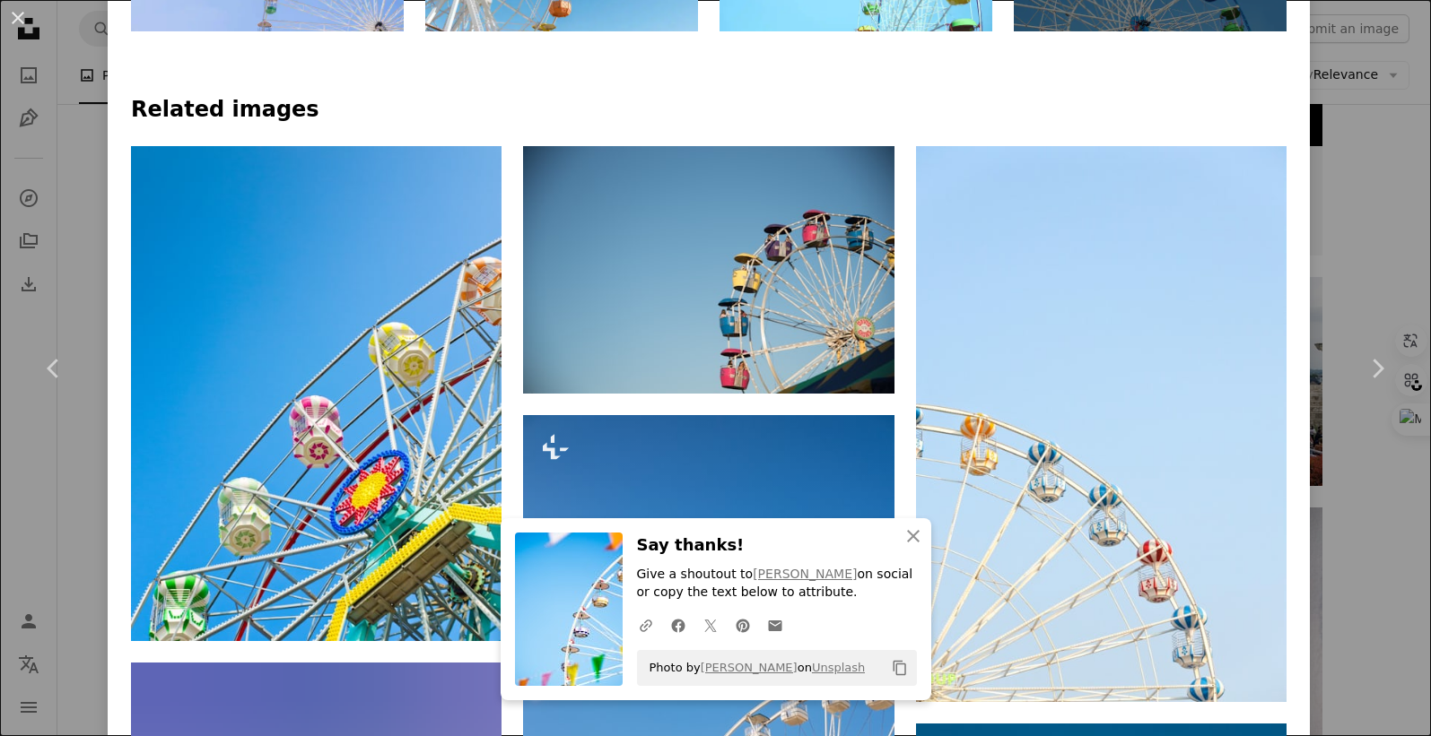
scroll to position [1233, 0]
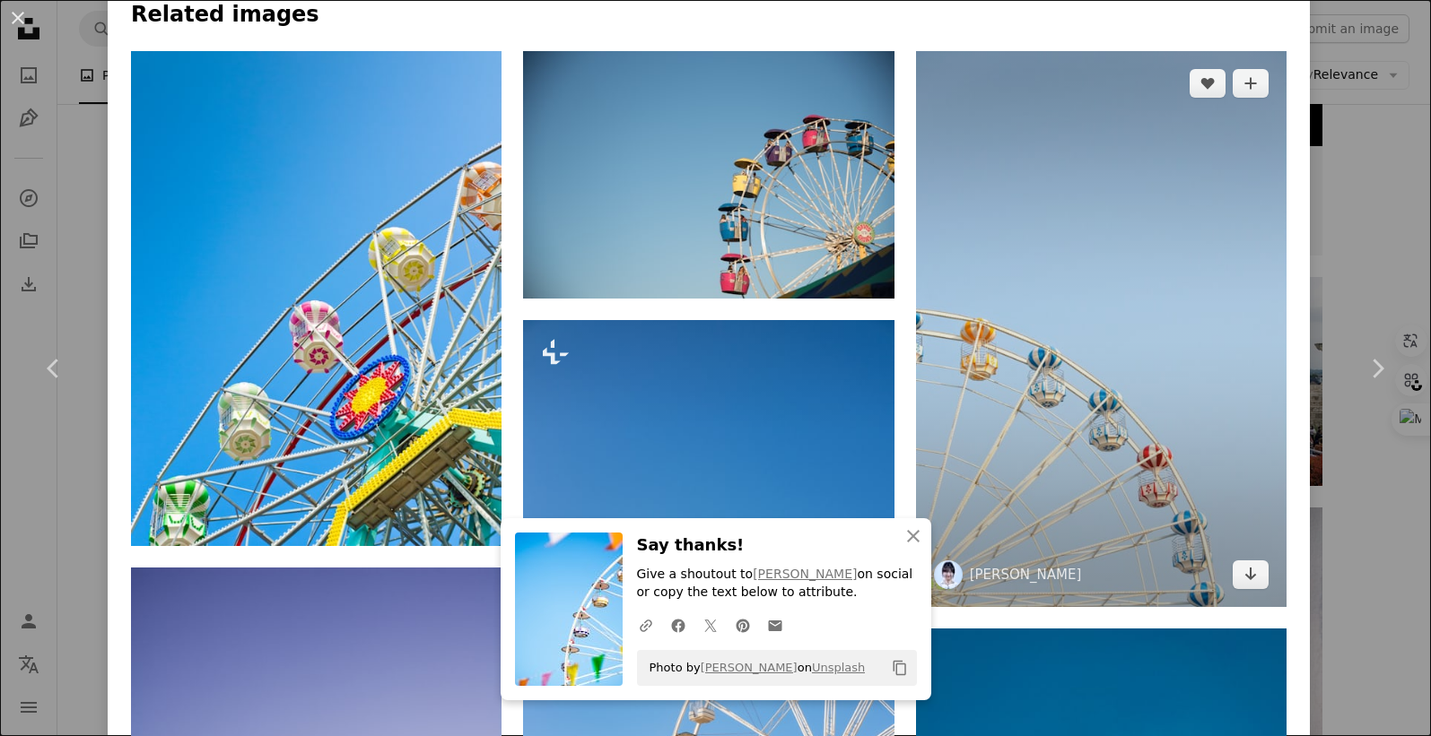
scroll to position [1457, 0]
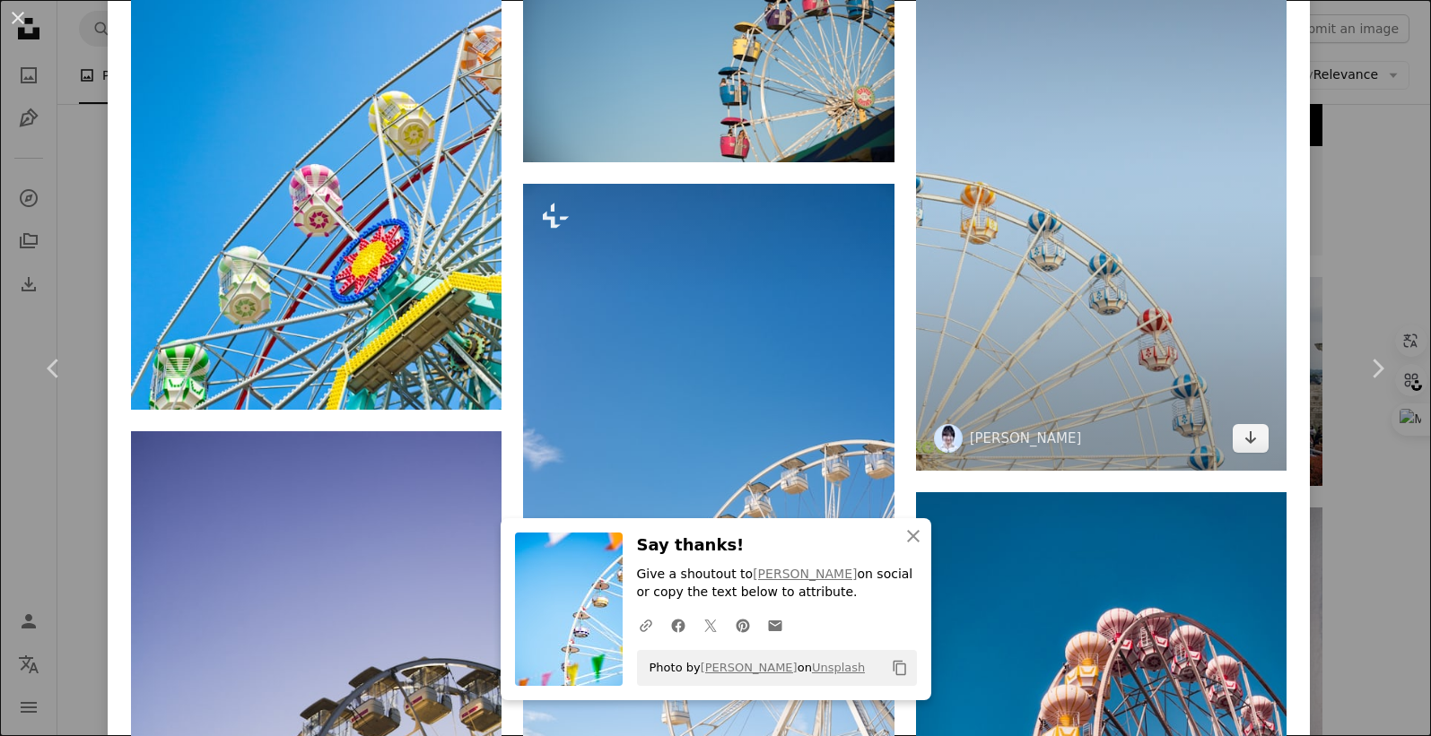
click at [1148, 244] on img at bounding box center [1101, 193] width 370 height 556
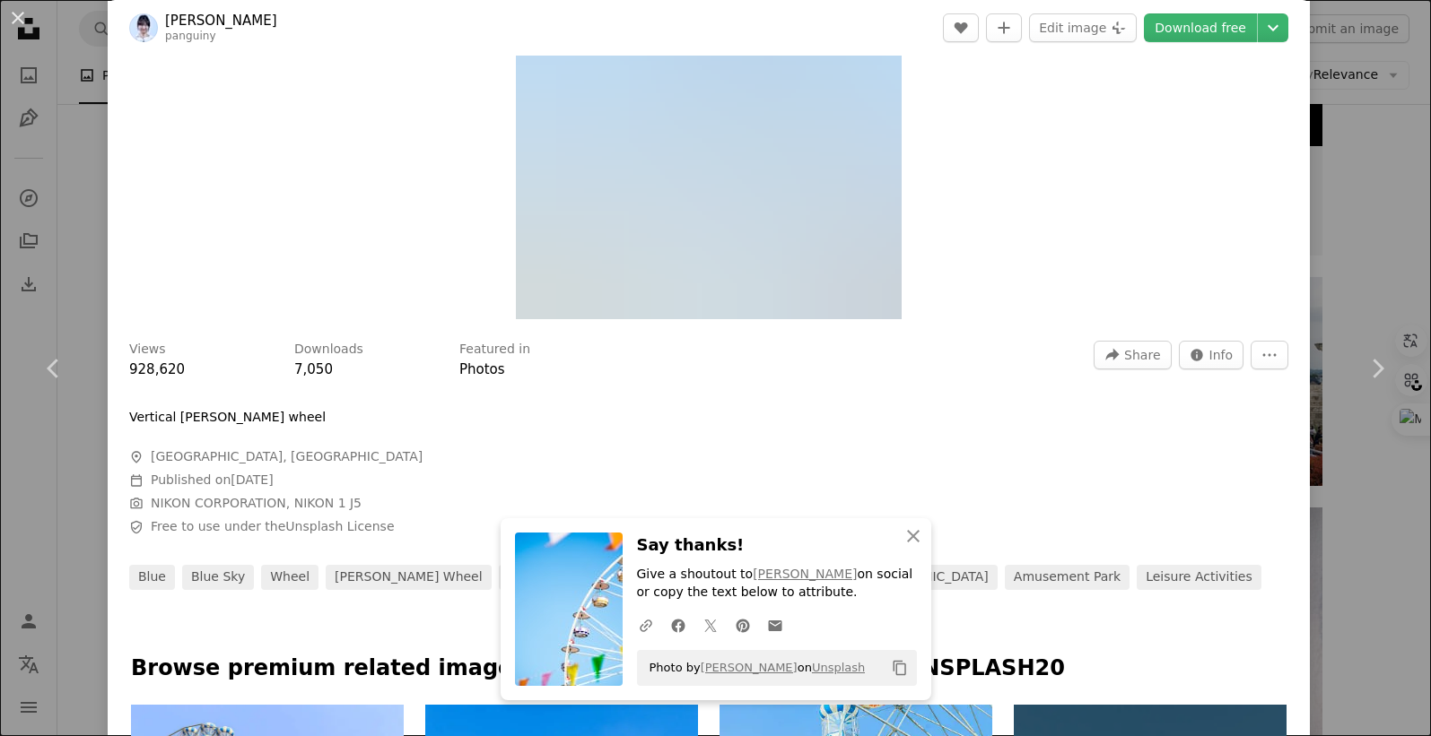
scroll to position [113, 0]
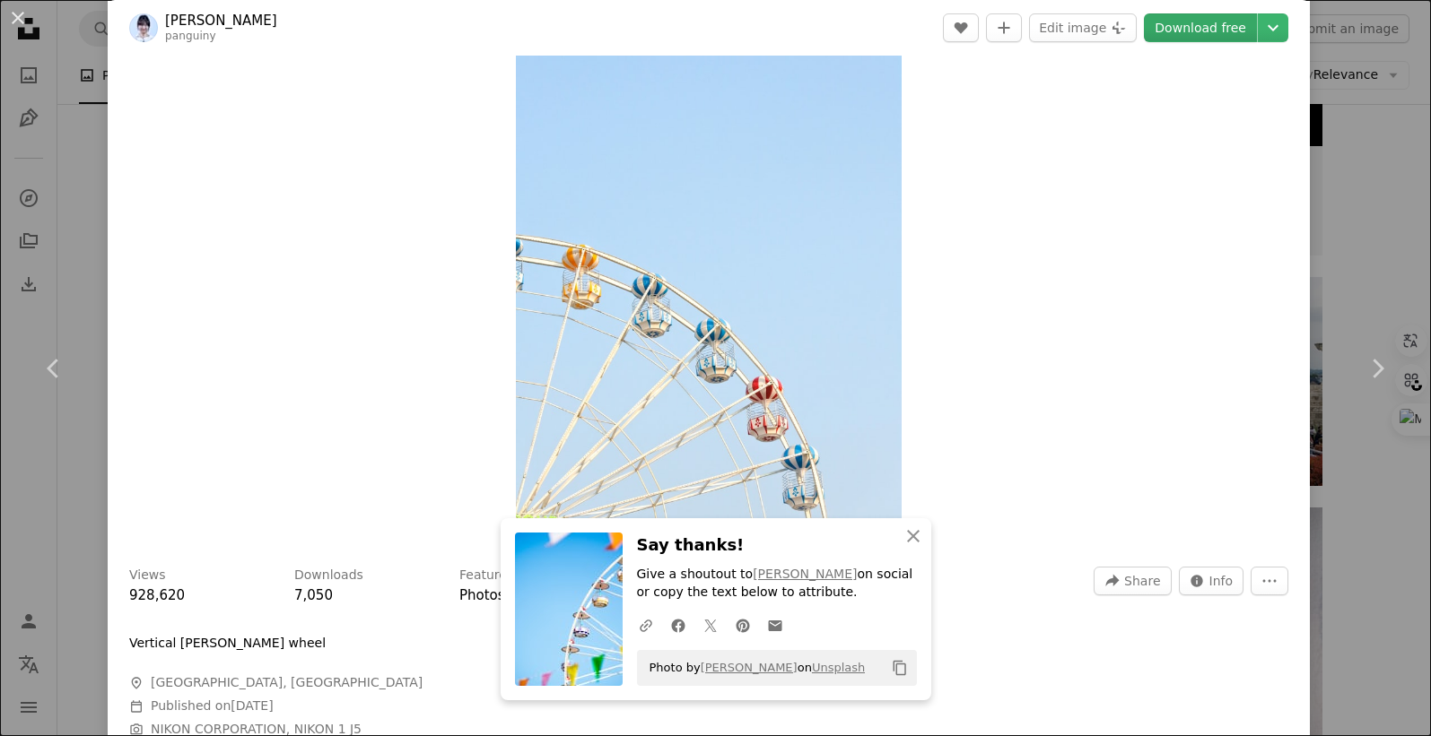
click at [1177, 29] on link "Download free" at bounding box center [1200, 27] width 113 height 29
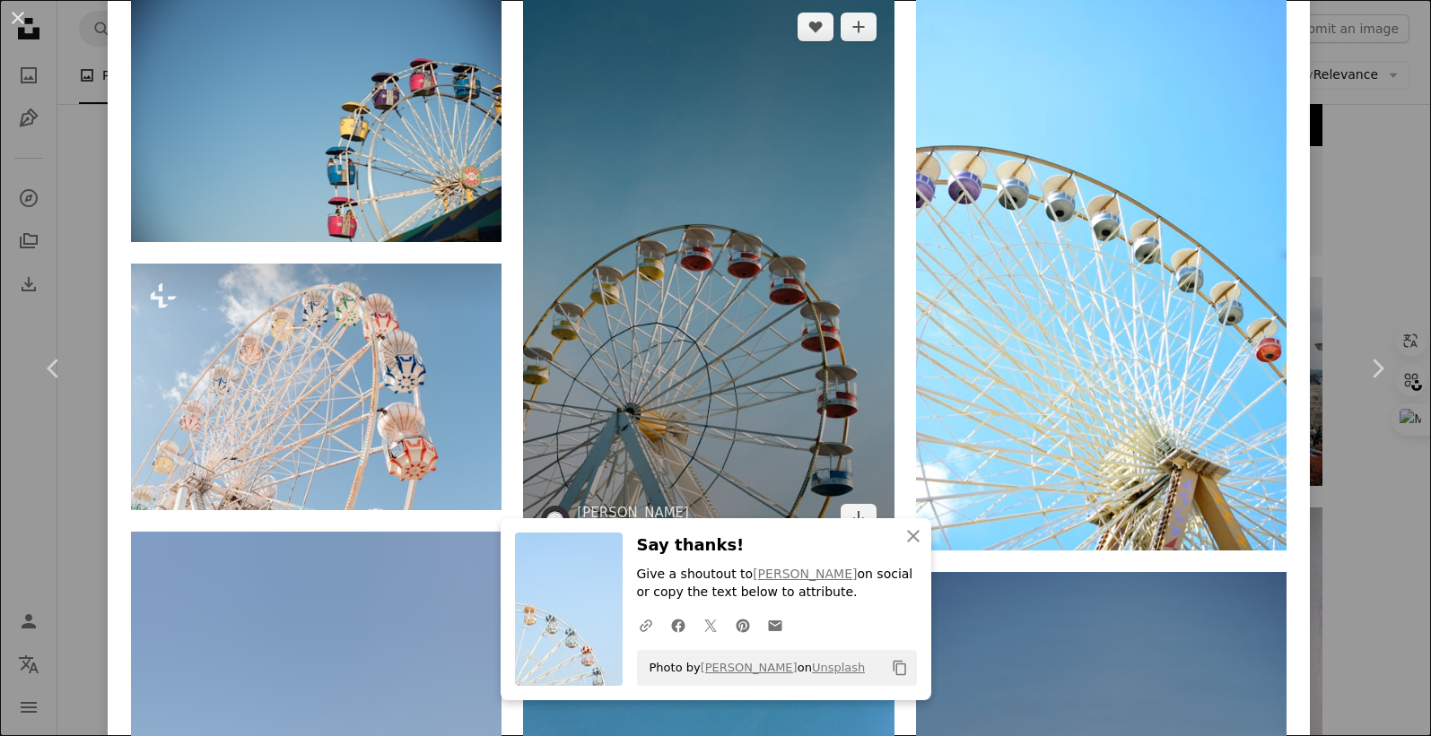
scroll to position [1234, 0]
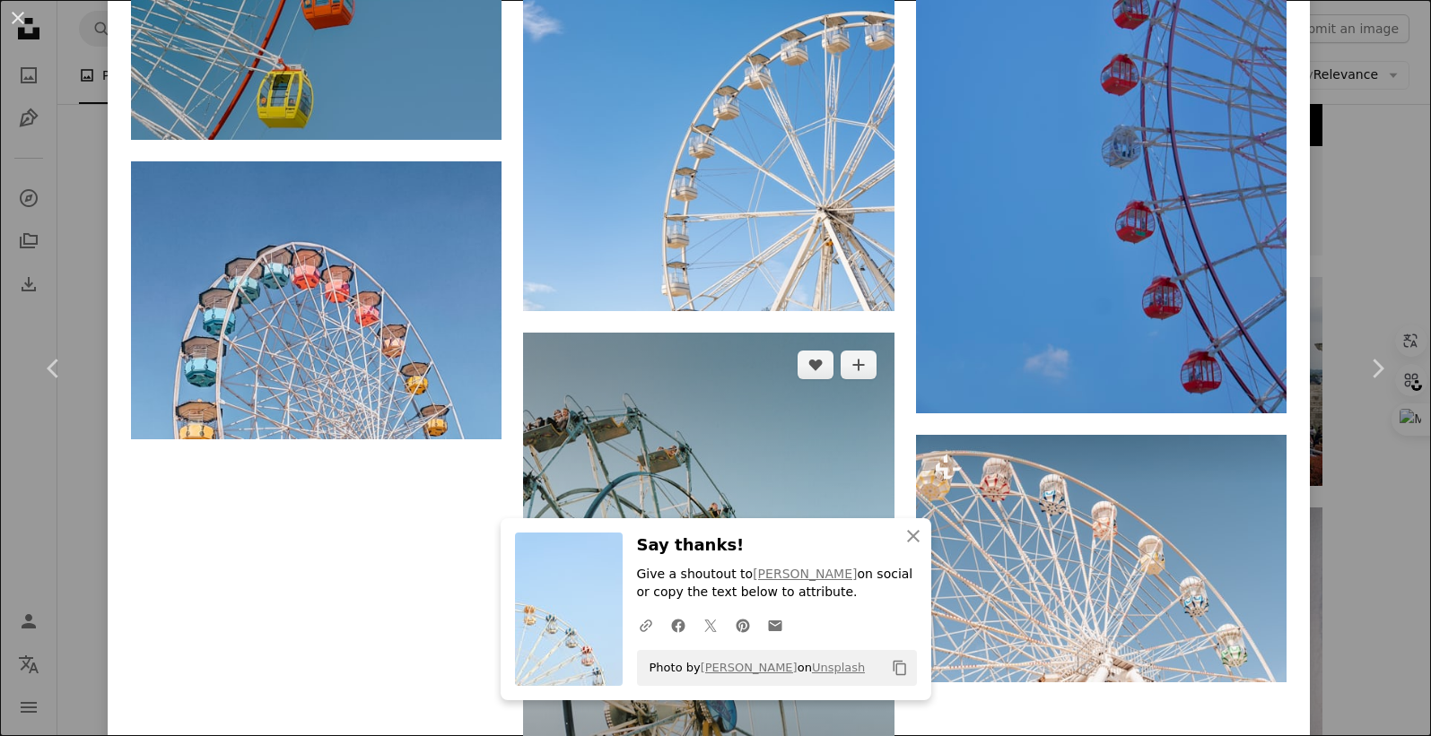
scroll to position [3866, 0]
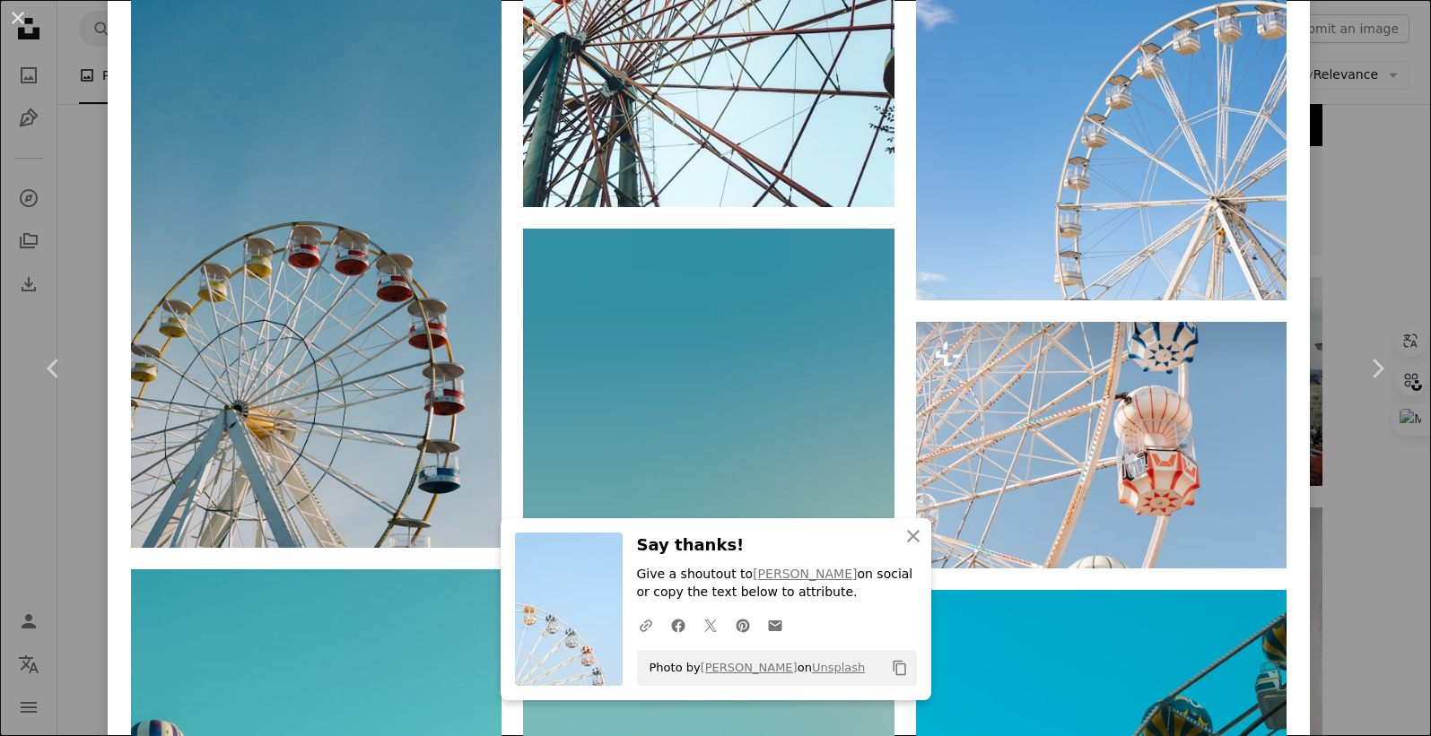
scroll to position [2118, 0]
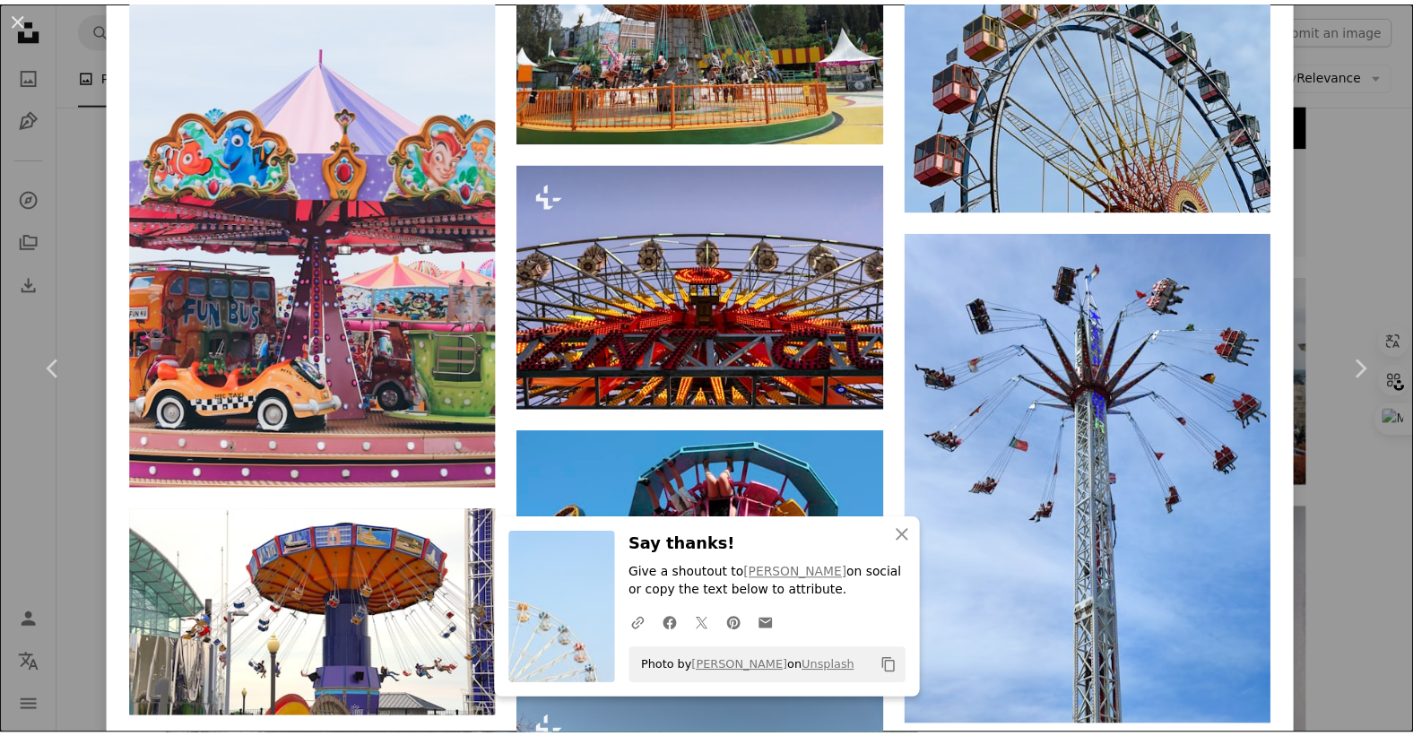
scroll to position [2018, 0]
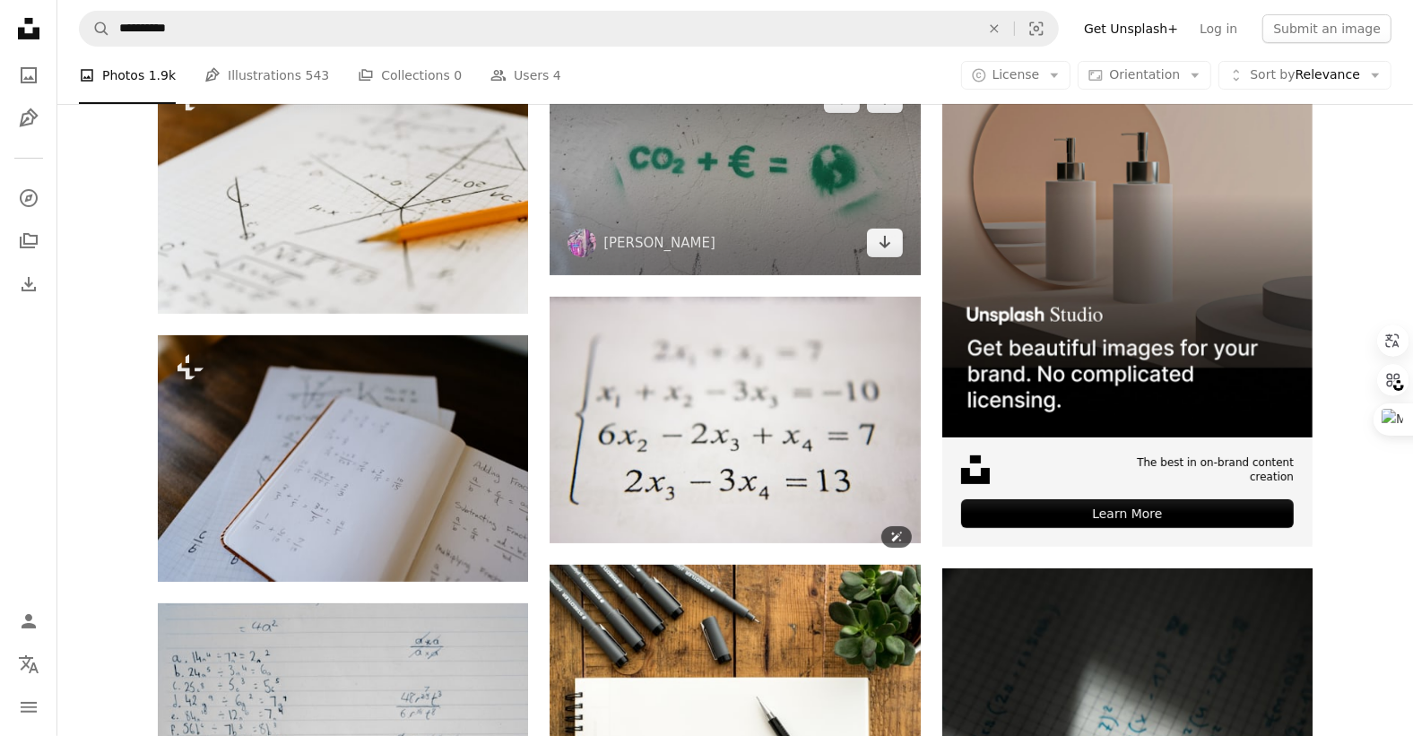
scroll to position [673, 0]
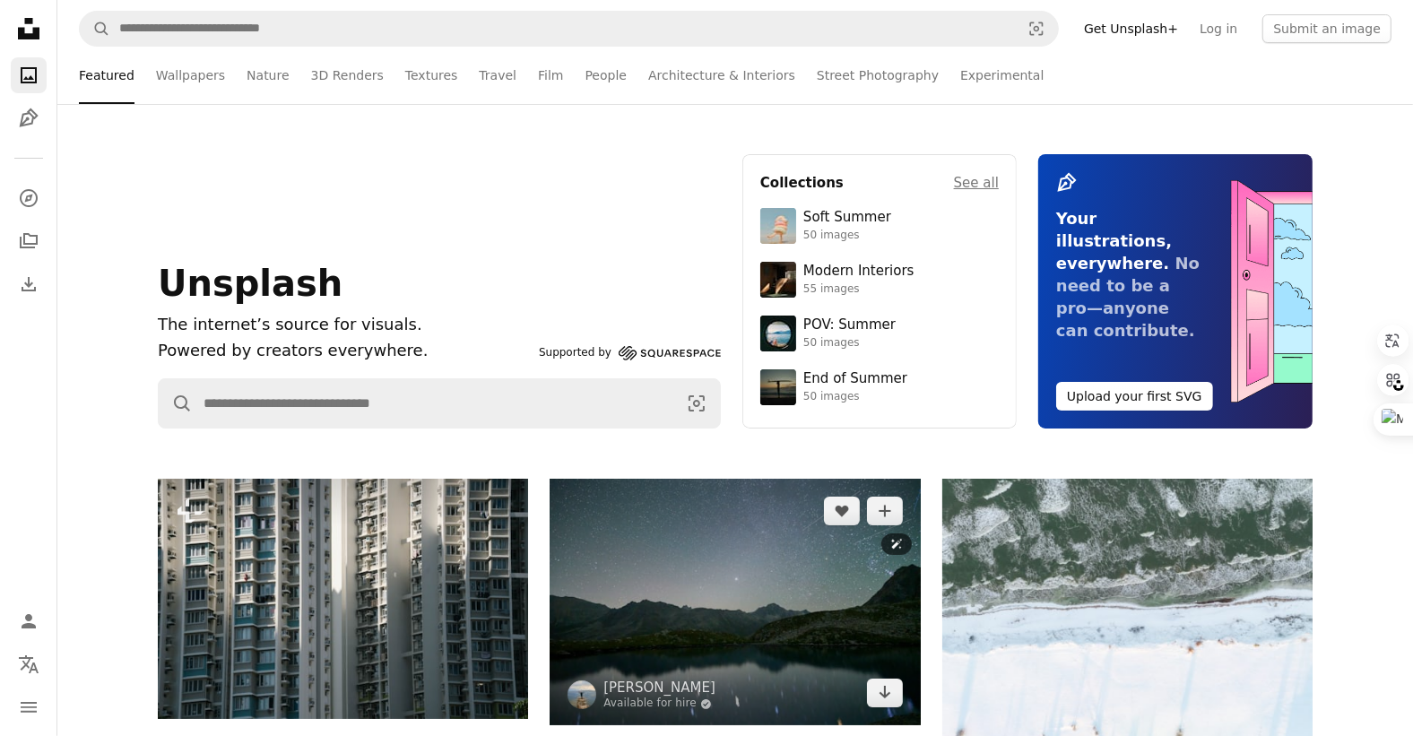
scroll to position [448, 0]
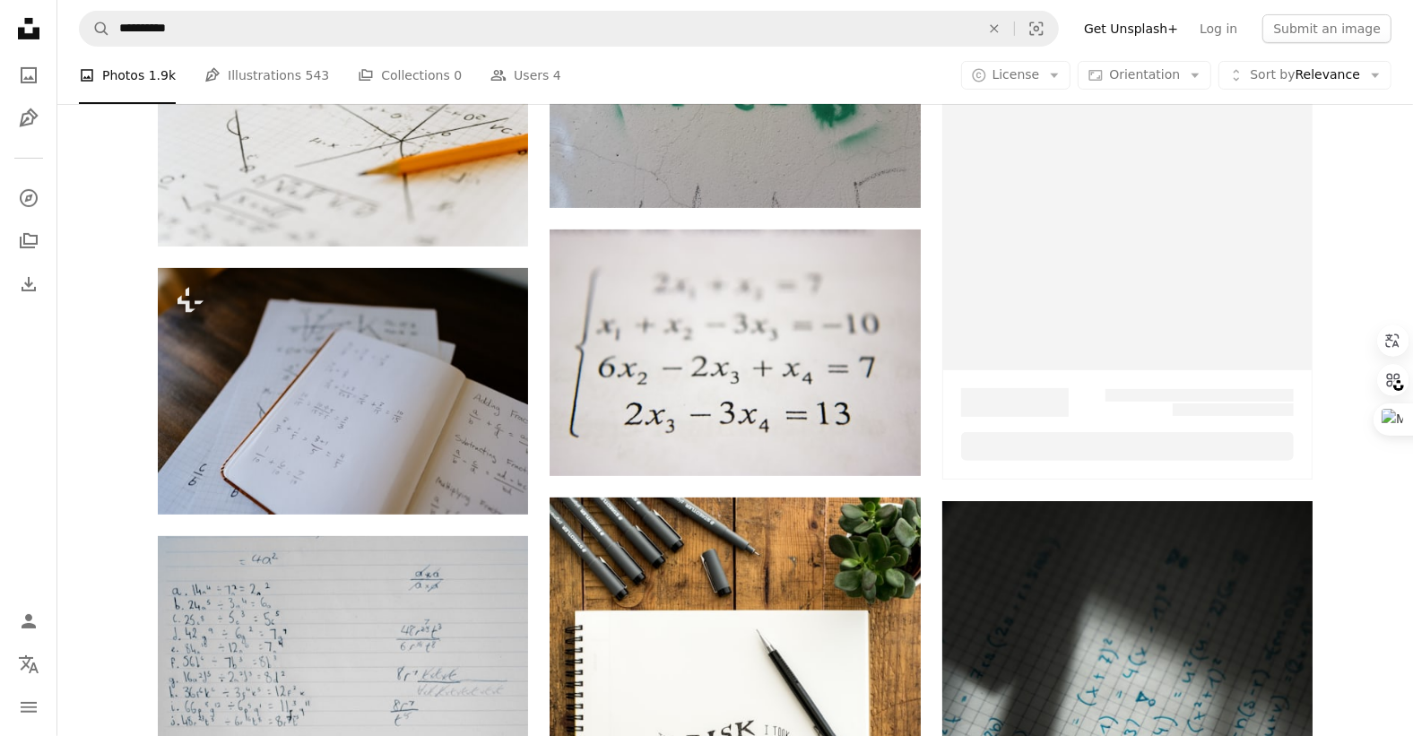
scroll to position [673, 0]
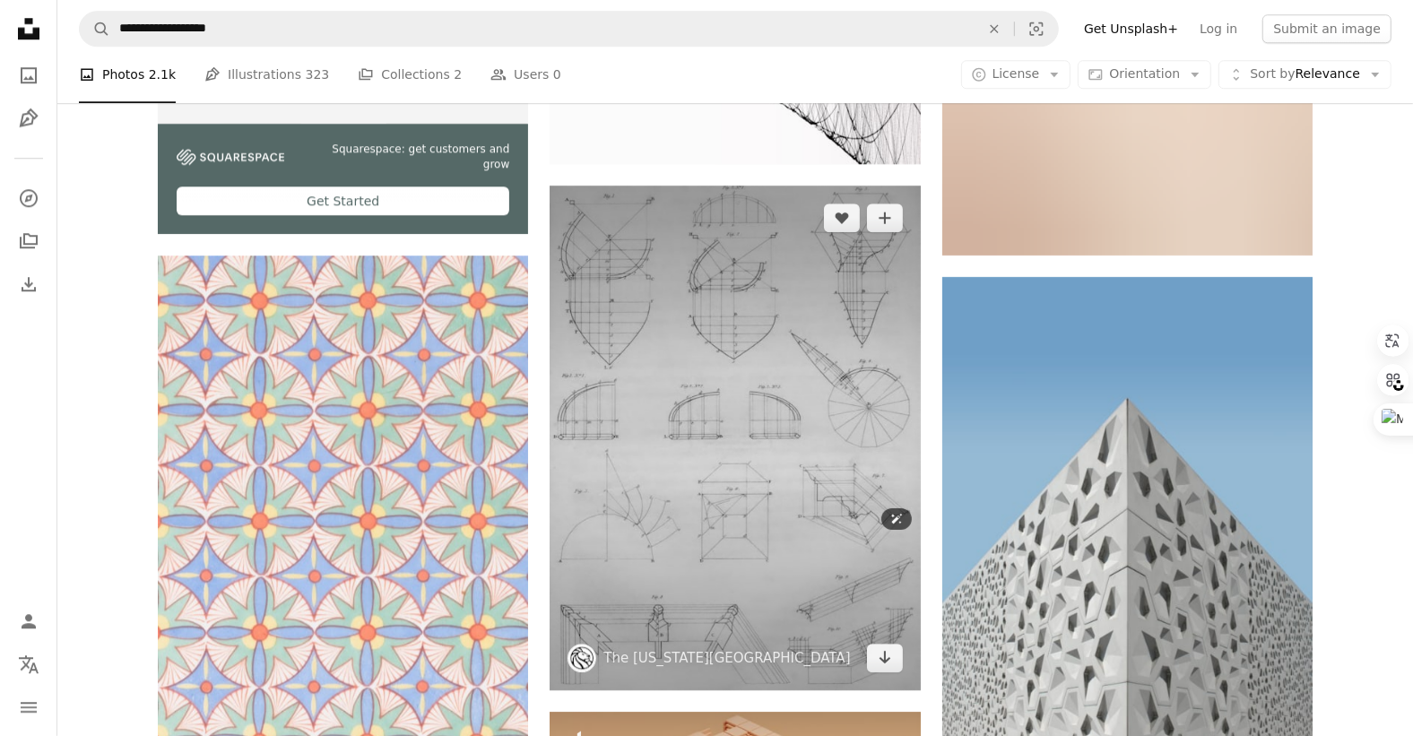
scroll to position [4095, 0]
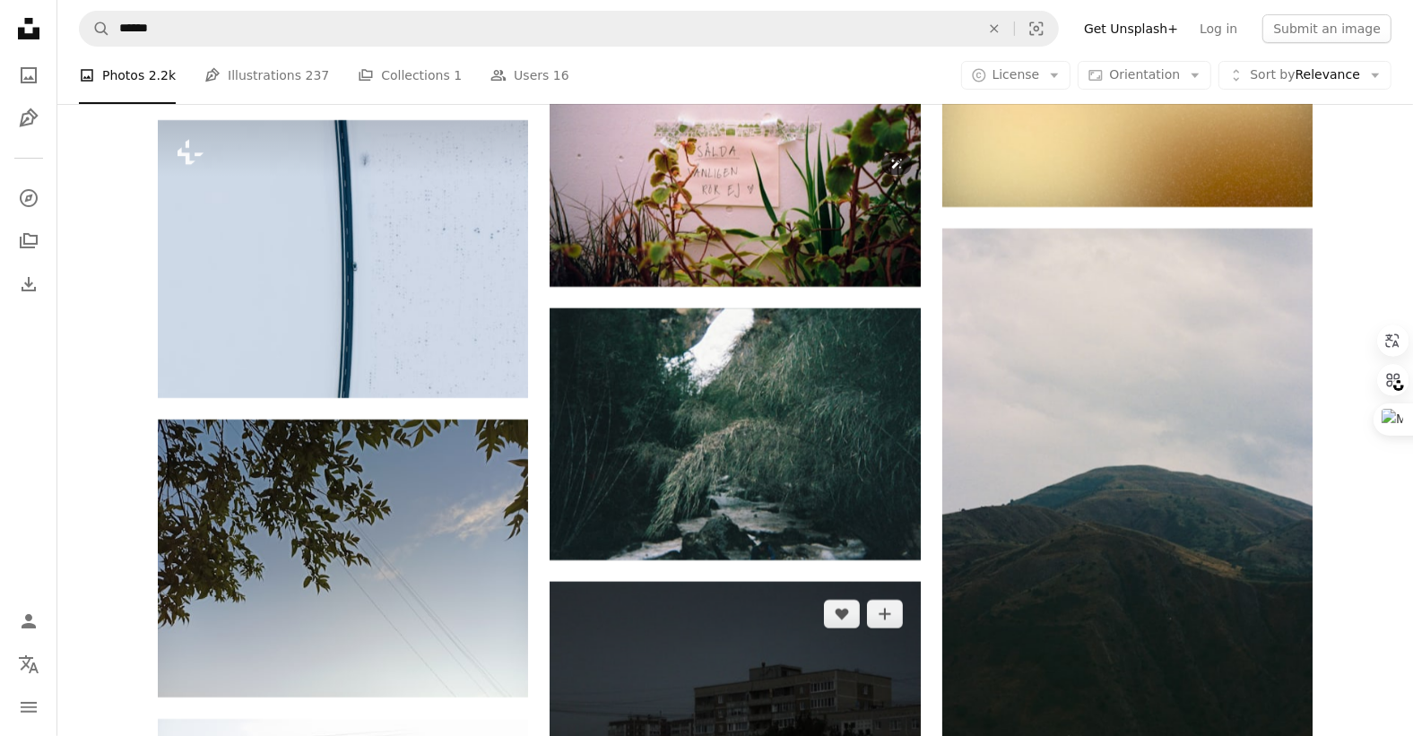
scroll to position [6390, 0]
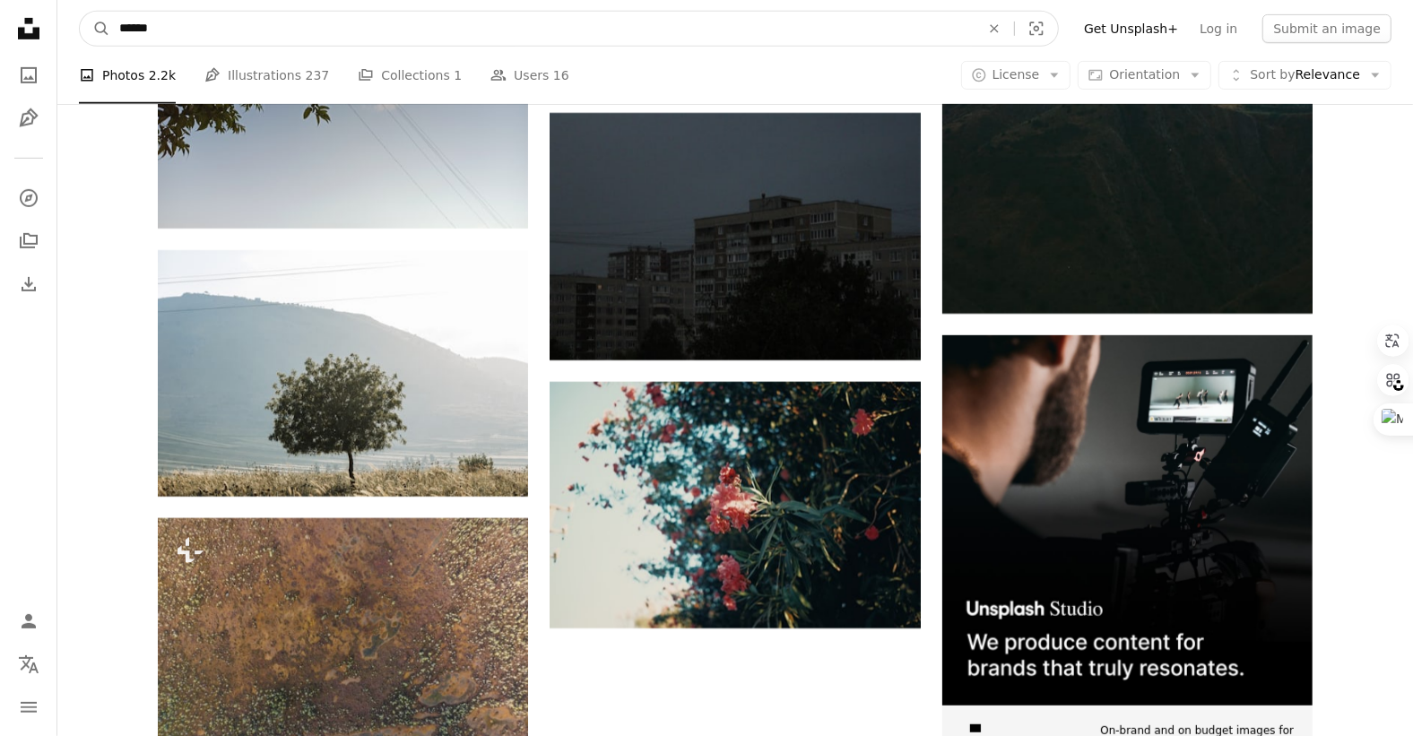
click at [447, 33] on input "******" at bounding box center [542, 29] width 865 height 34
click at [1013, 23] on icon "An X shape" at bounding box center [994, 29] width 39 height 14
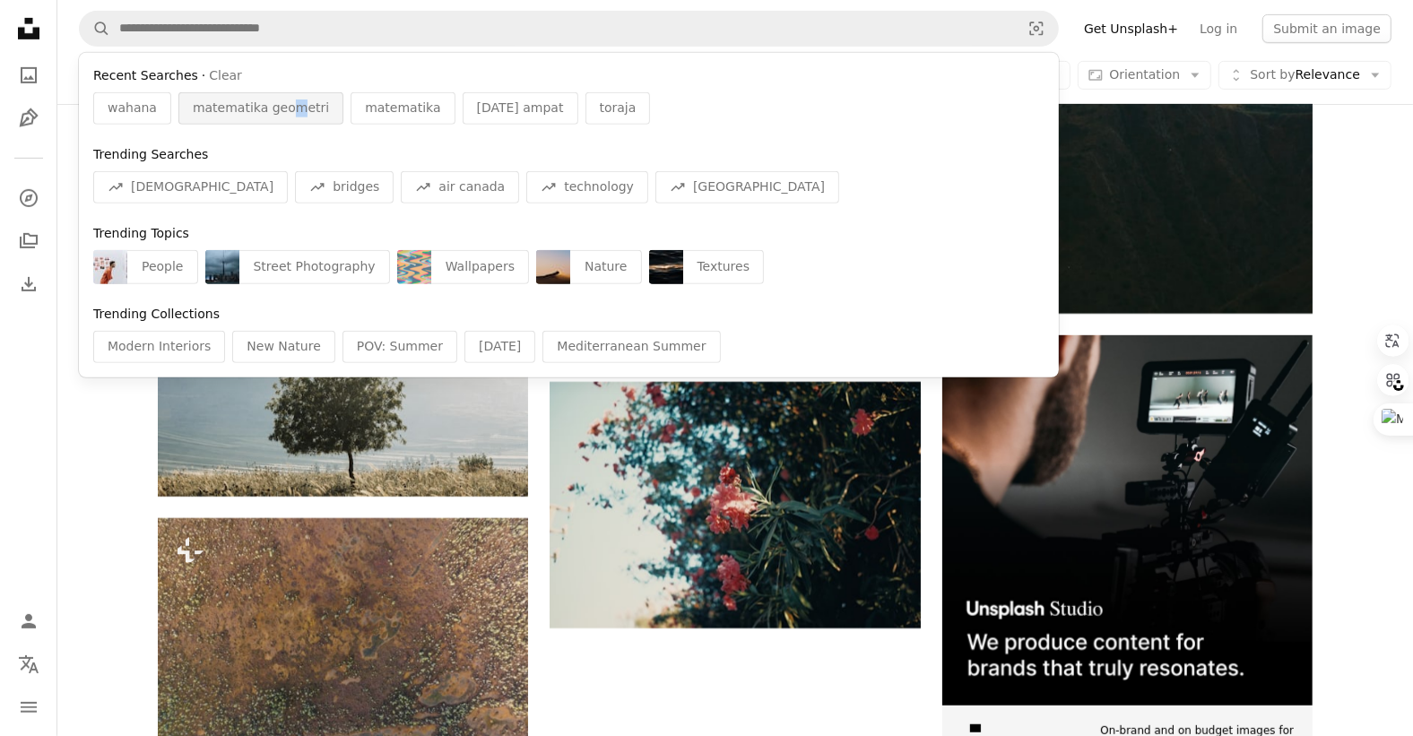
click at [283, 109] on span "matematika geometri" at bounding box center [261, 109] width 136 height 18
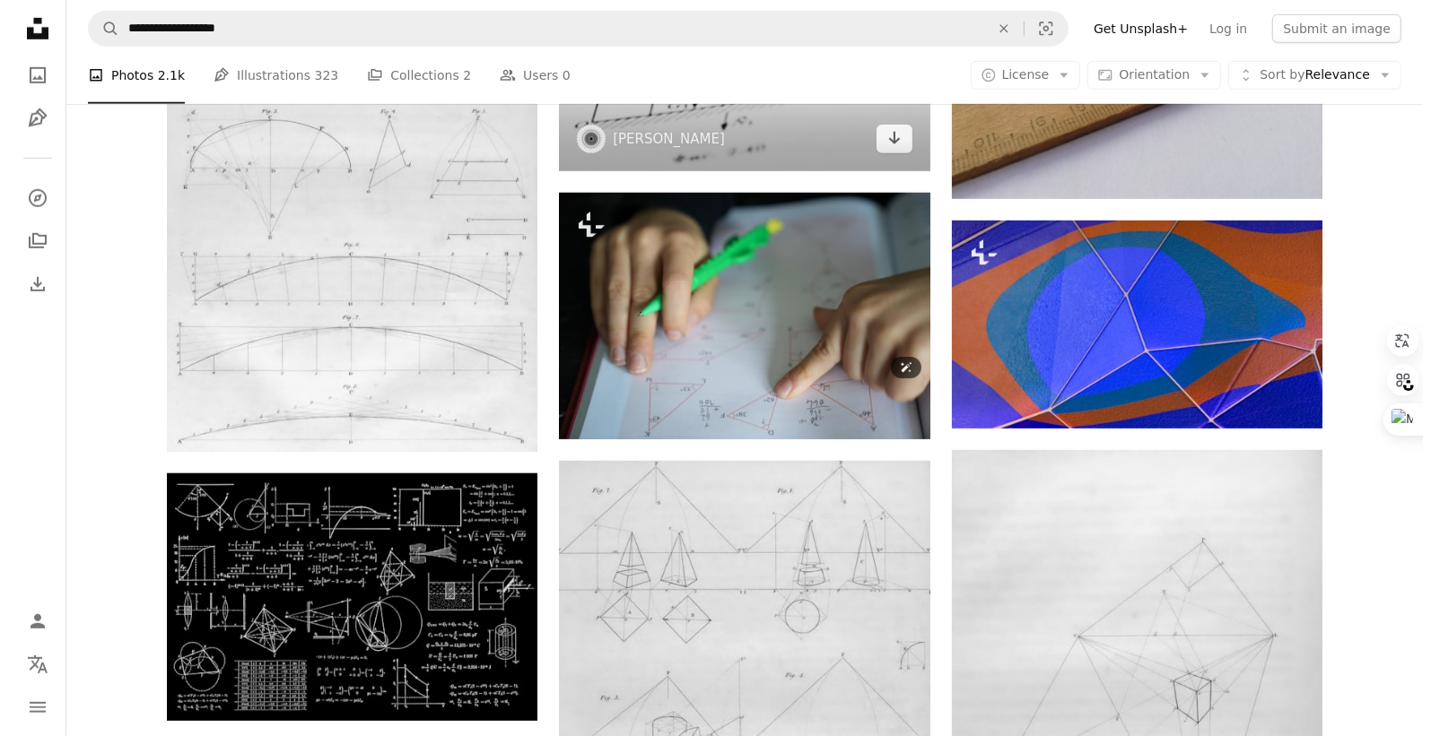
scroll to position [673, 0]
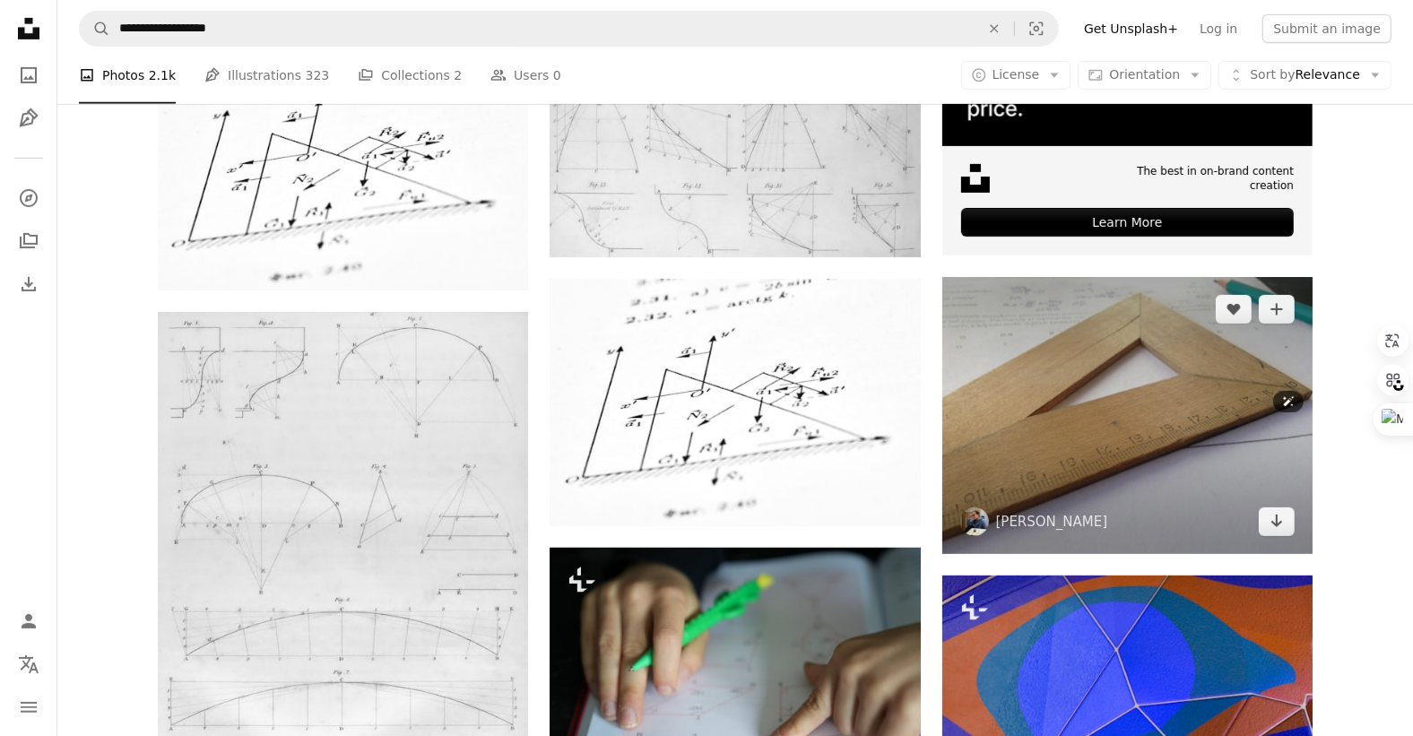
click at [1074, 400] on img at bounding box center [1128, 415] width 370 height 276
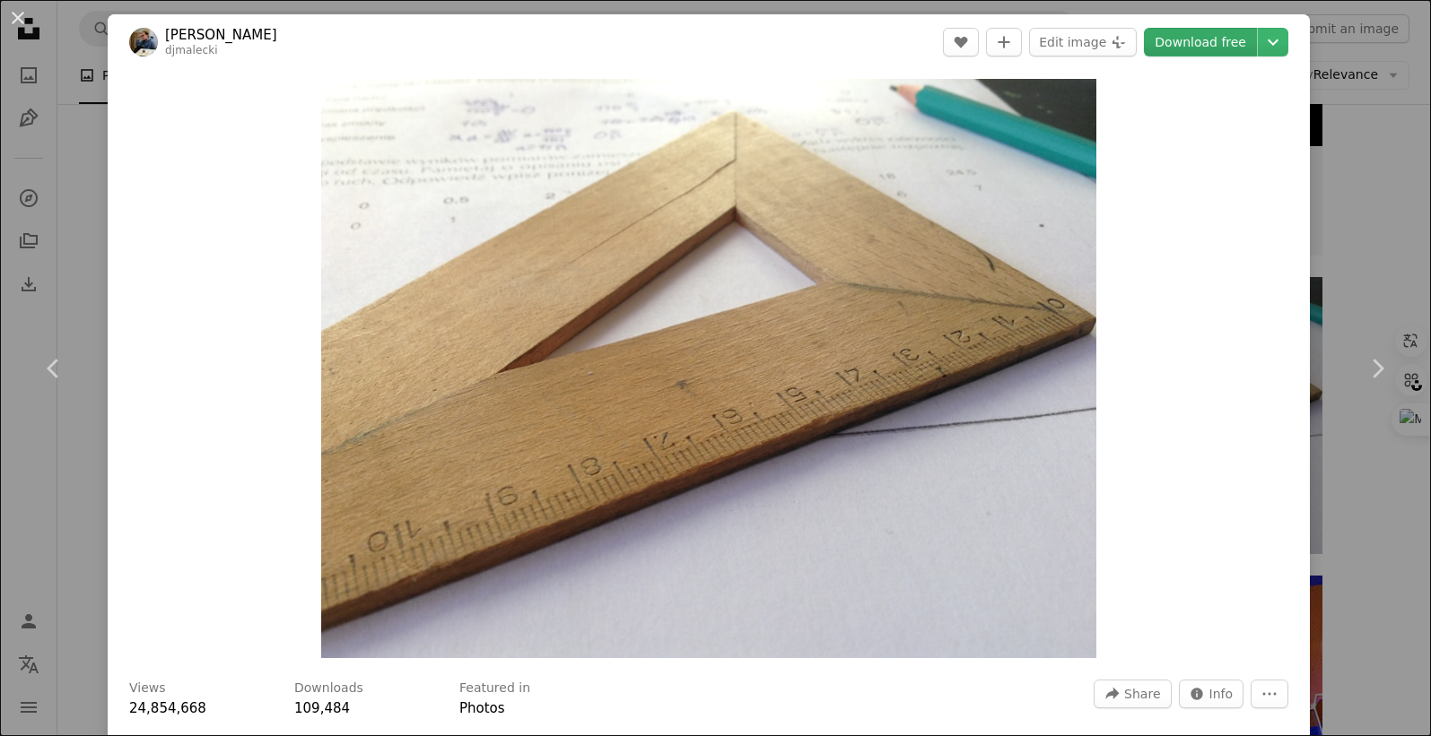
click at [1186, 50] on link "Download free" at bounding box center [1200, 42] width 113 height 29
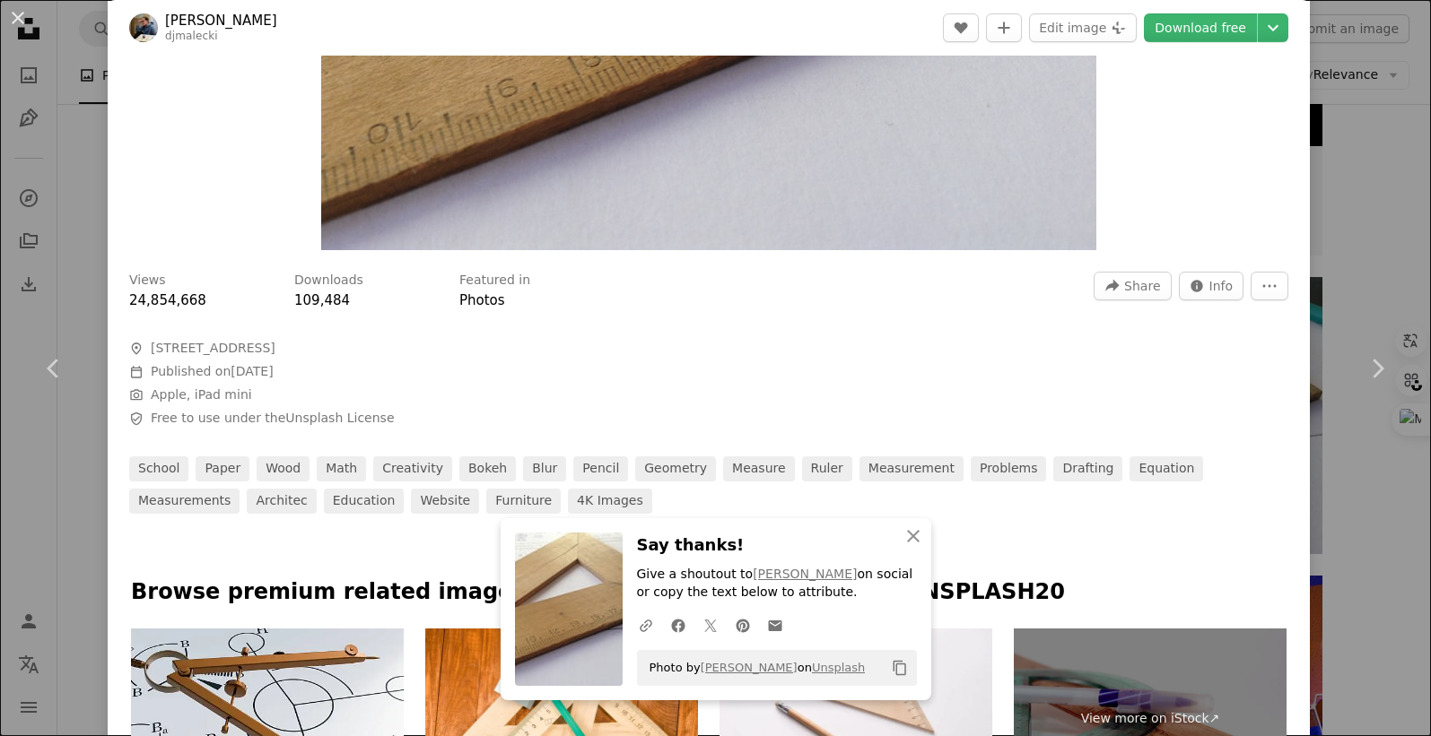
scroll to position [673, 0]
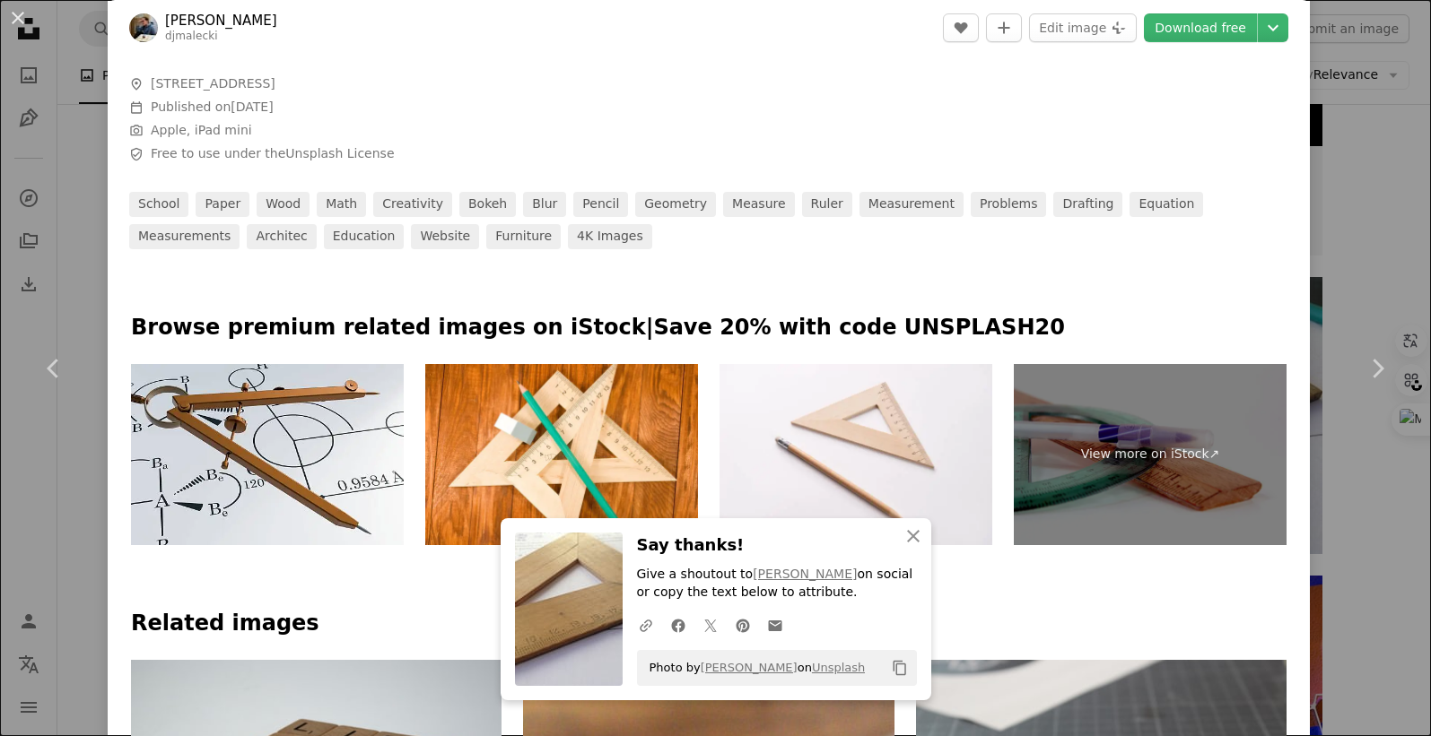
click at [683, 101] on div "Views 24,854,668 Downloads 109,484 Featured in Photos A forward-right arrow Sha…" at bounding box center [709, 122] width 1202 height 255
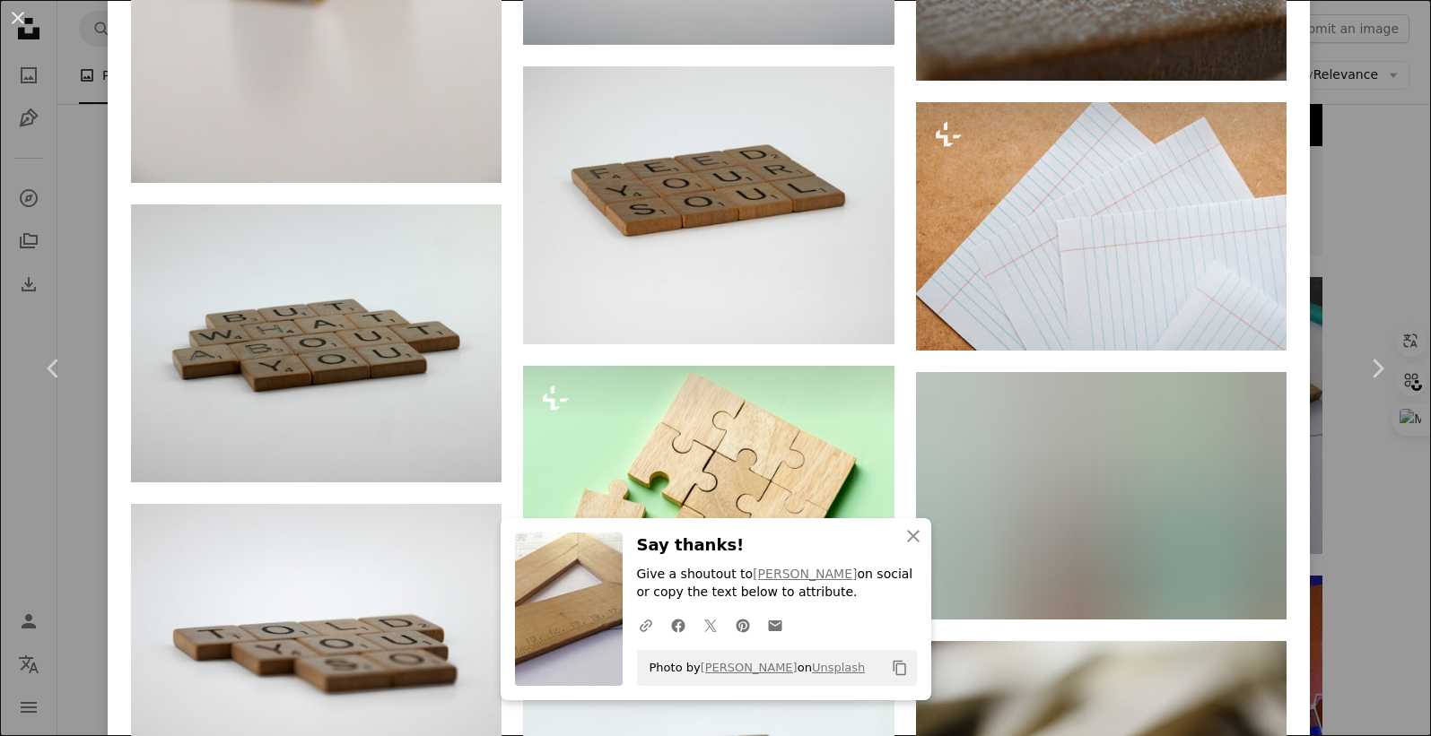
scroll to position [9660, 0]
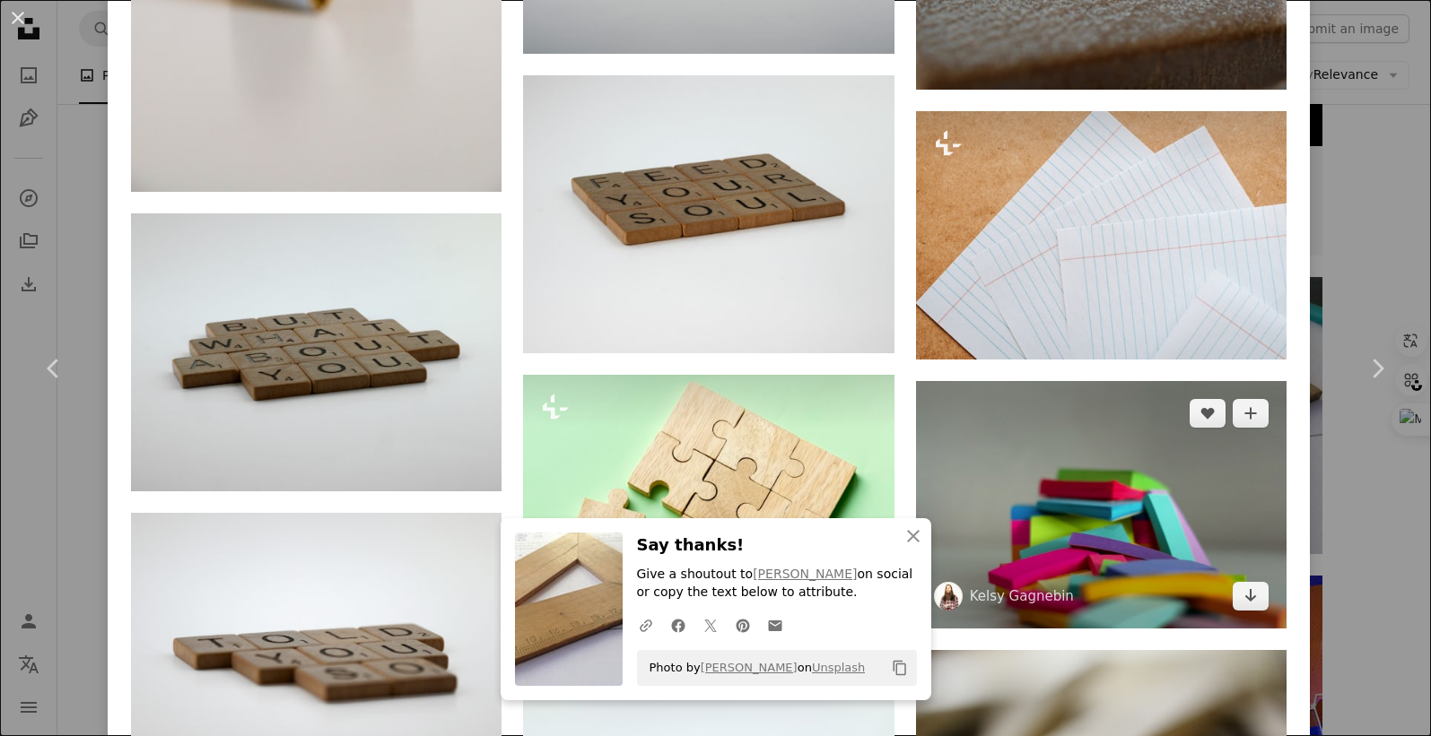
click at [1113, 396] on img at bounding box center [1101, 505] width 370 height 248
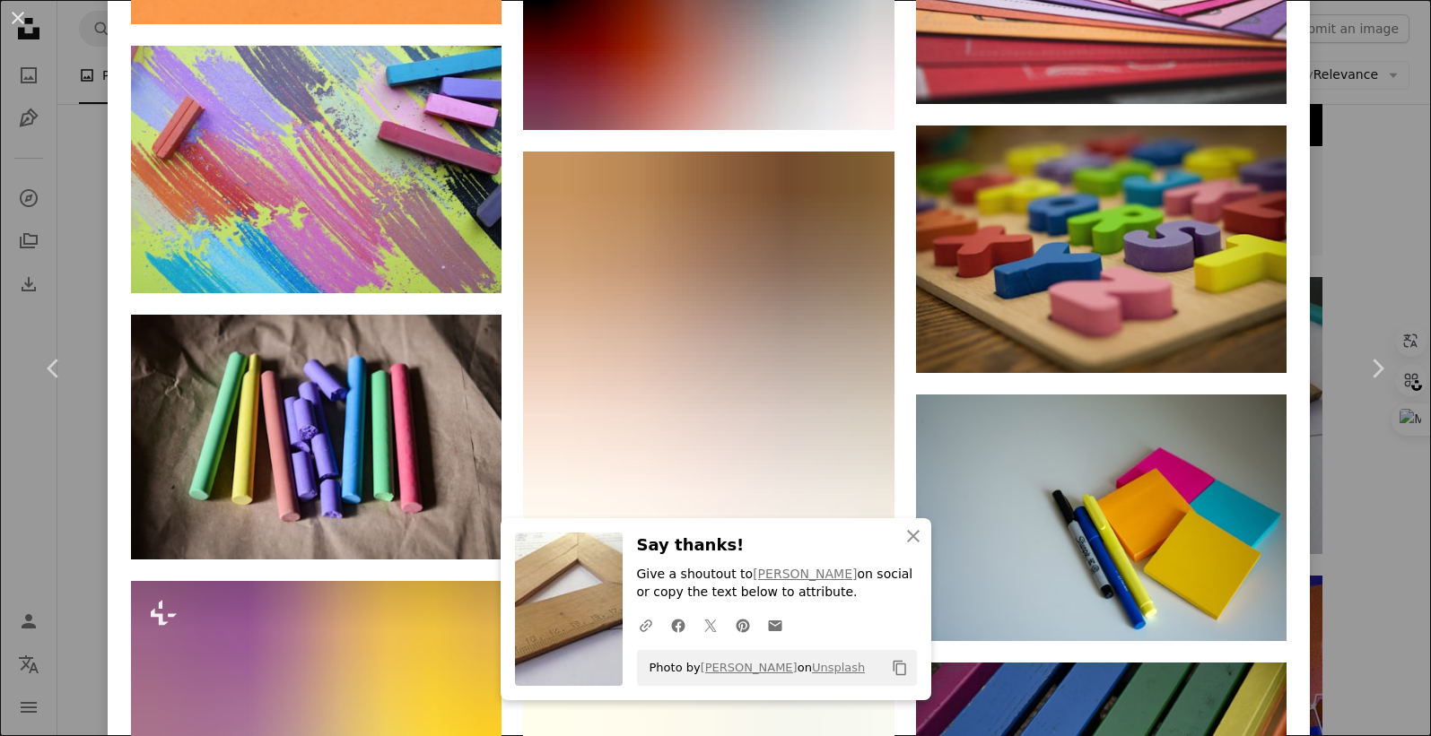
scroll to position [3924, 0]
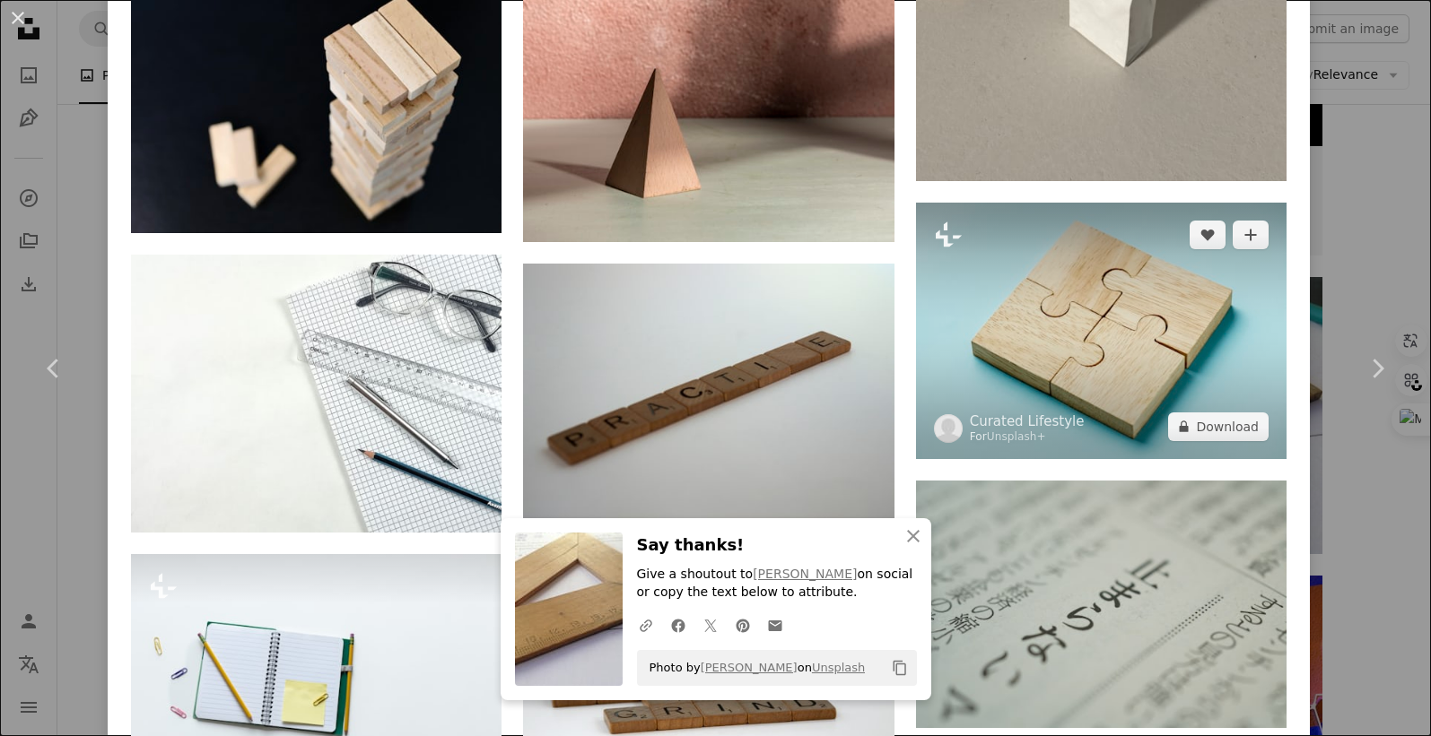
scroll to position [1906, 0]
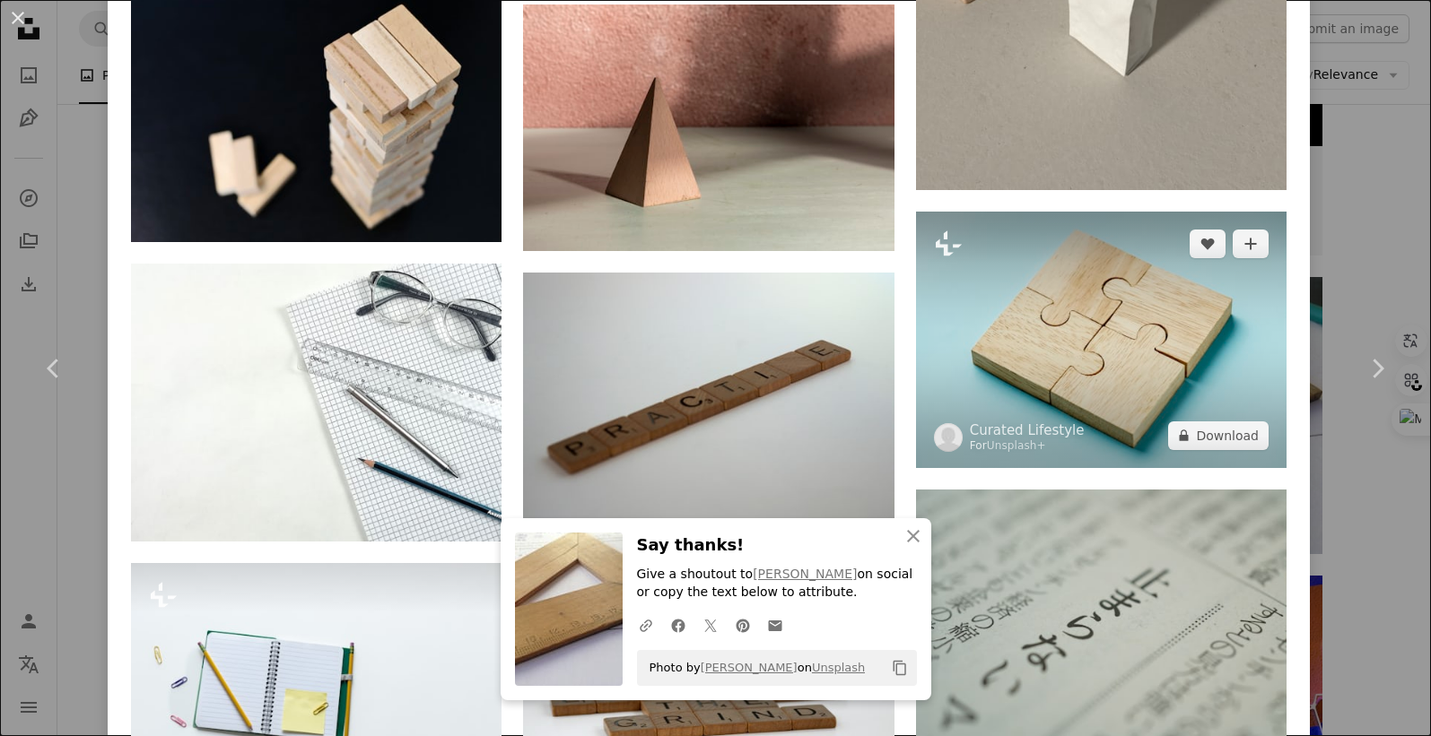
click at [1100, 356] on img at bounding box center [1101, 340] width 370 height 257
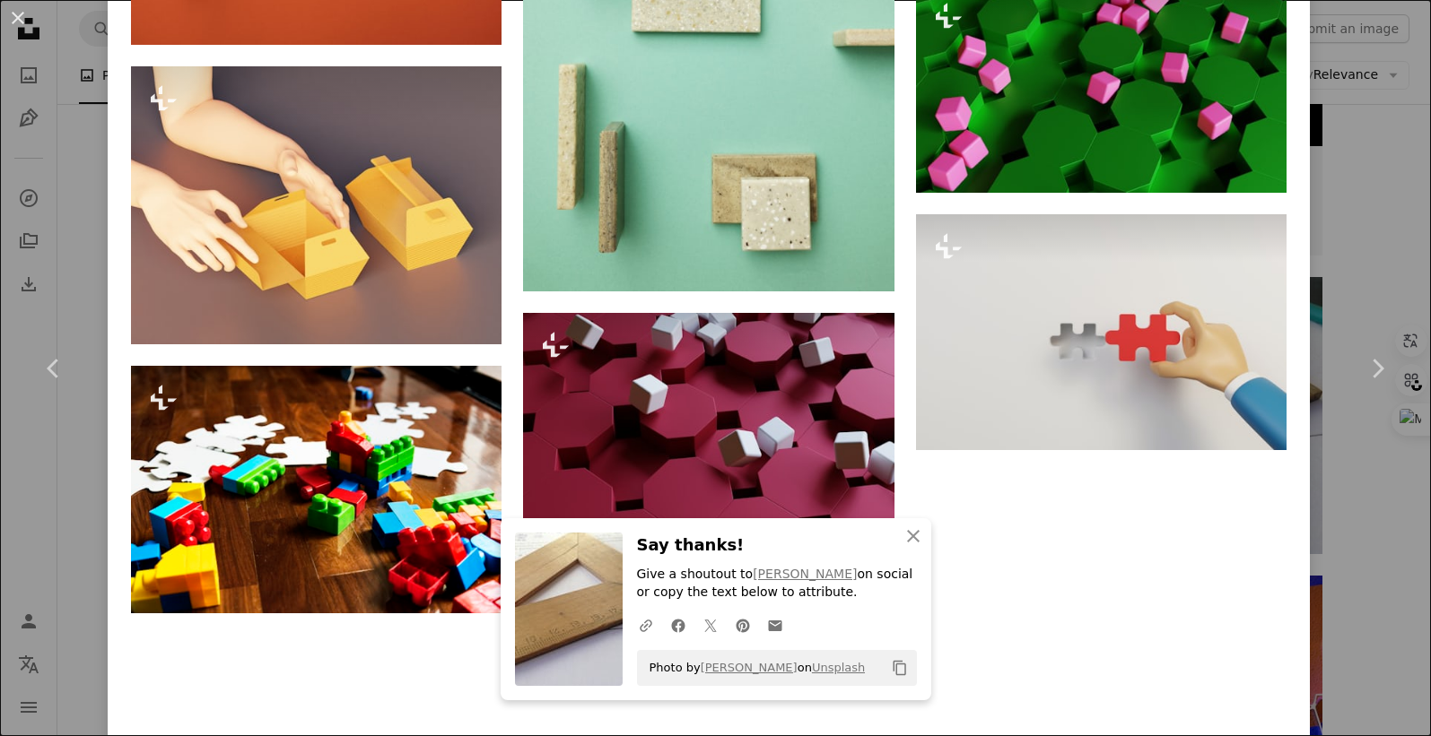
scroll to position [2571, 0]
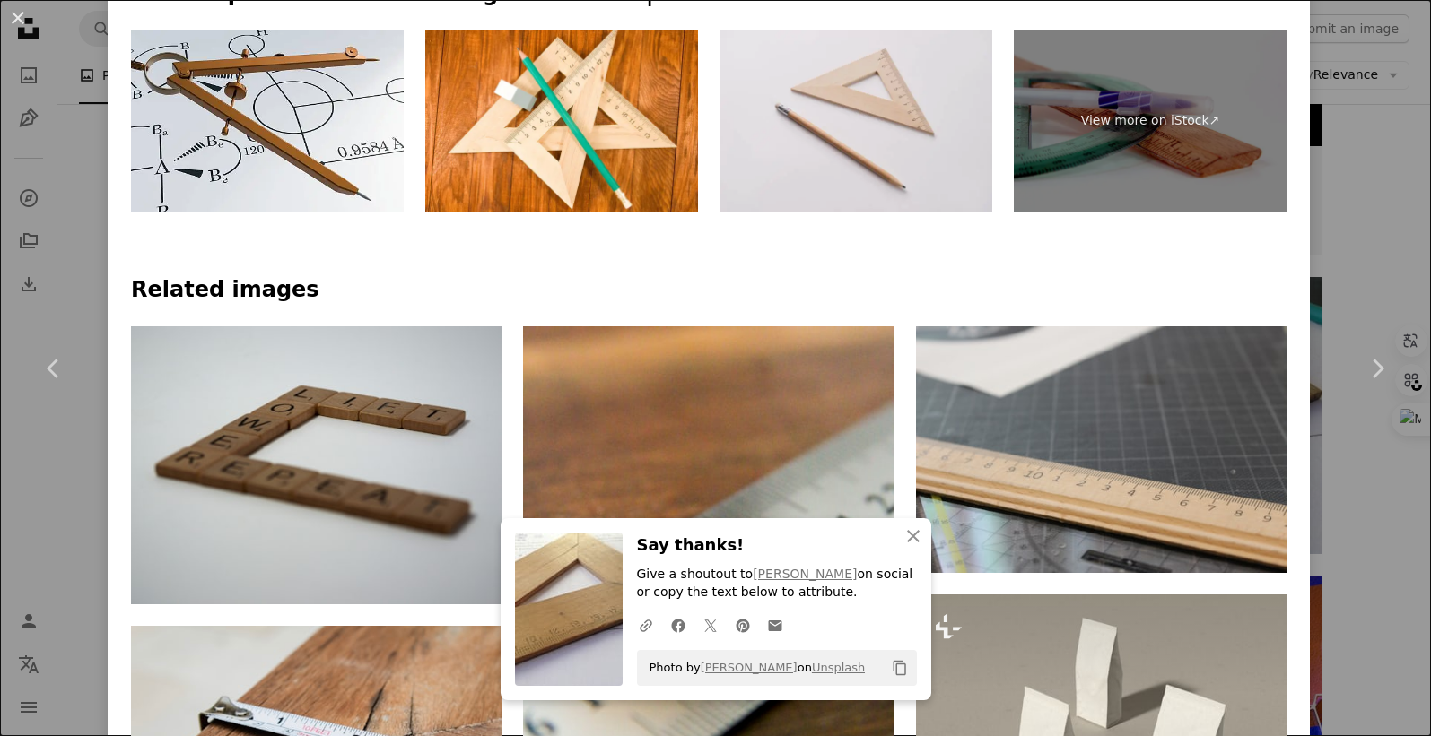
scroll to position [1009, 0]
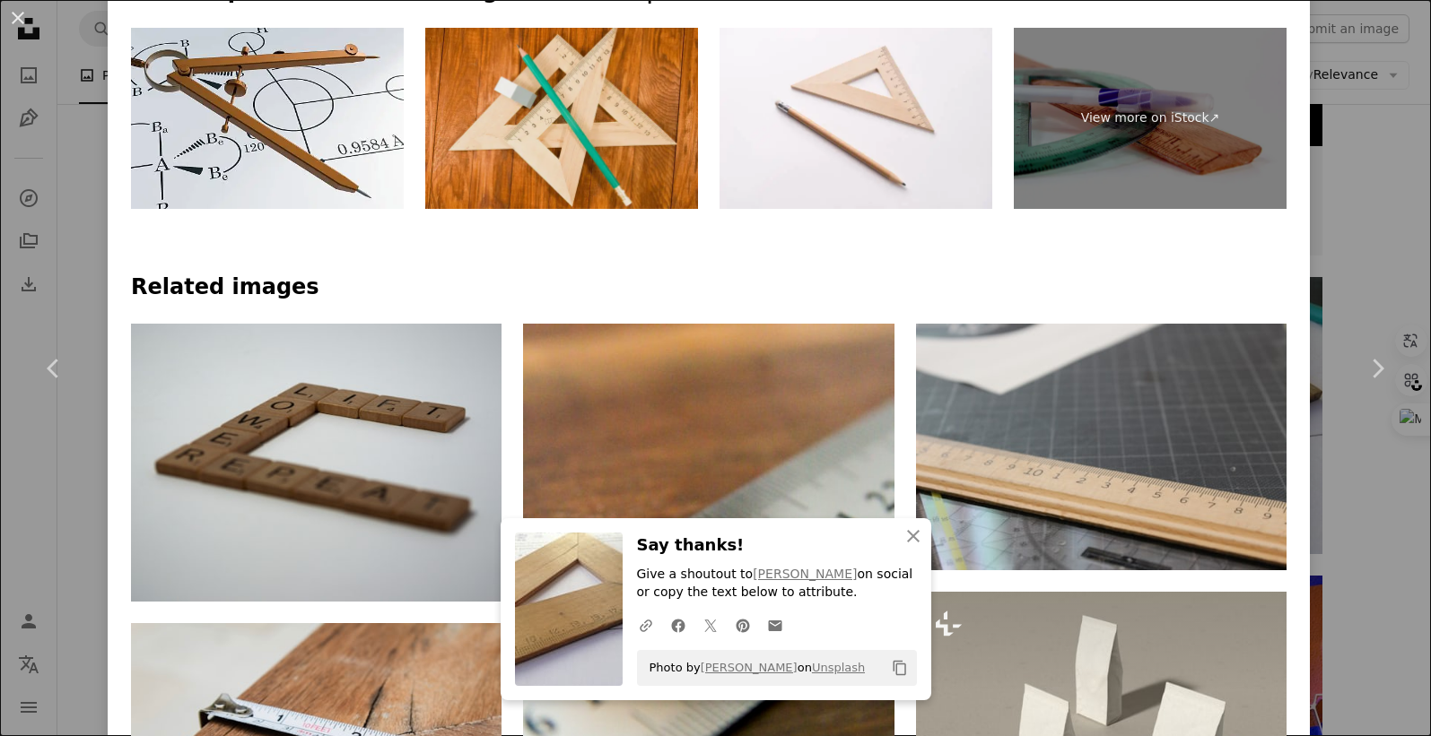
click at [641, 172] on img at bounding box center [561, 119] width 273 height 182
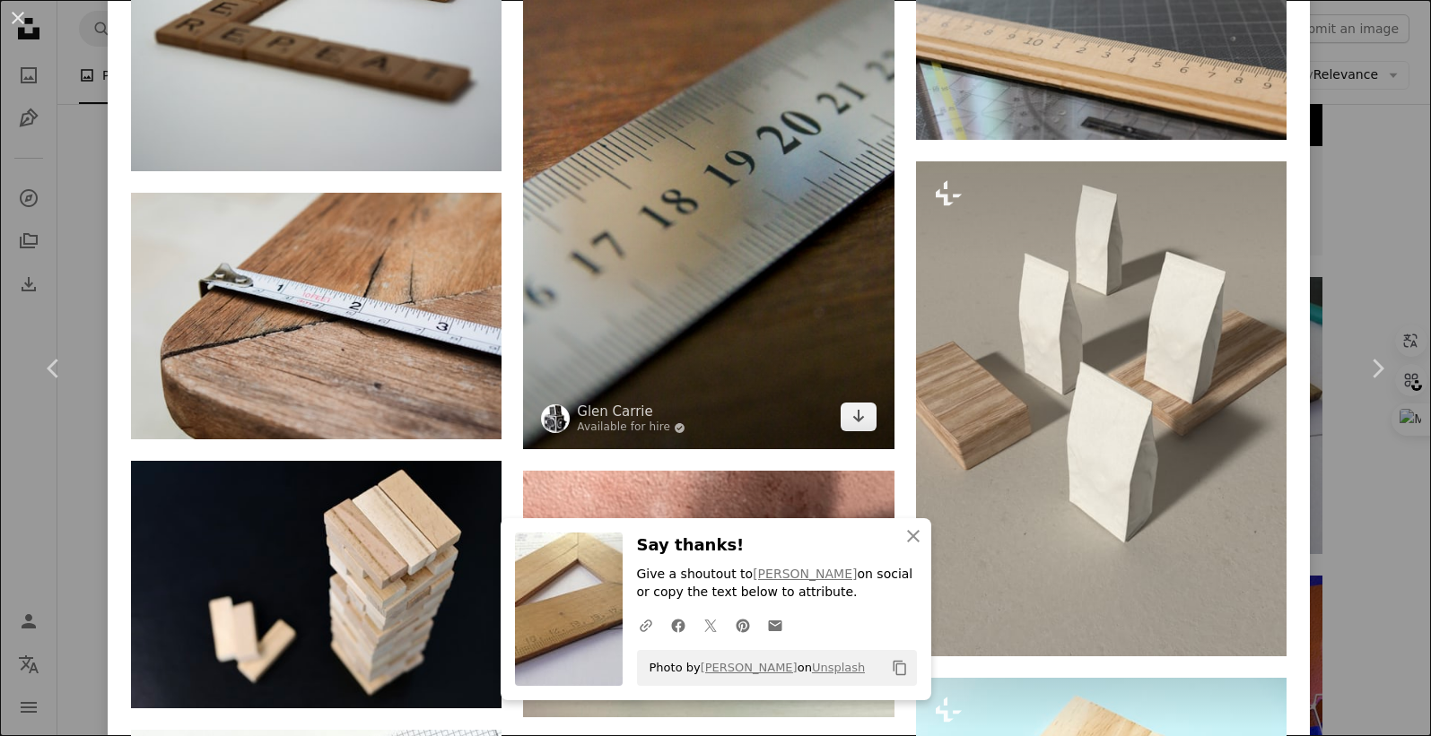
scroll to position [1570, 0]
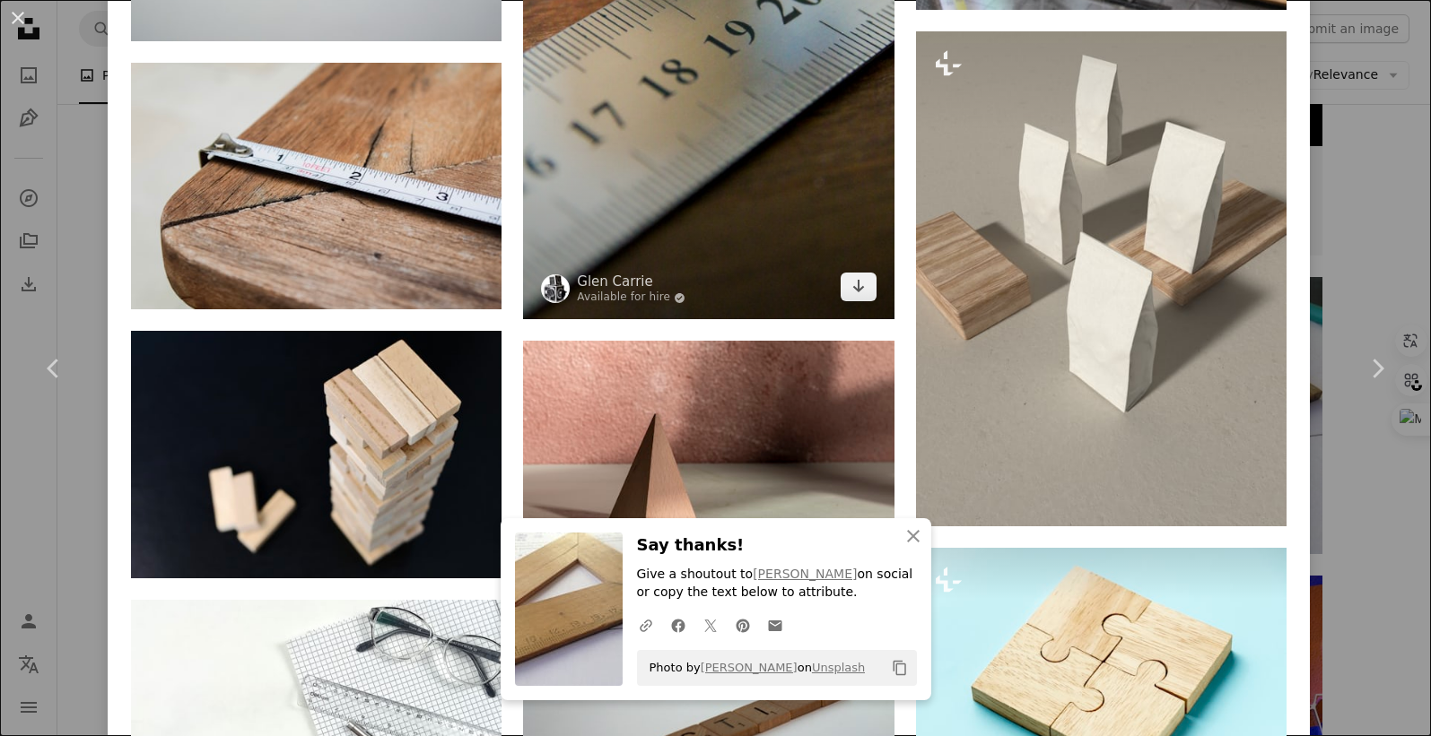
click at [686, 112] on img at bounding box center [708, 41] width 370 height 556
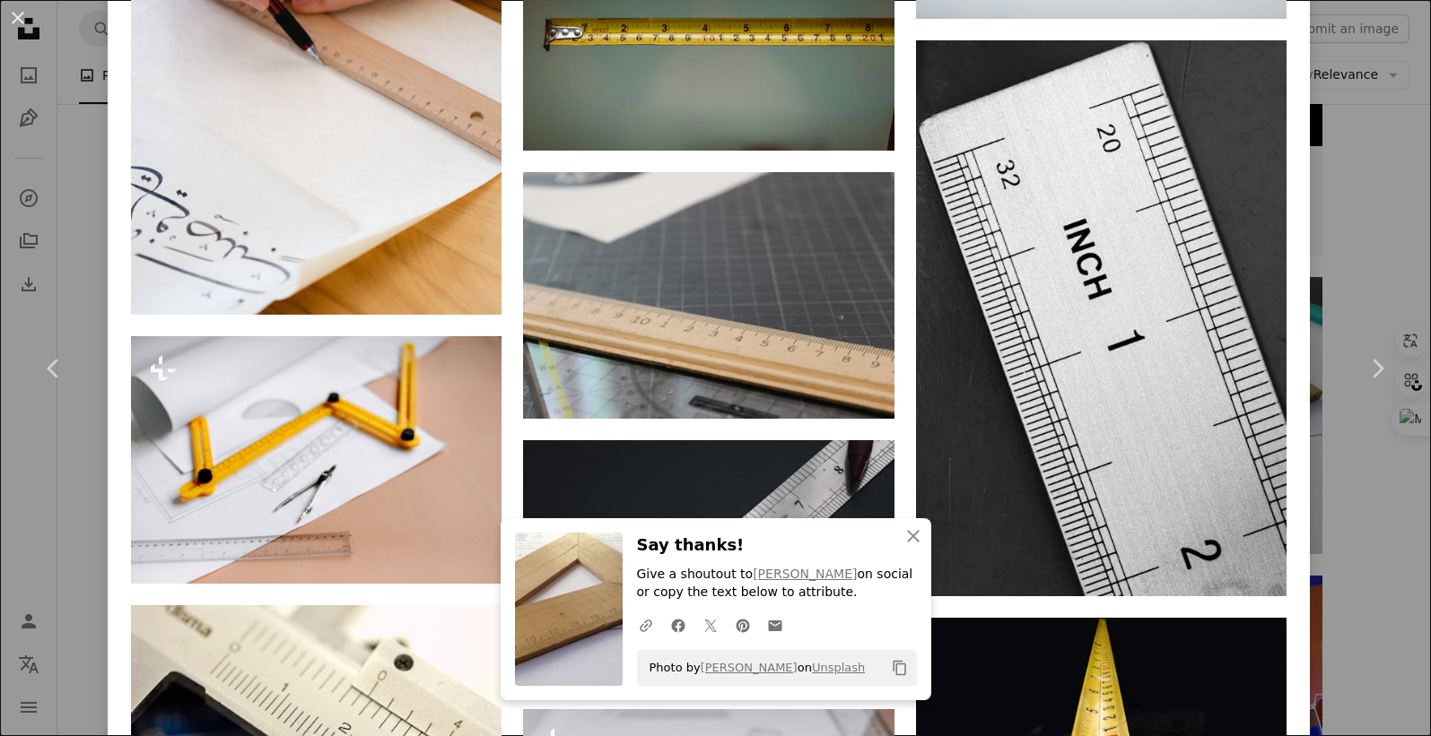
scroll to position [3476, 0]
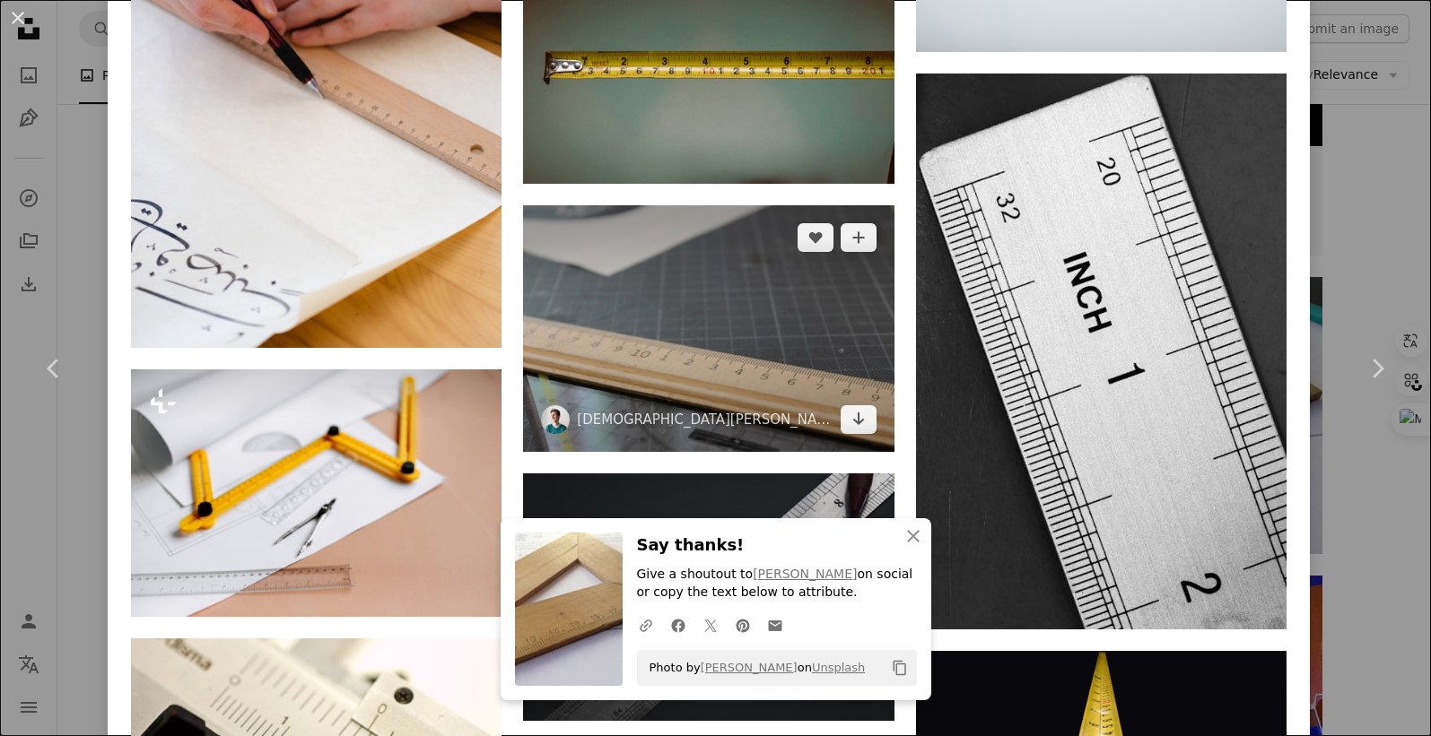
click at [706, 297] on img at bounding box center [708, 328] width 370 height 247
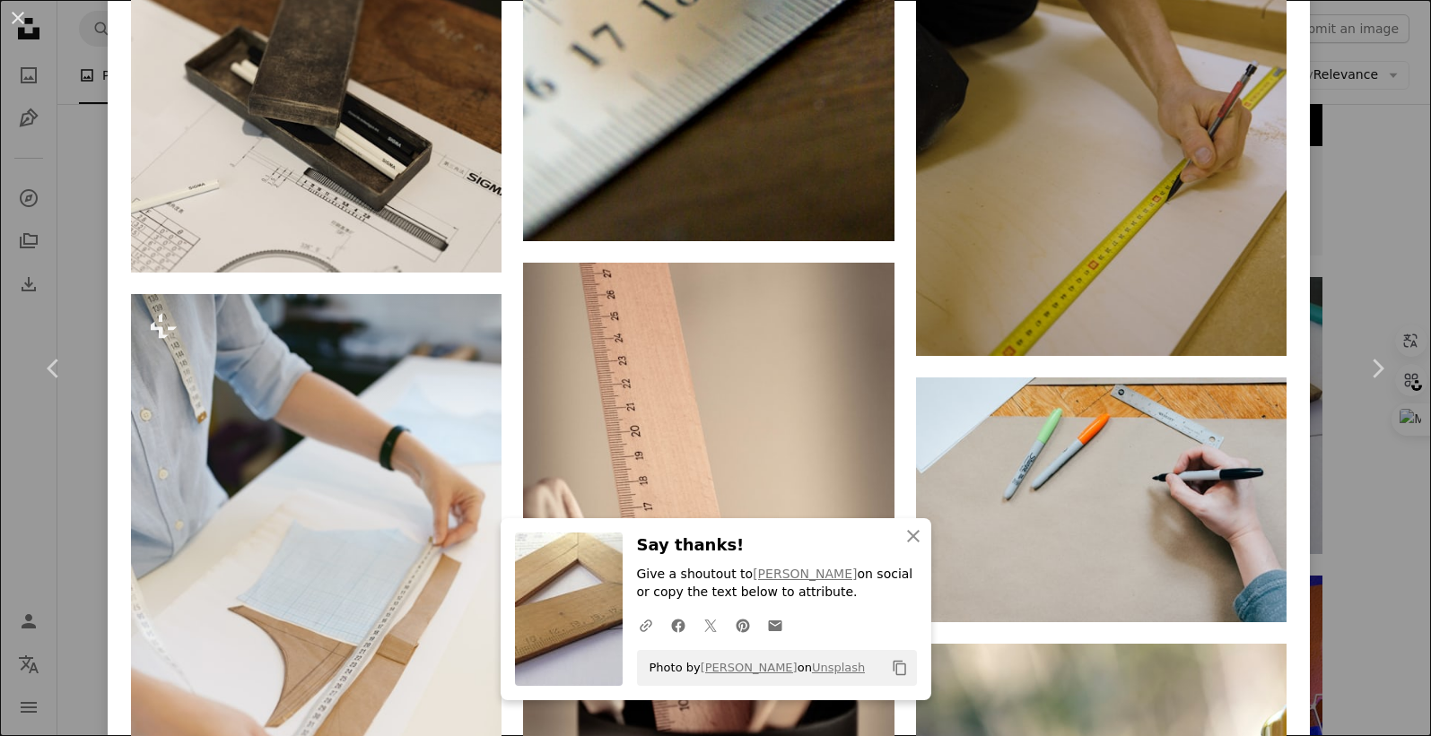
scroll to position [1906, 0]
